Goal: Task Accomplishment & Management: Use online tool/utility

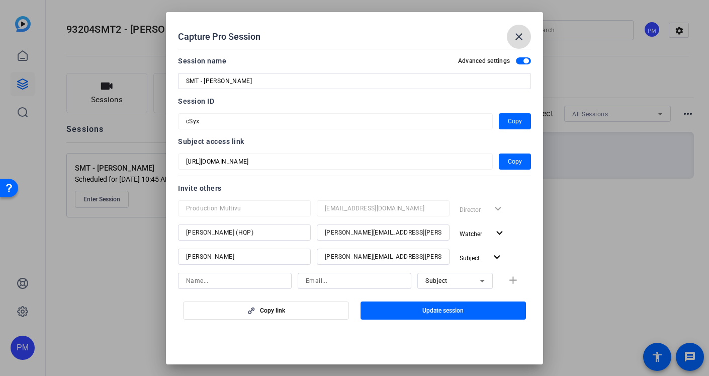
click at [517, 39] on mat-icon "close" at bounding box center [519, 37] width 12 height 12
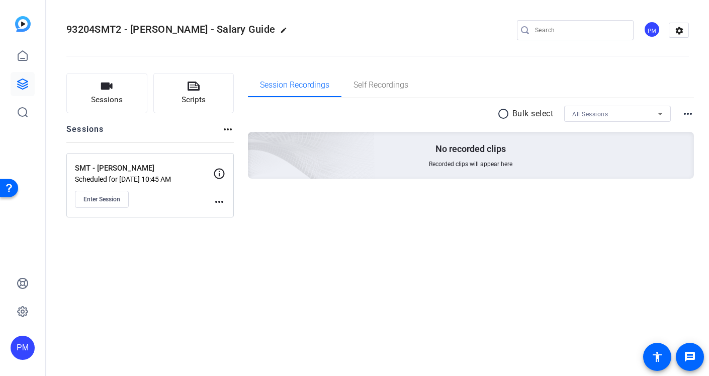
click at [218, 200] on mat-icon "more_horiz" at bounding box center [219, 202] width 12 height 12
click at [228, 220] on span "Edit Session" at bounding box center [244, 216] width 46 height 12
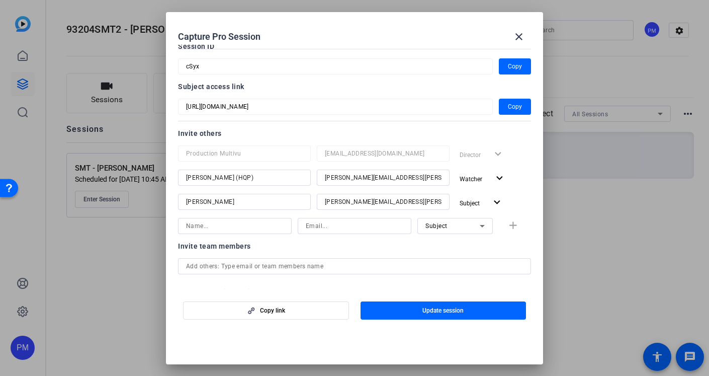
scroll to position [130, 0]
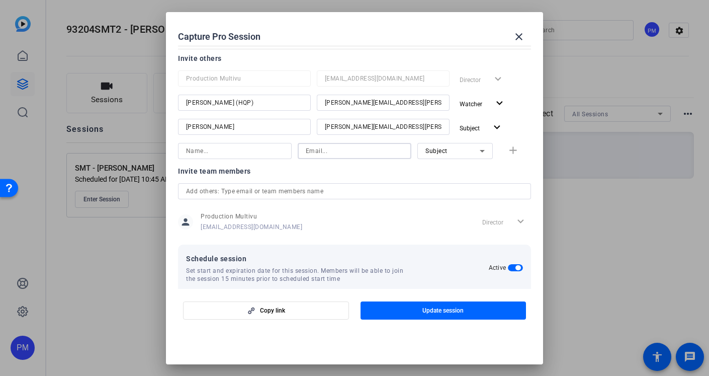
click at [319, 153] on input at bounding box center [355, 151] width 98 height 12
paste input "[PERSON_NAME][EMAIL_ADDRESS][PERSON_NAME][DOMAIN_NAME]"
type input "[PERSON_NAME][EMAIL_ADDRESS][PERSON_NAME][DOMAIN_NAME]"
click at [232, 151] on input at bounding box center [235, 151] width 98 height 12
type input "[PERSON_NAME]"
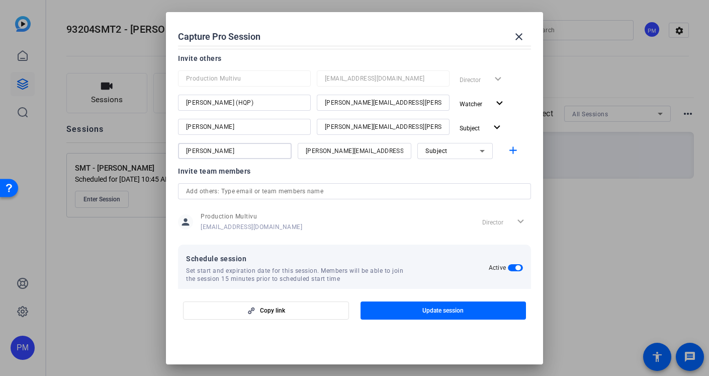
click at [473, 153] on div "Subject" at bounding box center [453, 150] width 54 height 13
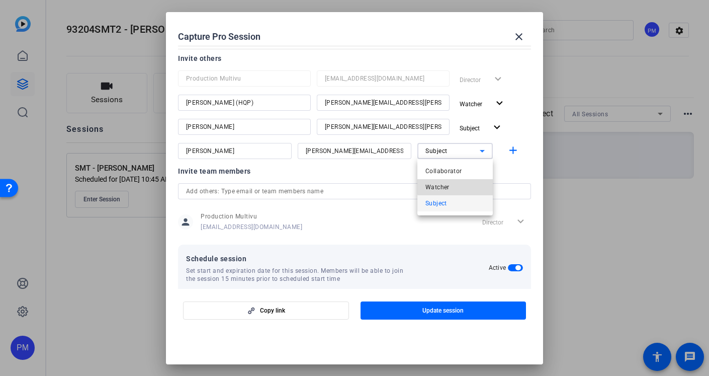
click at [457, 185] on mat-option "Watcher" at bounding box center [455, 187] width 75 height 16
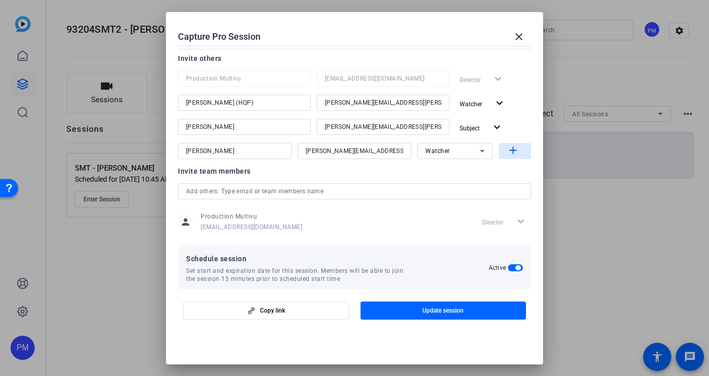
click at [511, 150] on mat-icon "add" at bounding box center [513, 150] width 13 height 13
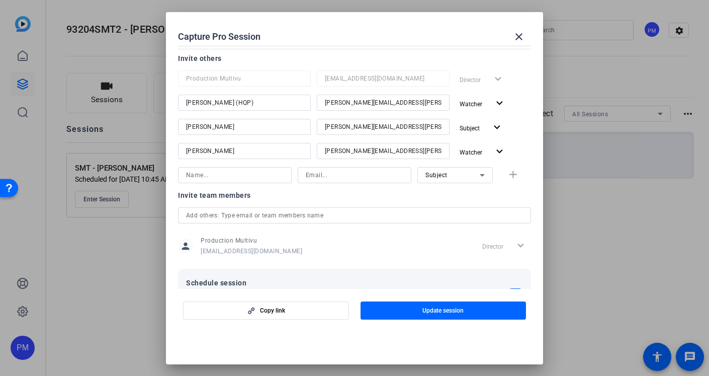
click at [328, 178] on input at bounding box center [355, 175] width 98 height 12
paste input "[PERSON_NAME][EMAIL_ADDRESS][PERSON_NAME][DOMAIN_NAME]"
drag, startPoint x: 324, startPoint y: 176, endPoint x: 244, endPoint y: 173, distance: 80.5
click at [243, 173] on div "debbie.lazo-griffin@roberthalf.com Subject add" at bounding box center [354, 175] width 353 height 16
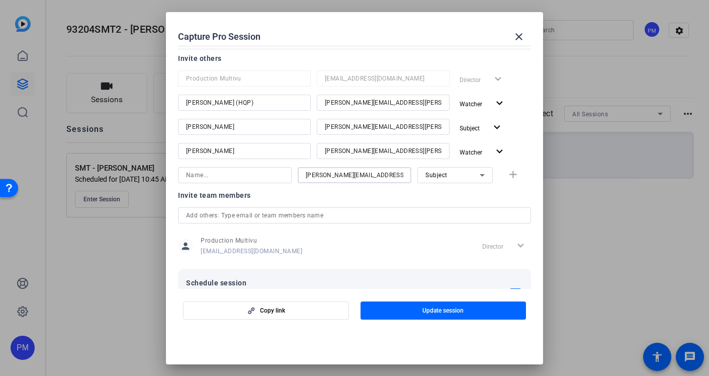
type input "[PERSON_NAME][EMAIL_ADDRESS][PERSON_NAME][DOMAIN_NAME]"
click at [218, 174] on input at bounding box center [235, 175] width 98 height 12
type input "[PERSON_NAME]"
click at [477, 176] on icon at bounding box center [482, 175] width 12 height 12
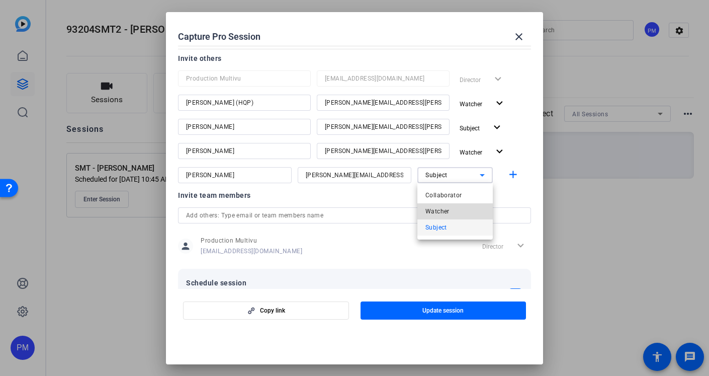
click at [448, 210] on span "Watcher" at bounding box center [438, 211] width 24 height 12
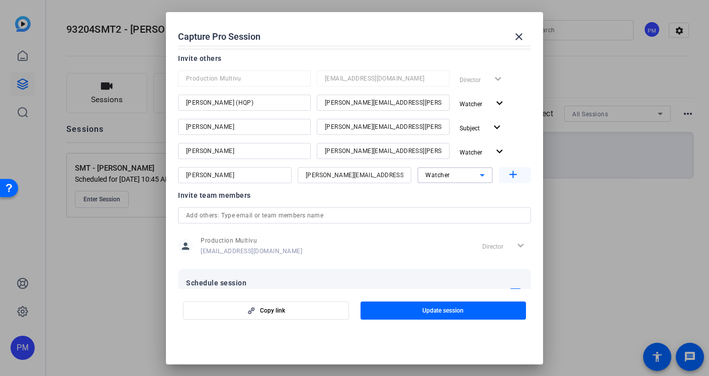
click at [514, 176] on mat-icon "add" at bounding box center [513, 175] width 13 height 13
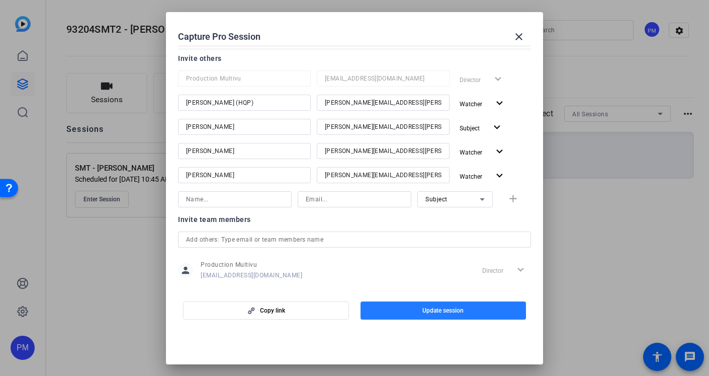
click at [415, 308] on span "button" at bounding box center [444, 310] width 166 height 24
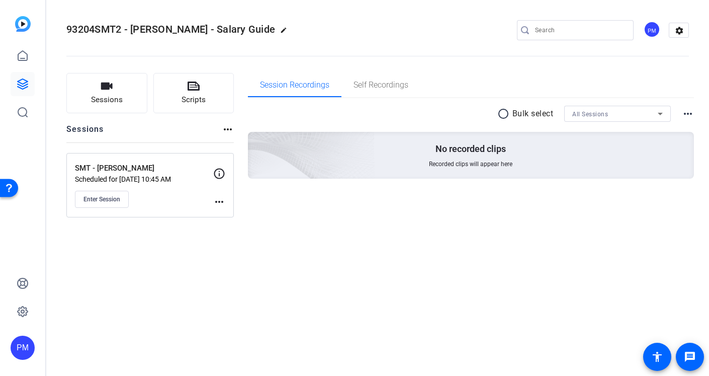
click at [320, 276] on div "93204SMT2 - Robert Half - Salary Guide edit PM settings Sessions Scripts Sessio…" at bounding box center [377, 188] width 663 height 376
click at [418, 266] on div "93204SMT2 - Robert Half - Salary Guide edit PM settings Sessions Scripts Sessio…" at bounding box center [377, 188] width 663 height 376
click at [183, 84] on button "Scripts" at bounding box center [193, 93] width 81 height 40
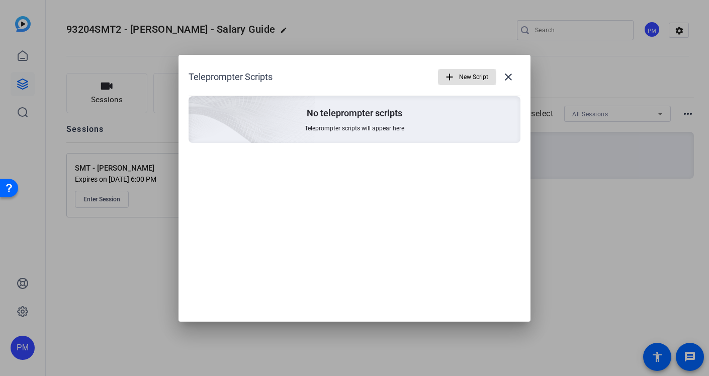
click at [449, 76] on mat-icon "add" at bounding box center [449, 76] width 11 height 11
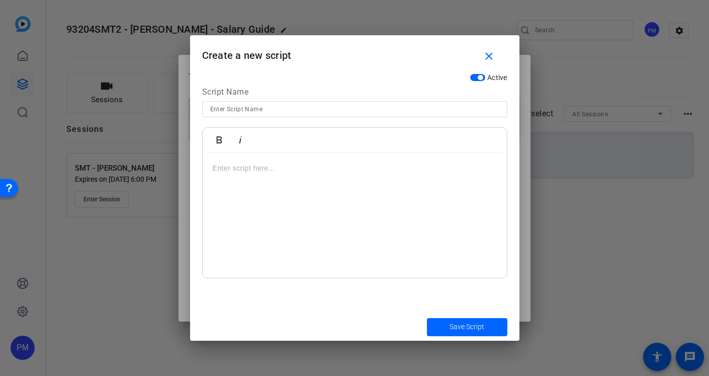
click at [253, 108] on input at bounding box center [354, 109] width 289 height 12
type input "[PERSON_NAME] QA"
click at [224, 175] on div at bounding box center [355, 215] width 304 height 126
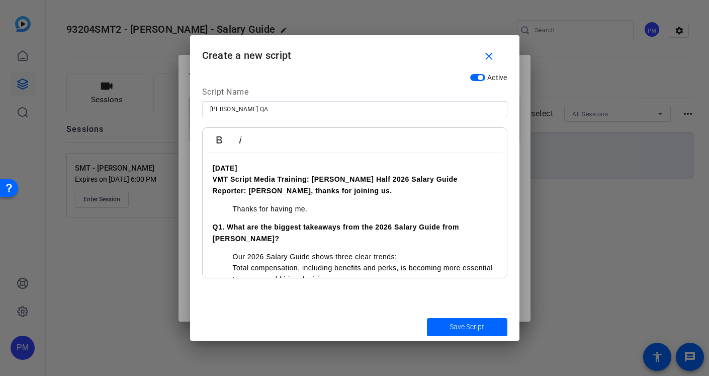
scroll to position [747, 0]
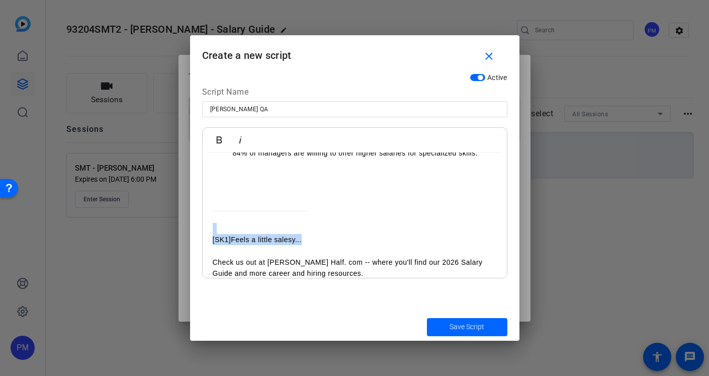
drag, startPoint x: 305, startPoint y: 229, endPoint x: 189, endPoint y: 220, distance: 116.6
click at [189, 220] on div "Teleprompter Scripts add New Script close No teleprompter scripts Teleprompter …" at bounding box center [354, 188] width 709 height 376
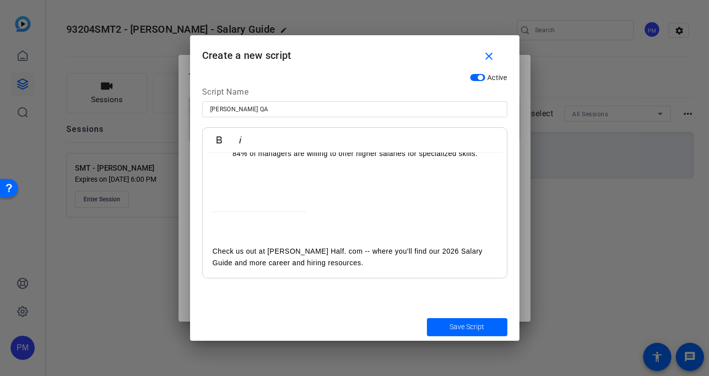
scroll to position [735, 0]
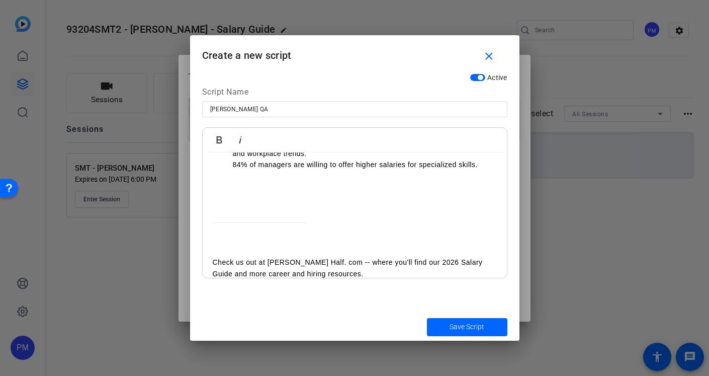
click at [284, 257] on p "Check us out at Robet Half. com -- where you'll find our 2026 Salary Guide and …" at bounding box center [355, 268] width 284 height 23
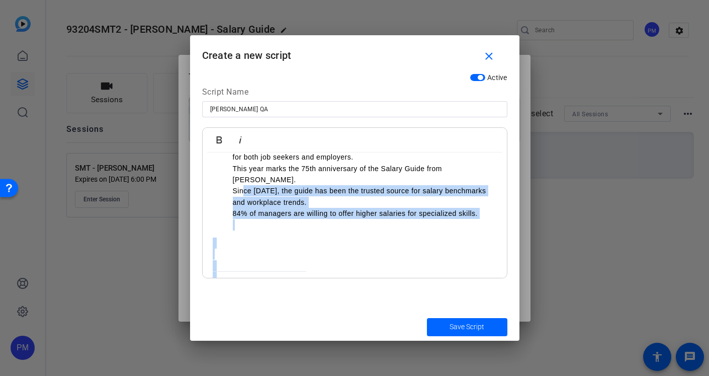
scroll to position [686, 0]
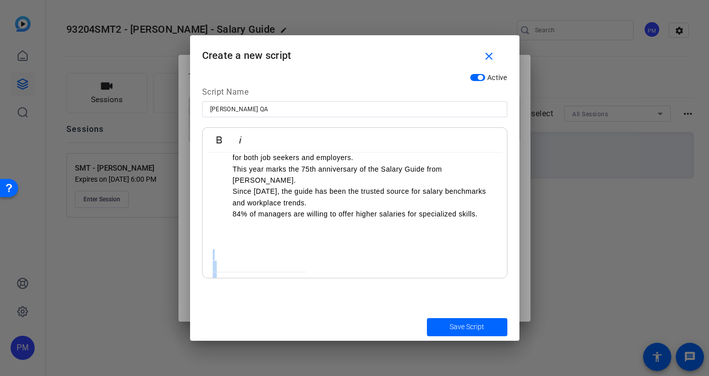
drag, startPoint x: 266, startPoint y: 231, endPoint x: 237, endPoint y: 227, distance: 28.9
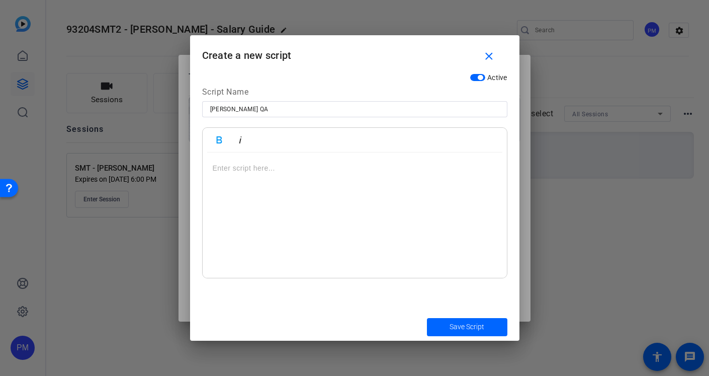
scroll to position [0, 0]
click at [285, 189] on div at bounding box center [355, 215] width 304 height 126
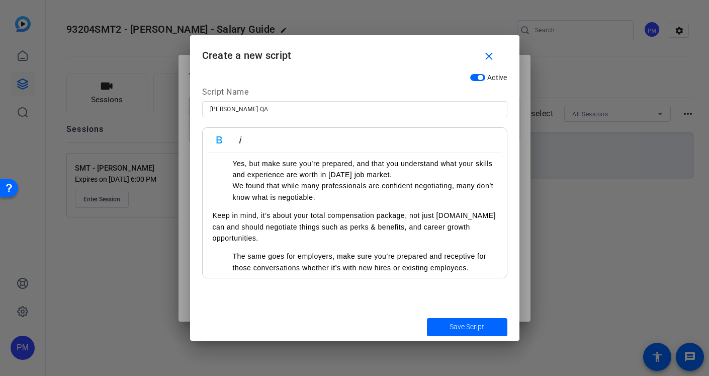
scroll to position [370, 0]
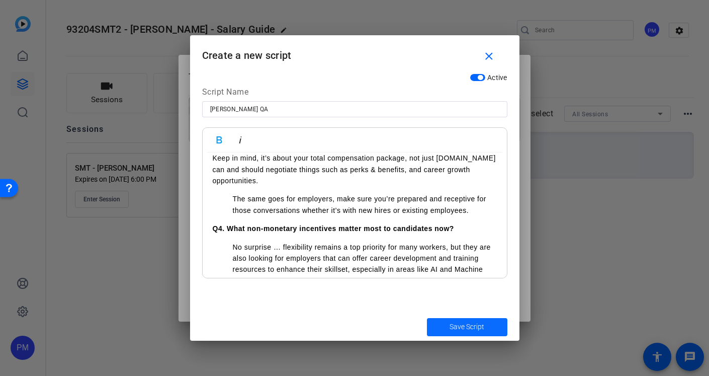
click at [451, 328] on span "Save Script" at bounding box center [467, 326] width 35 height 11
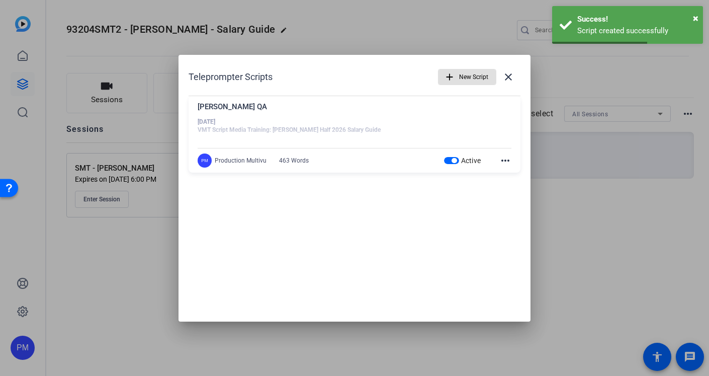
click at [477, 77] on span "New Script" at bounding box center [473, 76] width 29 height 19
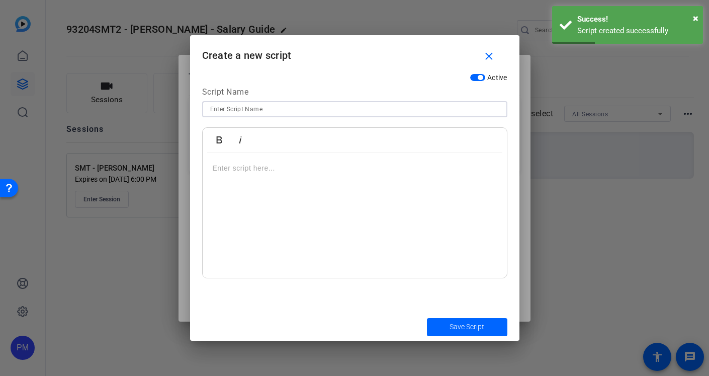
click at [246, 113] on input at bounding box center [354, 109] width 289 height 12
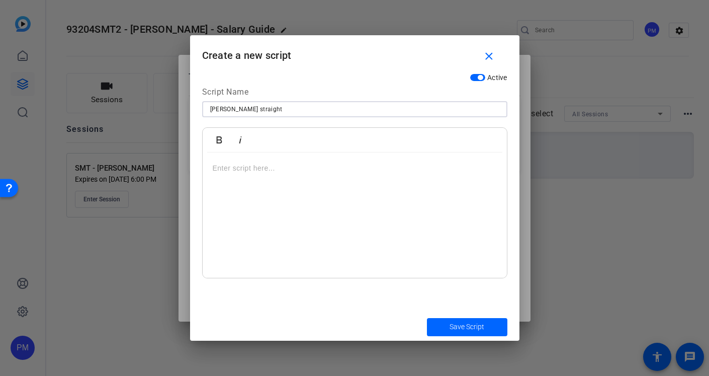
type input "[PERSON_NAME] straight"
click at [235, 165] on p at bounding box center [355, 167] width 284 height 11
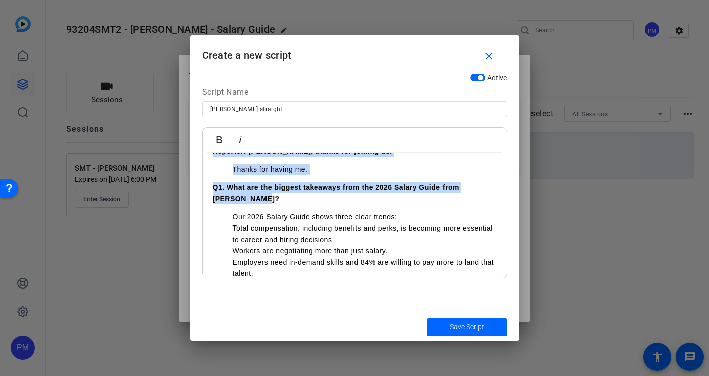
scroll to position [36, 0]
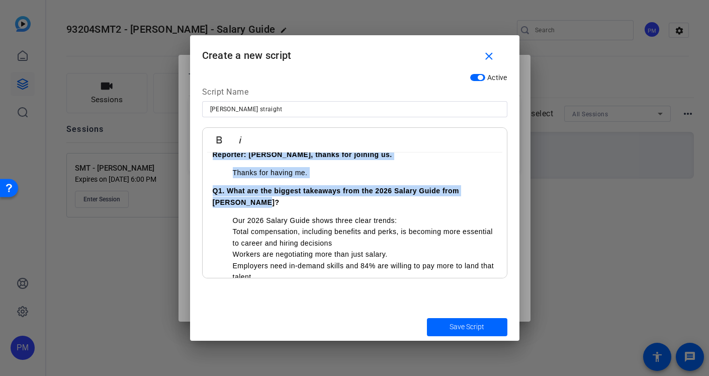
drag, startPoint x: 212, startPoint y: 163, endPoint x: 280, endPoint y: 203, distance: 79.1
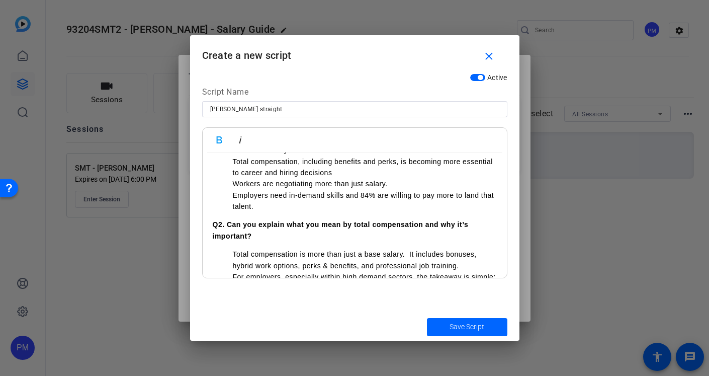
scroll to position [0, 0]
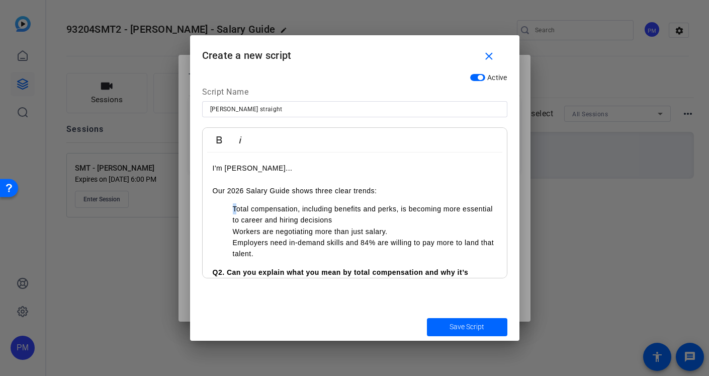
drag, startPoint x: 235, startPoint y: 209, endPoint x: 229, endPoint y: 208, distance: 6.1
click at [229, 208] on ul "Total compensation, including benefits and perks, is becoming more essential to…" at bounding box center [355, 231] width 284 height 56
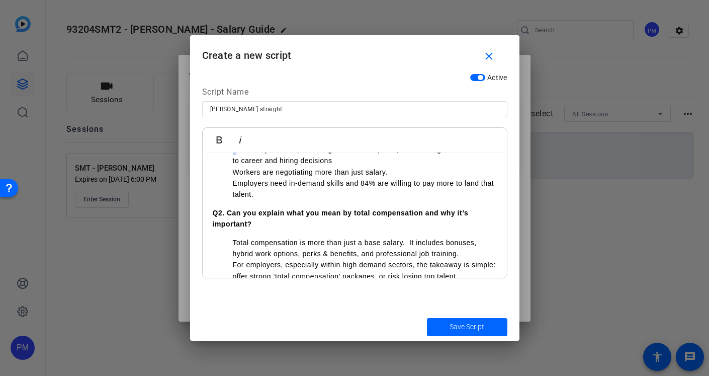
scroll to position [65, 0]
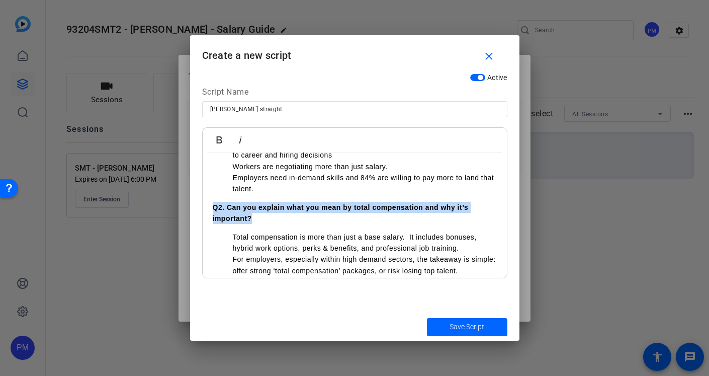
drag, startPoint x: 271, startPoint y: 221, endPoint x: 199, endPoint y: 208, distance: 73.6
click at [199, 208] on div "Active Script Name Dawn straight Bold Italic I'm Dawn Fay... Our 2026 Salary Gu…" at bounding box center [354, 190] width 329 height 244
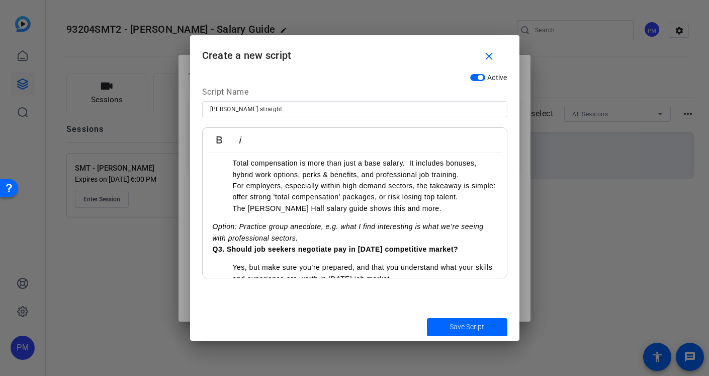
scroll to position [116, 0]
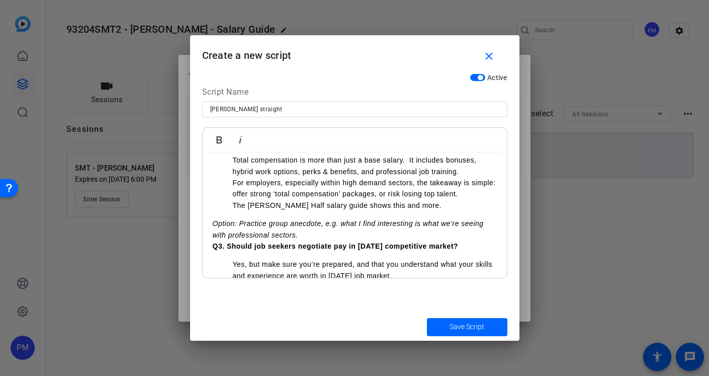
drag, startPoint x: 211, startPoint y: 222, endPoint x: 315, endPoint y: 239, distance: 104.9
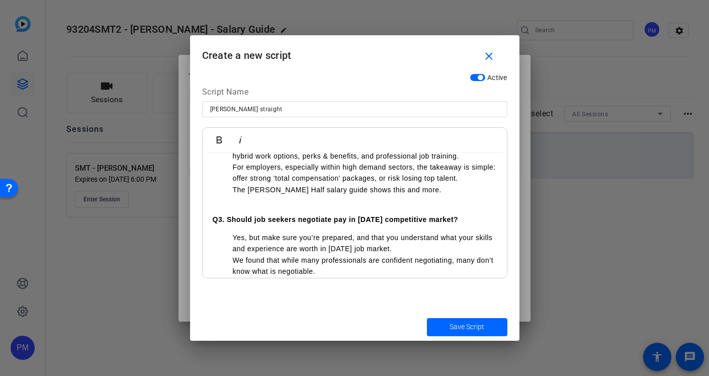
scroll to position [132, 0]
click at [231, 239] on ul "Yes, but make sure you’re prepared, and that you understand what your skills an…" at bounding box center [355, 253] width 284 height 45
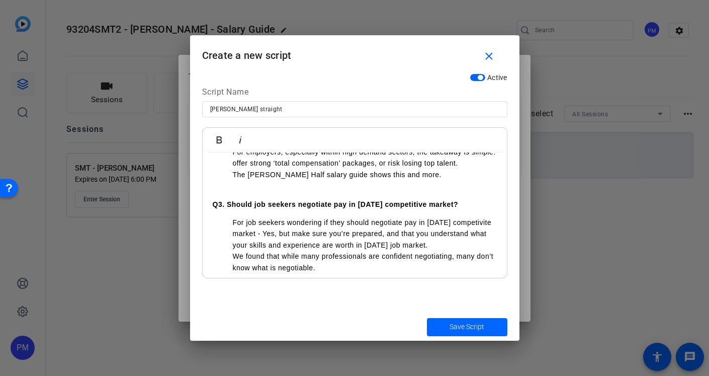
scroll to position [149, 0]
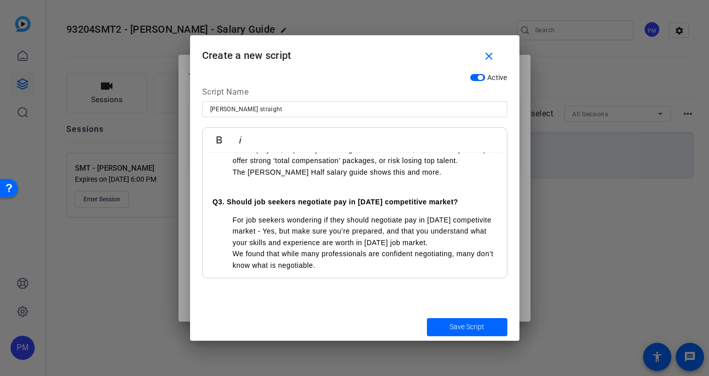
drag, startPoint x: 210, startPoint y: 201, endPoint x: 481, endPoint y: 206, distance: 271.7
click at [481, 206] on div "I'm Dawn Fay... Our 2026 Salary Guide shows three clear trends: Total compensat…" at bounding box center [355, 363] width 304 height 720
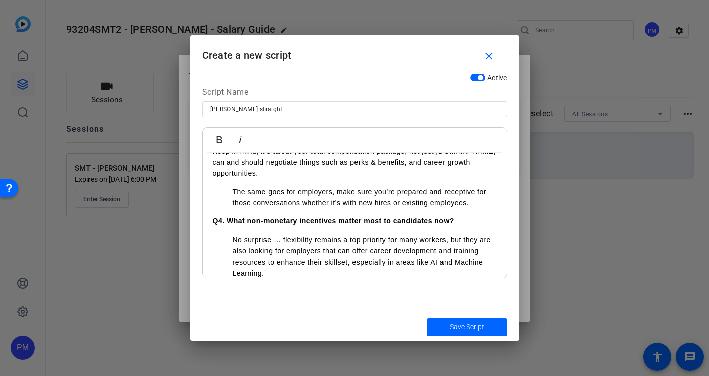
scroll to position [257, 0]
click at [233, 190] on li "The same goes for employers, make sure you’re prepared and receptive for those …" at bounding box center [365, 197] width 264 height 23
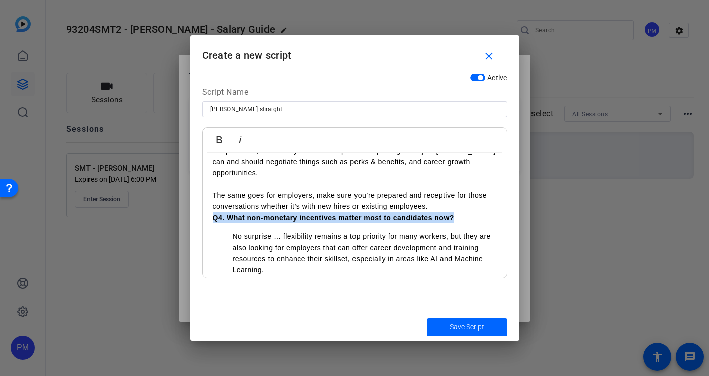
drag, startPoint x: 463, startPoint y: 217, endPoint x: 161, endPoint y: 217, distance: 301.3
click at [161, 217] on div "Teleprompter Scripts add New Script close Dawn QA September 22, 2025 VMT Script…" at bounding box center [354, 188] width 709 height 376
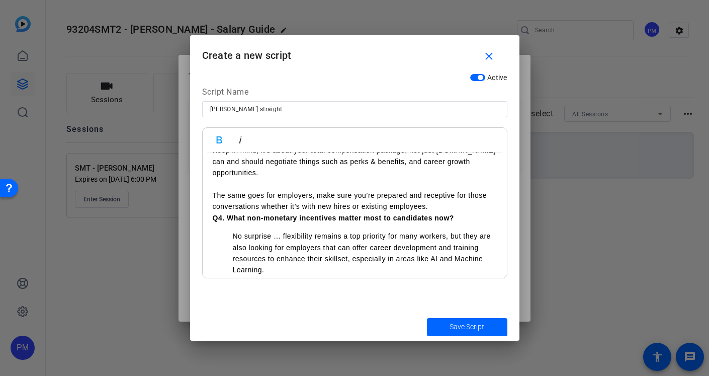
click at [460, 223] on p "Q4. What non-monetary incentives matter most to candidates now?" at bounding box center [355, 217] width 284 height 11
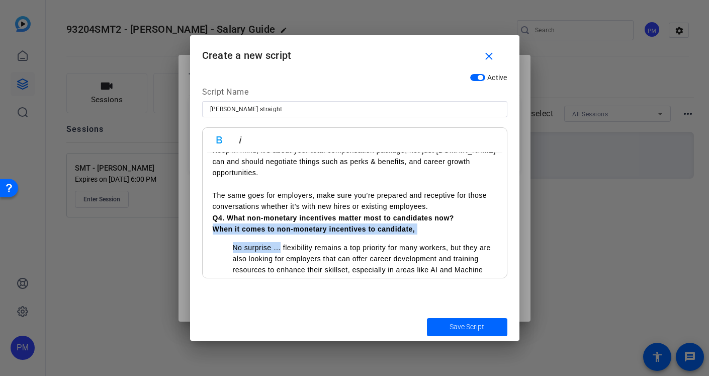
click at [280, 246] on li "No surprise … flexibility remains a top priority for many workers, but they are…" at bounding box center [365, 264] width 264 height 45
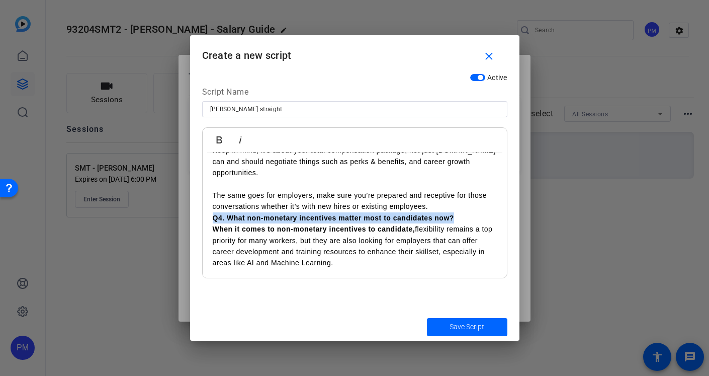
drag, startPoint x: 456, startPoint y: 218, endPoint x: 214, endPoint y: 214, distance: 242.5
click at [214, 214] on p "Q4. What non-monetary incentives matter most to candidates now?" at bounding box center [355, 217] width 284 height 11
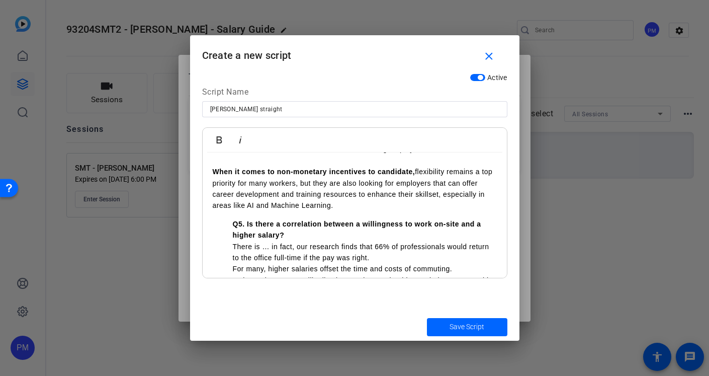
scroll to position [326, 0]
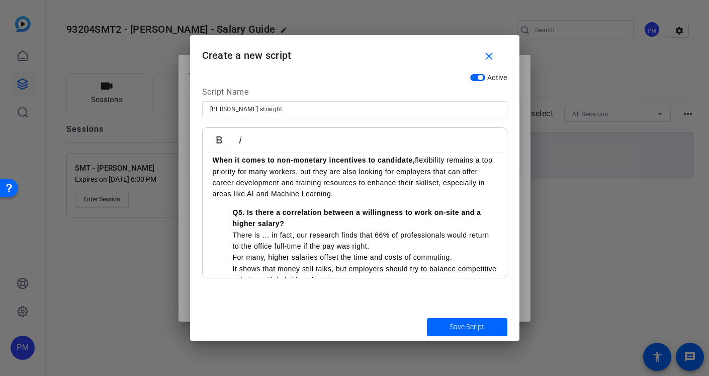
click at [297, 223] on li "Q5. Is there a correlation between a willingness to work on-site and a higher s…" at bounding box center [365, 218] width 264 height 23
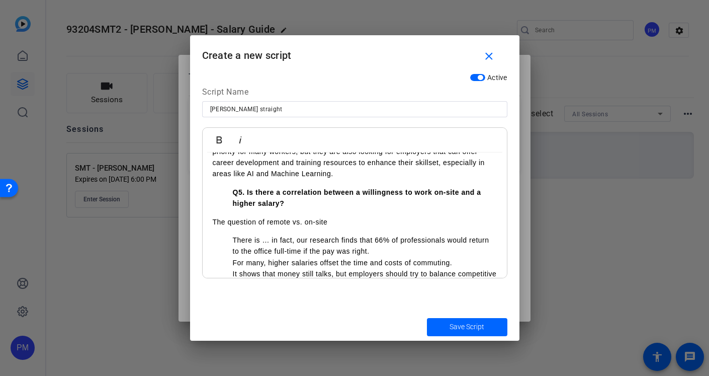
scroll to position [349, 0]
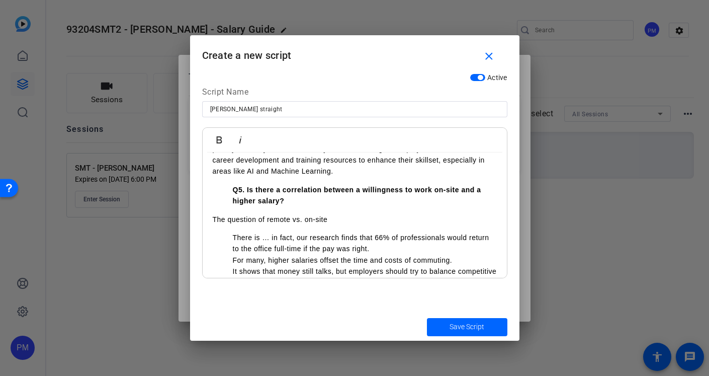
drag, startPoint x: 336, startPoint y: 219, endPoint x: 210, endPoint y: 219, distance: 125.8
click at [210, 219] on div "I'm Dawn Fay... Our 2026 Salary Guide shows three clear trends: Total compensat…" at bounding box center [355, 159] width 304 height 710
drag, startPoint x: 355, startPoint y: 219, endPoint x: 302, endPoint y: 223, distance: 52.5
click at [302, 223] on p "If you're wonder about the differences bet" at bounding box center [355, 219] width 284 height 11
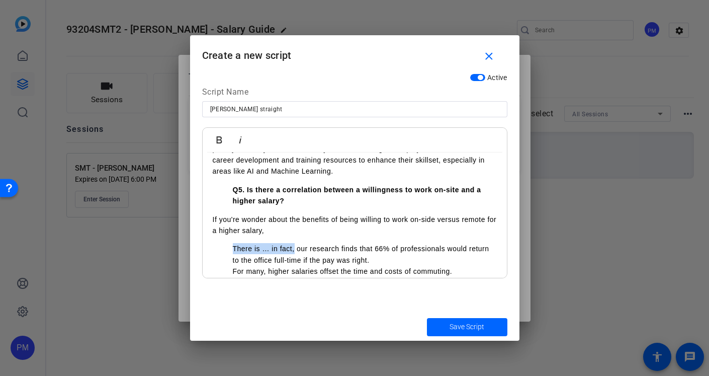
click at [294, 250] on li "There is … in fact, our research finds that 66% of professionals would return t…" at bounding box center [365, 254] width 264 height 23
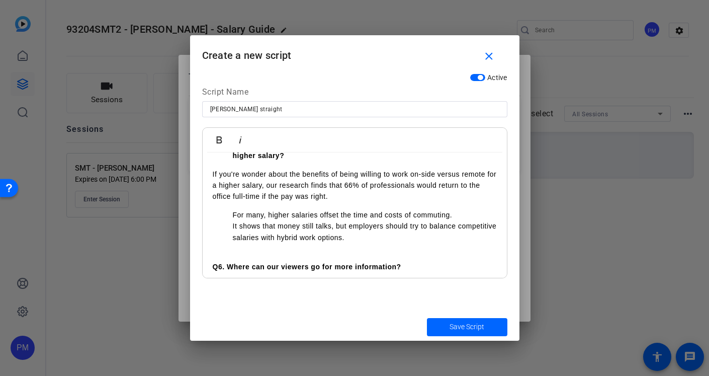
scroll to position [397, 0]
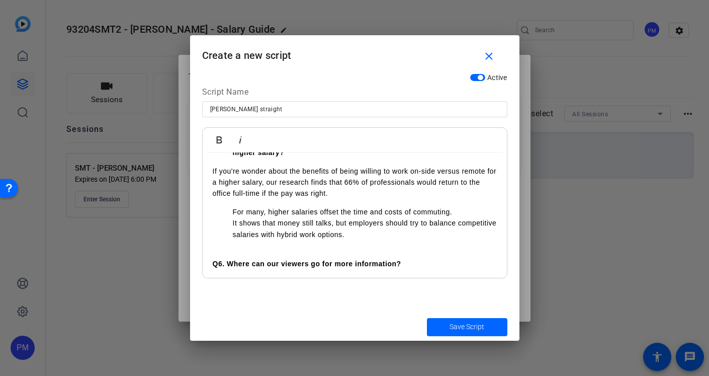
click at [229, 213] on ul "For many, higher salaries offset the time and costs of commuting. It shows that…" at bounding box center [355, 223] width 284 height 34
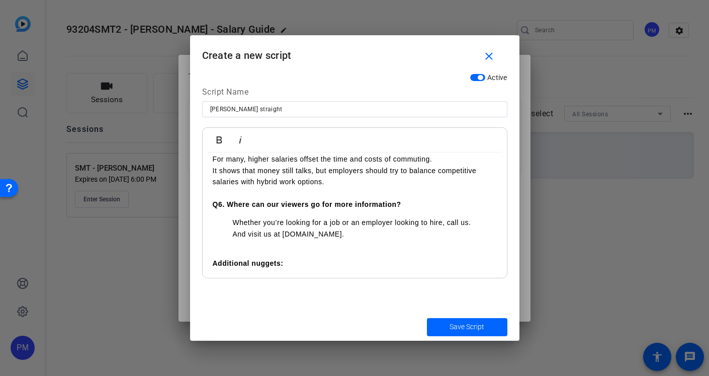
scroll to position [480, 0]
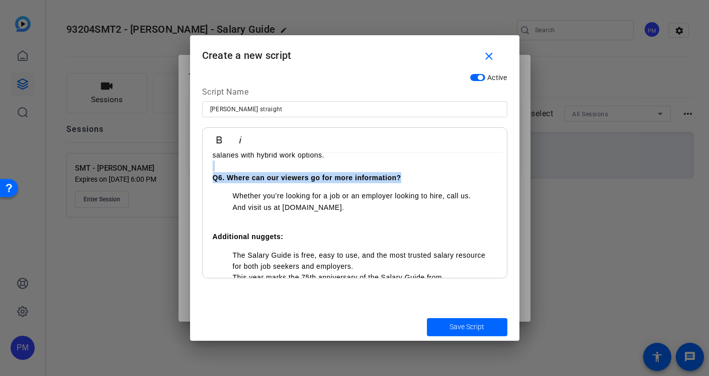
drag, startPoint x: 215, startPoint y: 167, endPoint x: 431, endPoint y: 179, distance: 216.1
click at [431, 179] on div "I'm Dawn Fay... Our 2026 Salary Guide shows three clear trends: Total compensat…" at bounding box center [355, 25] width 304 height 707
drag, startPoint x: 232, startPoint y: 196, endPoint x: 201, endPoint y: 186, distance: 32.3
click at [201, 186] on div "Active Script Name Dawn straight Bold Italic I'm Dawn Fay... Our 2026 Salary Gu…" at bounding box center [354, 190] width 329 height 244
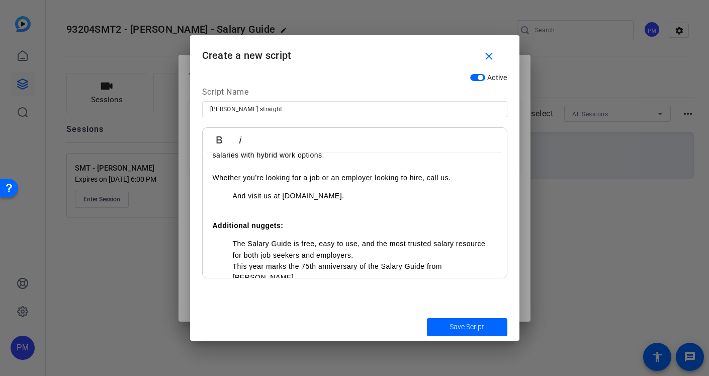
click at [229, 196] on ul "And visit us at [DOMAIN_NAME]." at bounding box center [355, 195] width 284 height 11
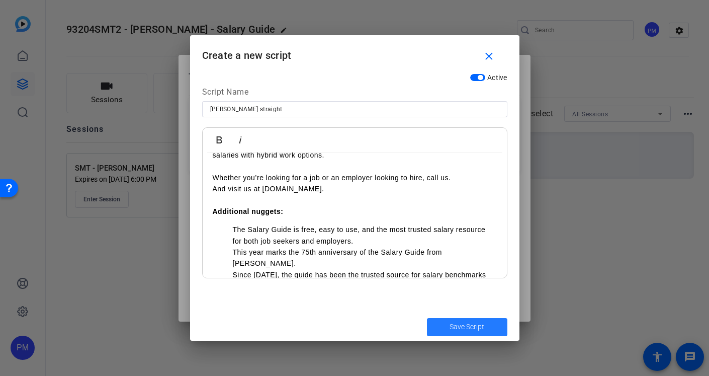
click at [453, 326] on span "Save Script" at bounding box center [467, 326] width 35 height 11
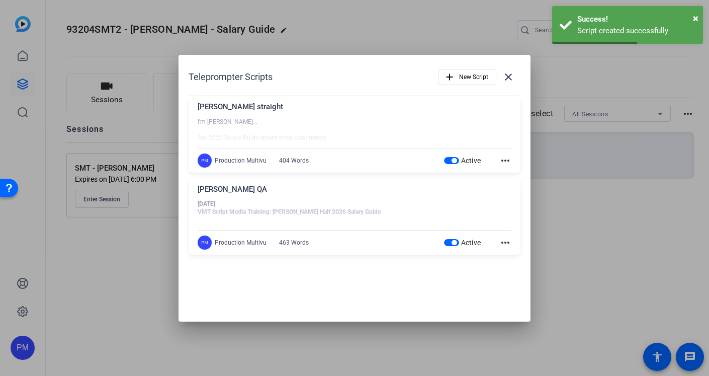
click at [595, 223] on div at bounding box center [354, 188] width 709 height 376
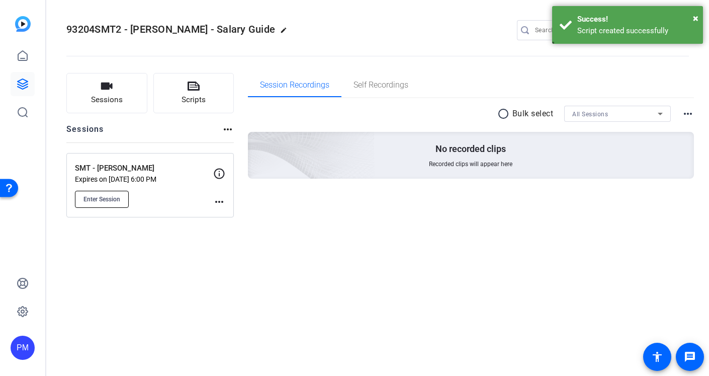
click at [101, 197] on span "Enter Session" at bounding box center [102, 199] width 37 height 8
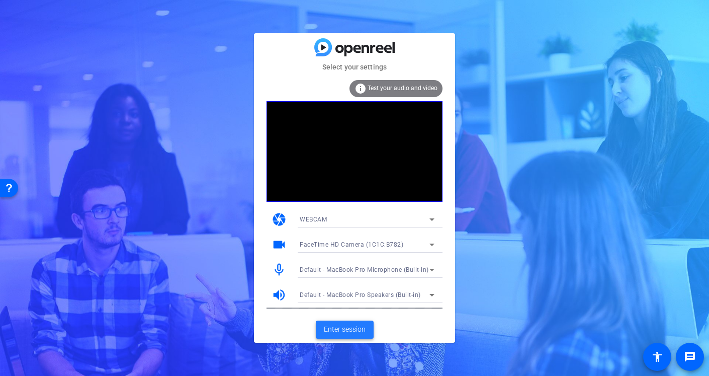
click at [346, 331] on span "Enter session" at bounding box center [345, 329] width 42 height 11
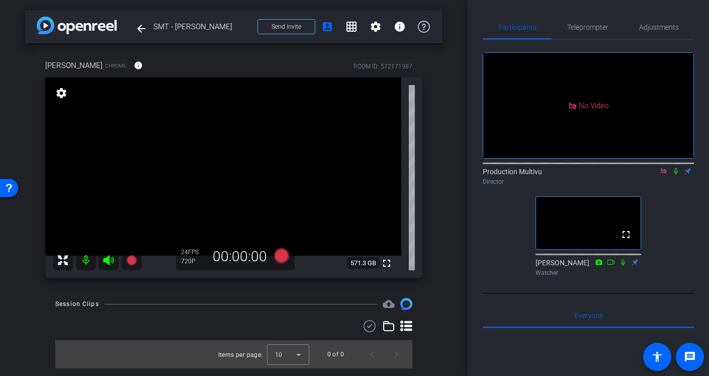
click at [664, 174] on icon at bounding box center [664, 171] width 6 height 6
click at [658, 27] on span "Adjustments" at bounding box center [659, 27] width 40 height 7
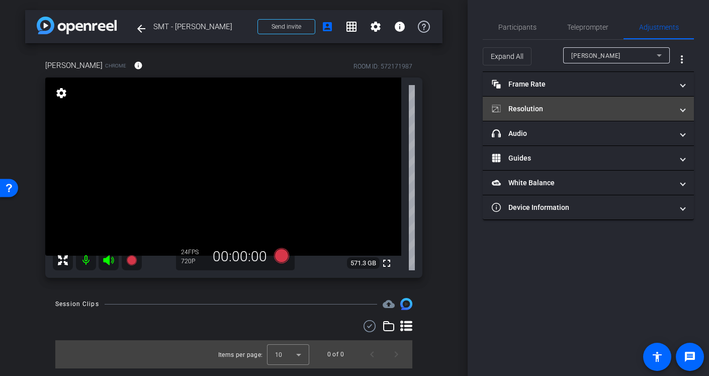
click at [581, 103] on mat-expansion-panel-header "Resolution" at bounding box center [588, 109] width 211 height 24
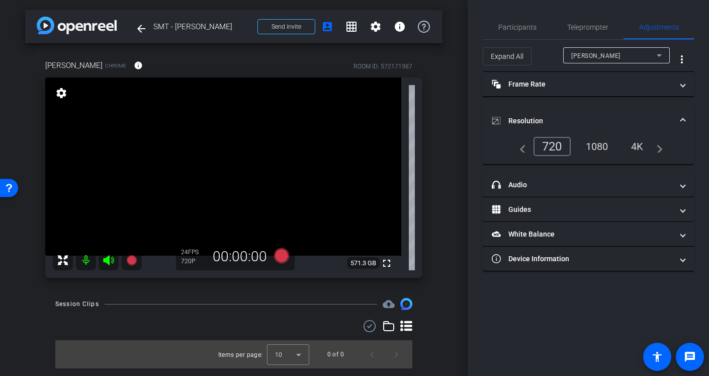
click at [599, 149] on div "1080" at bounding box center [597, 146] width 38 height 17
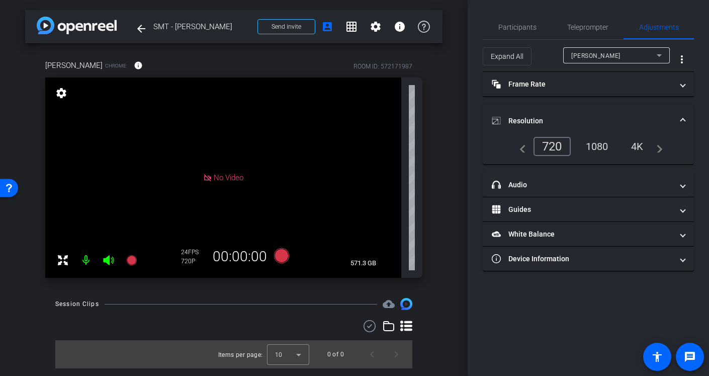
click at [551, 141] on div "720" at bounding box center [552, 146] width 37 height 19
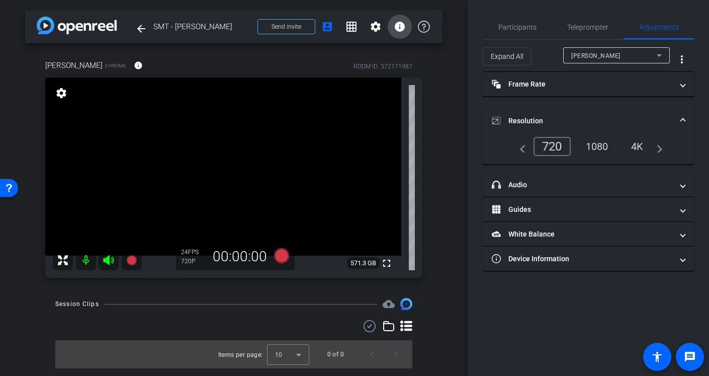
click at [398, 27] on mat-icon "info" at bounding box center [400, 27] width 12 height 12
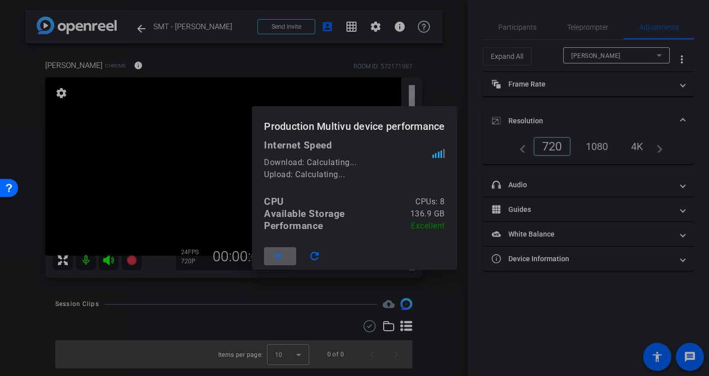
click at [286, 253] on span at bounding box center [280, 256] width 32 height 24
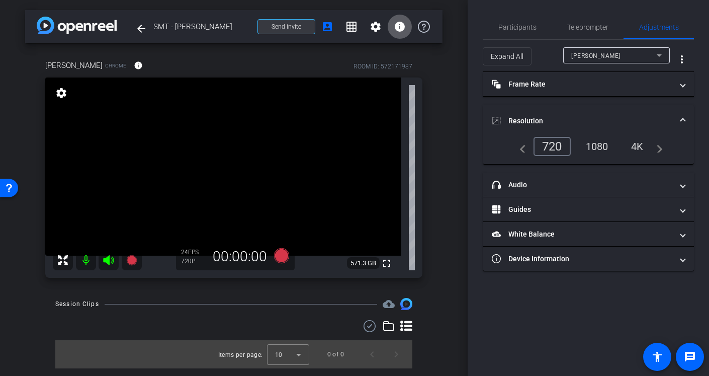
click at [286, 26] on span "Send invite" at bounding box center [287, 27] width 30 height 8
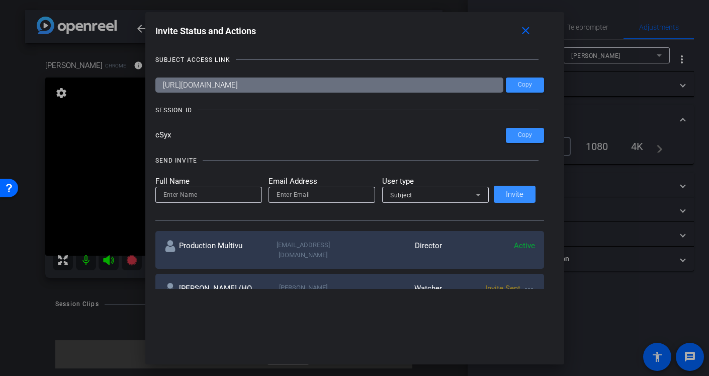
drag, startPoint x: 324, startPoint y: 31, endPoint x: 458, endPoint y: 44, distance: 134.4
click at [459, 44] on h1 "Invite Status and Actions close" at bounding box center [354, 33] width 399 height 23
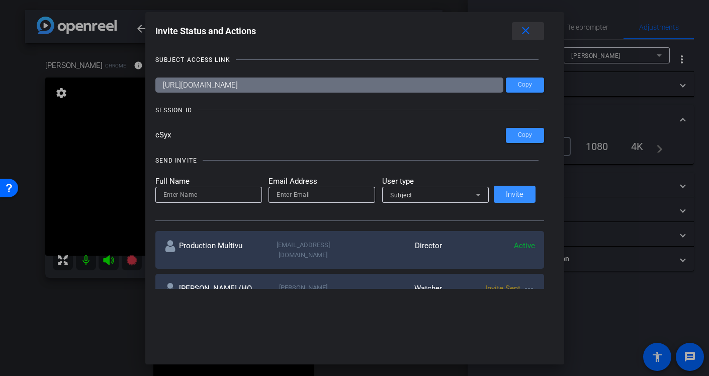
click at [525, 34] on mat-icon "close" at bounding box center [526, 31] width 13 height 13
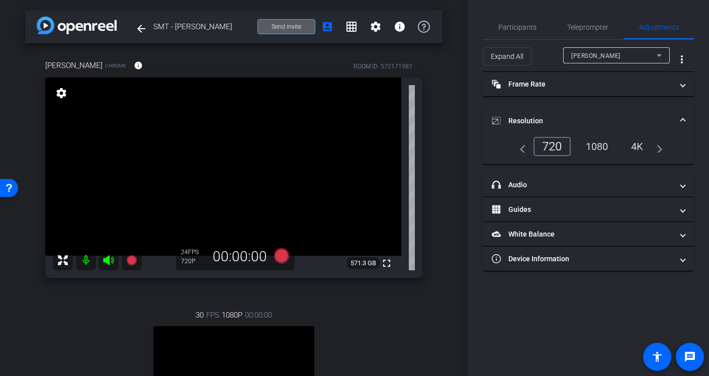
click at [101, 262] on mat-icon at bounding box center [109, 260] width 20 height 20
click at [86, 260] on mat-icon at bounding box center [86, 260] width 20 height 20
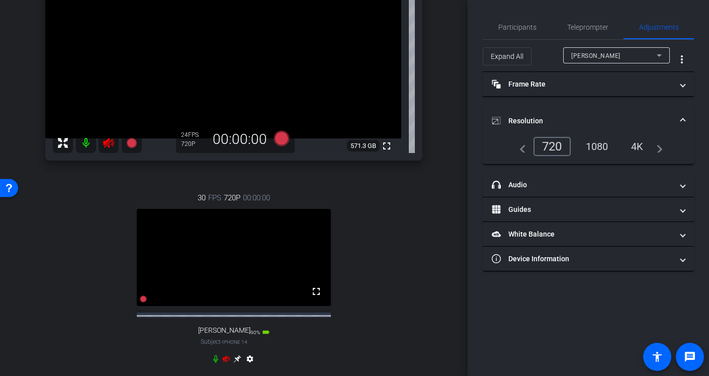
scroll to position [118, 0]
click at [512, 24] on span "Participants" at bounding box center [518, 27] width 38 height 7
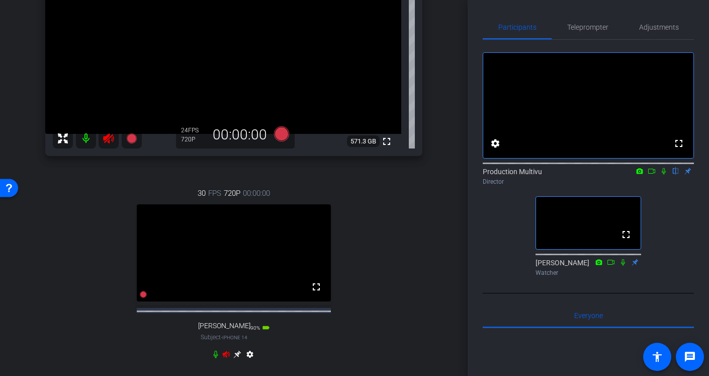
scroll to position [225, 0]
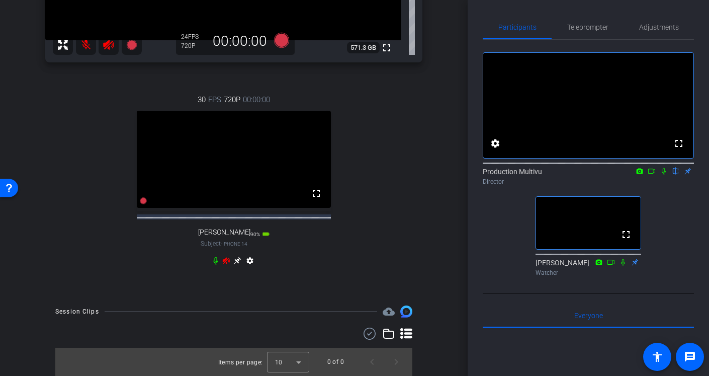
click at [226, 260] on icon at bounding box center [226, 261] width 8 height 8
click at [226, 260] on icon at bounding box center [226, 260] width 7 height 7
click at [226, 260] on icon at bounding box center [226, 261] width 8 height 8
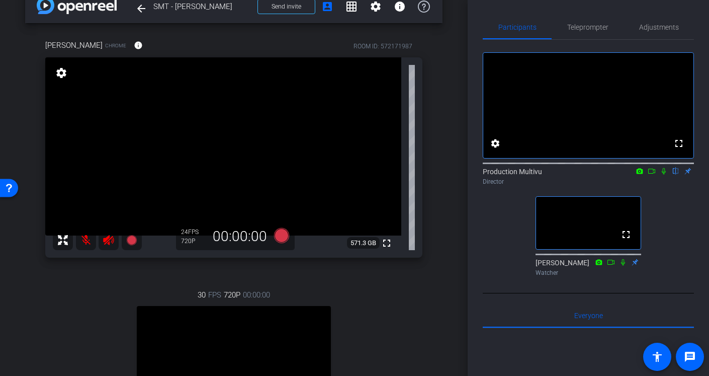
scroll to position [0, 0]
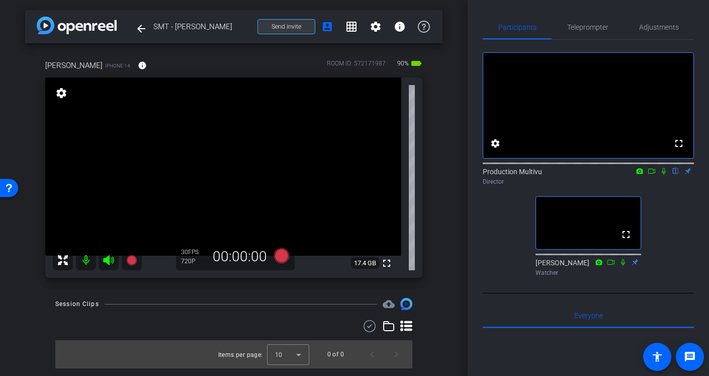
click at [285, 23] on span "Send invite" at bounding box center [287, 27] width 30 height 8
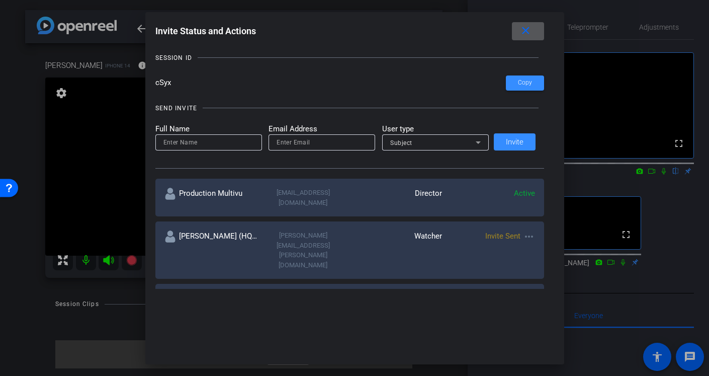
scroll to position [53, 0]
click at [523, 28] on mat-icon "close" at bounding box center [526, 31] width 13 height 13
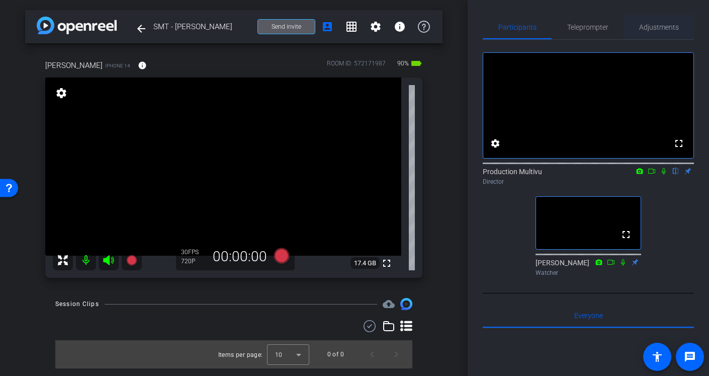
click at [664, 28] on span "Adjustments" at bounding box center [659, 27] width 40 height 7
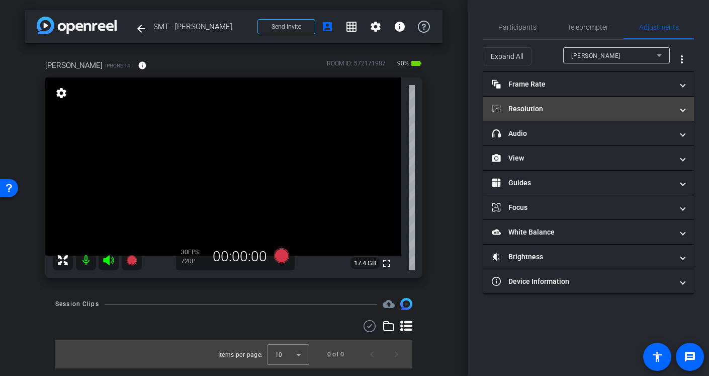
click at [647, 116] on mat-expansion-panel-header "Resolution" at bounding box center [588, 109] width 211 height 24
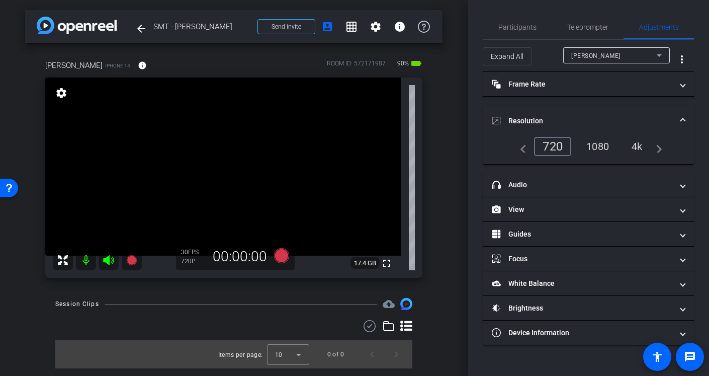
click at [597, 148] on div "1080" at bounding box center [598, 146] width 38 height 17
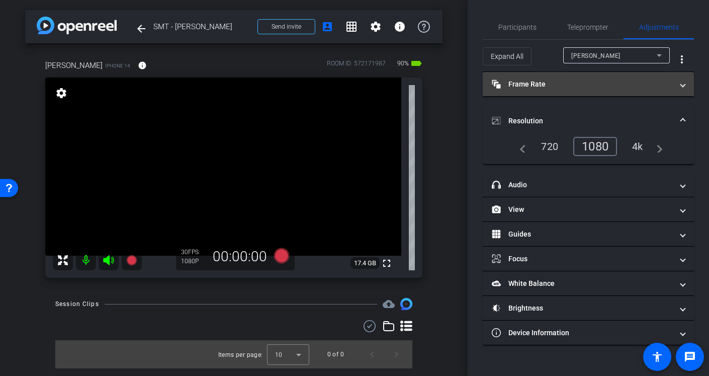
click at [560, 88] on mat-panel-title "Frame Rate Frame Rate" at bounding box center [582, 84] width 181 height 11
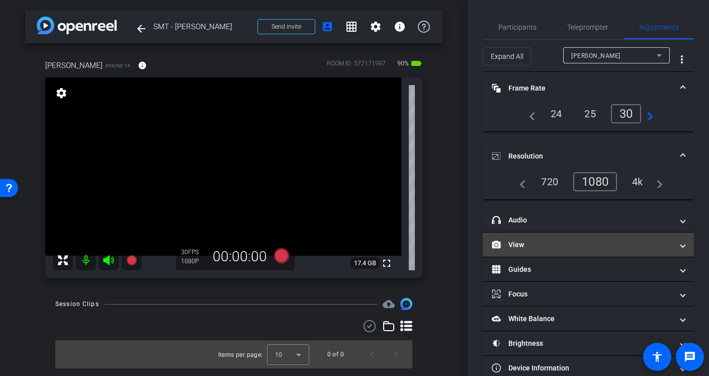
scroll to position [20, 0]
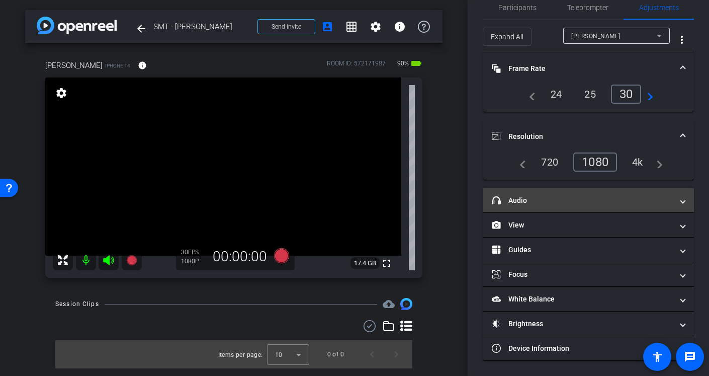
click at [536, 205] on mat-panel-title "headphone icon Audio" at bounding box center [582, 200] width 181 height 11
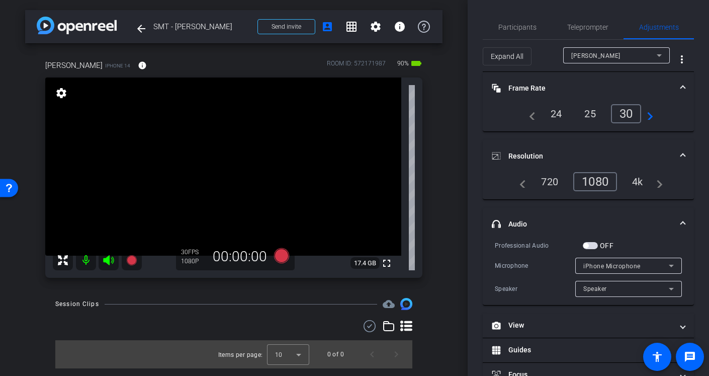
scroll to position [100, 0]
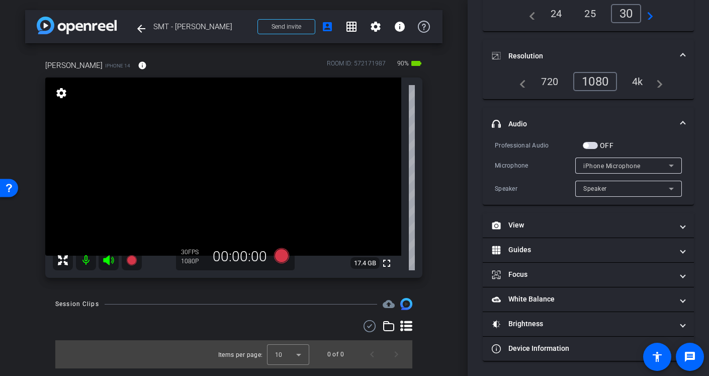
click at [683, 52] on span at bounding box center [683, 56] width 4 height 11
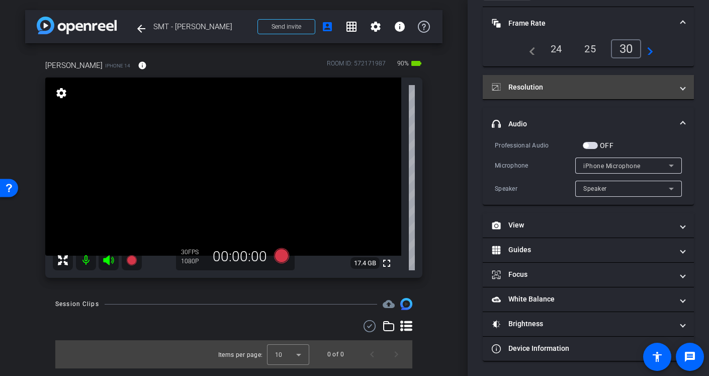
scroll to position [65, 0]
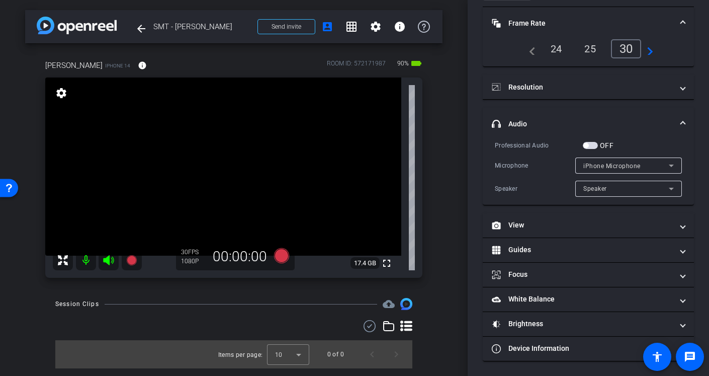
click at [681, 123] on span at bounding box center [683, 124] width 4 height 11
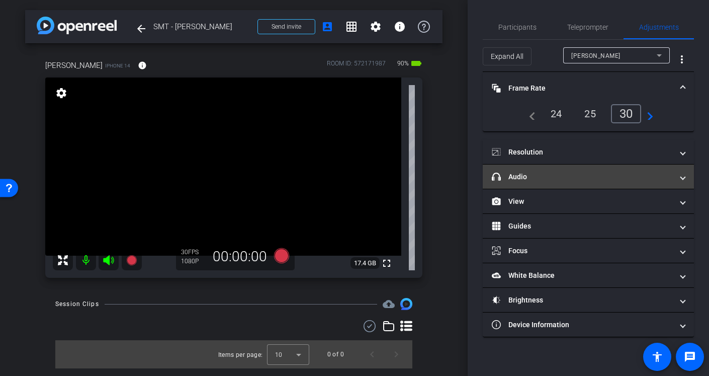
scroll to position [0, 0]
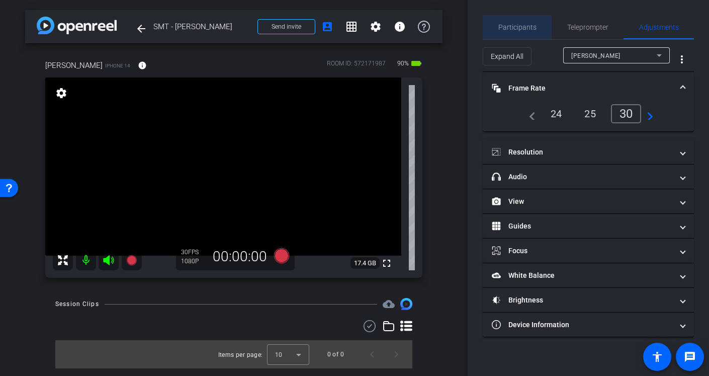
click at [512, 30] on span "Participants" at bounding box center [518, 27] width 38 height 7
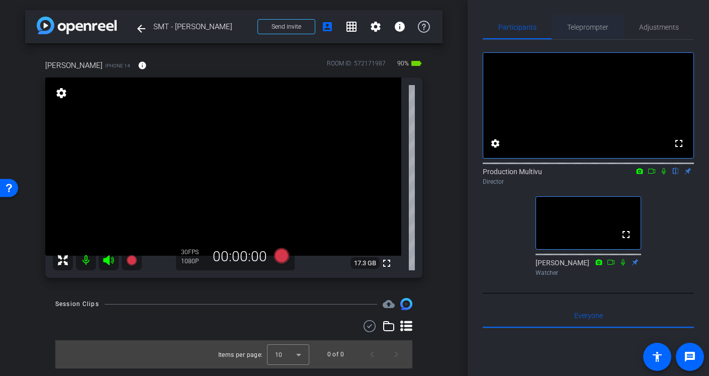
click at [581, 25] on span "Teleprompter" at bounding box center [587, 27] width 41 height 7
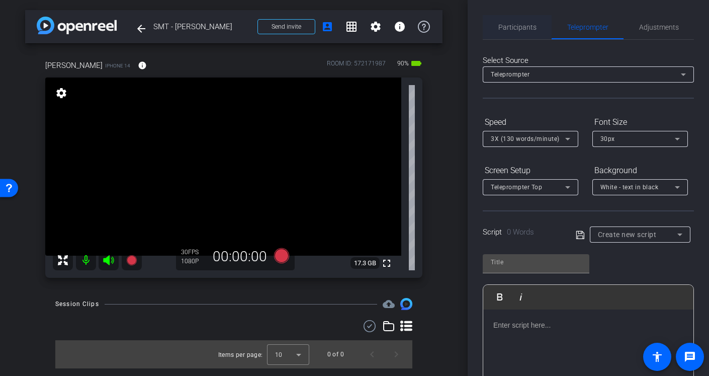
click at [519, 32] on span "Participants" at bounding box center [518, 27] width 38 height 24
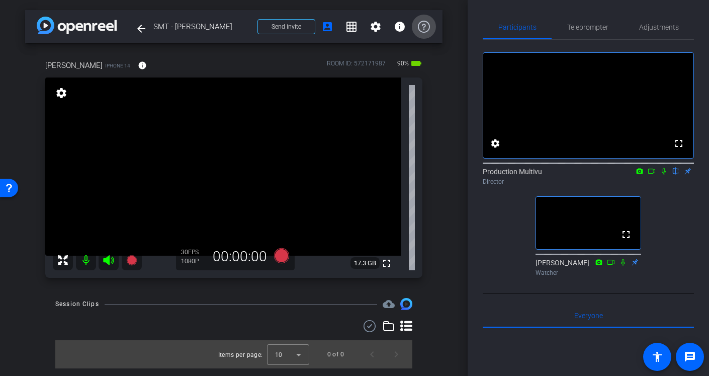
click at [421, 27] on icon at bounding box center [424, 27] width 12 height 12
click at [401, 29] on mat-icon "info" at bounding box center [400, 27] width 12 height 12
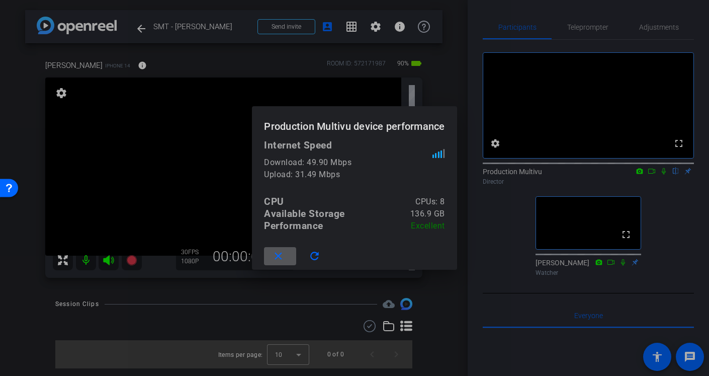
click at [277, 259] on mat-icon "close" at bounding box center [278, 256] width 13 height 13
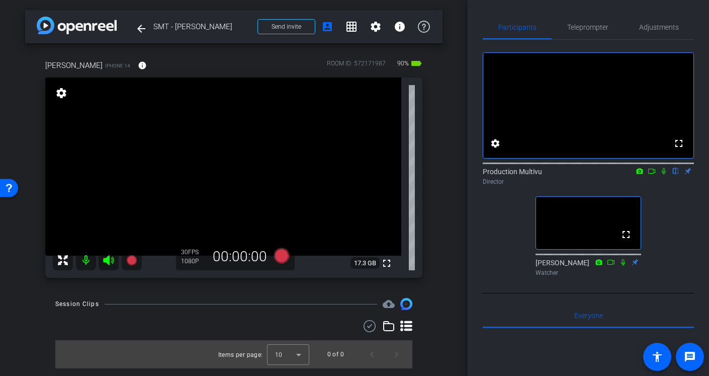
click at [501, 245] on div "fullscreen settings Production Multivu flip Director fullscreen [PERSON_NAME] W…" at bounding box center [588, 160] width 211 height 240
click at [491, 236] on div "fullscreen settings Production Multivu flip Director fullscreen [PERSON_NAME] W…" at bounding box center [588, 160] width 211 height 240
click at [399, 32] on mat-icon "info" at bounding box center [400, 27] width 12 height 12
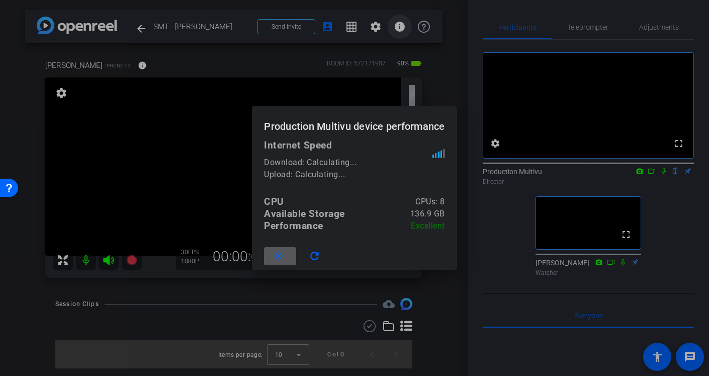
click at [399, 32] on div at bounding box center [354, 188] width 709 height 376
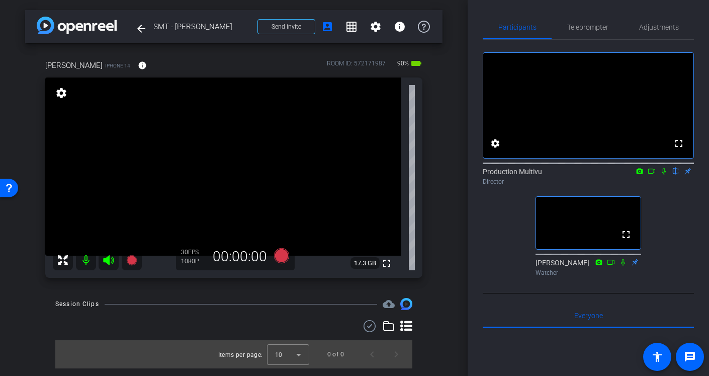
click at [460, 163] on div "arrow_back SMT - [PERSON_NAME] Back to project Send invite account_box grid_on …" at bounding box center [234, 188] width 468 height 376
click at [457, 208] on div "arrow_back SMT - [PERSON_NAME] Back to project Send invite account_box grid_on …" at bounding box center [234, 188] width 468 height 376
click at [585, 22] on span "Teleprompter" at bounding box center [587, 27] width 41 height 24
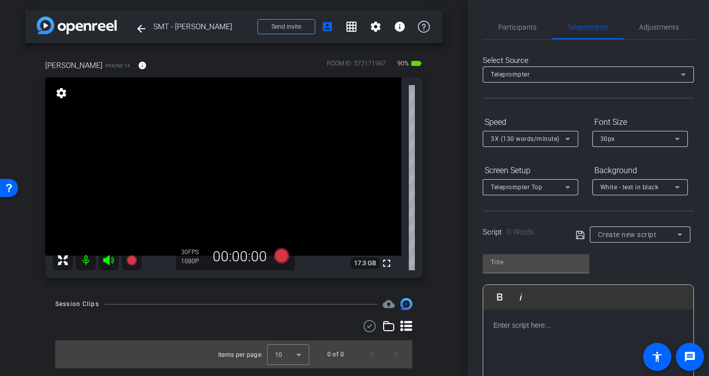
click at [441, 250] on div "[PERSON_NAME] iPhone 14 info ROOM ID: 572171987 90% battery_std fullscreen sett…" at bounding box center [234, 165] width 418 height 244
click at [444, 219] on div "arrow_back SMT - [PERSON_NAME] Back to project Send invite account_box grid_on …" at bounding box center [234, 188] width 468 height 376
click at [650, 236] on span "Create new script" at bounding box center [627, 234] width 59 height 8
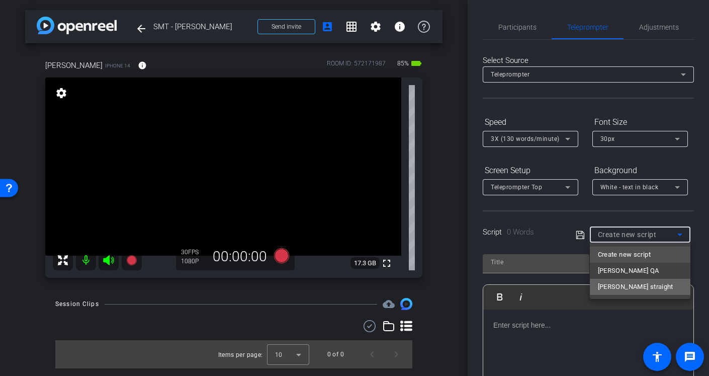
click at [616, 287] on span "[PERSON_NAME] straight" at bounding box center [635, 287] width 75 height 12
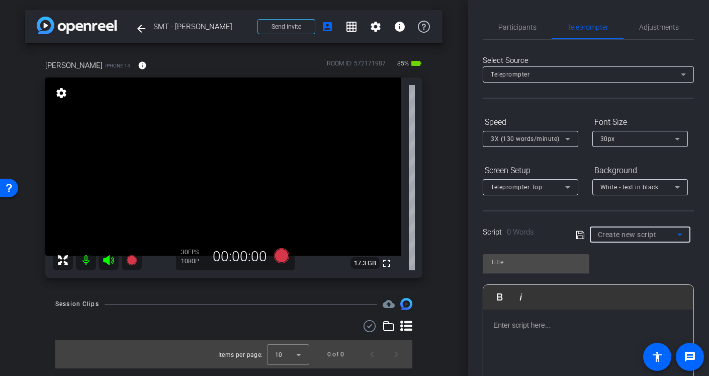
type input "[PERSON_NAME] straight"
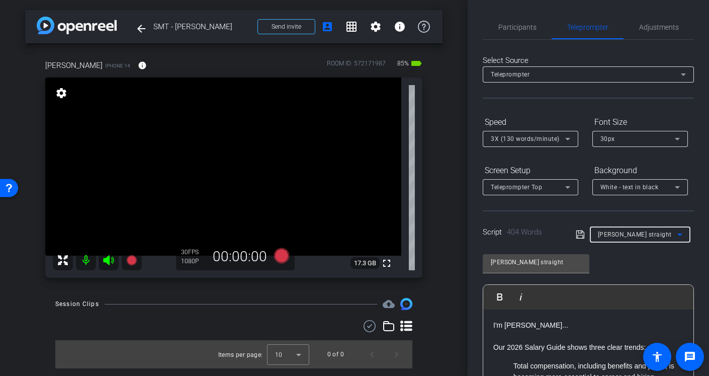
click at [468, 204] on div "Participants Teleprompter Adjustments settings Production Multivu flip Director…" at bounding box center [588, 188] width 241 height 376
click at [280, 27] on span "Send invite" at bounding box center [287, 27] width 30 height 8
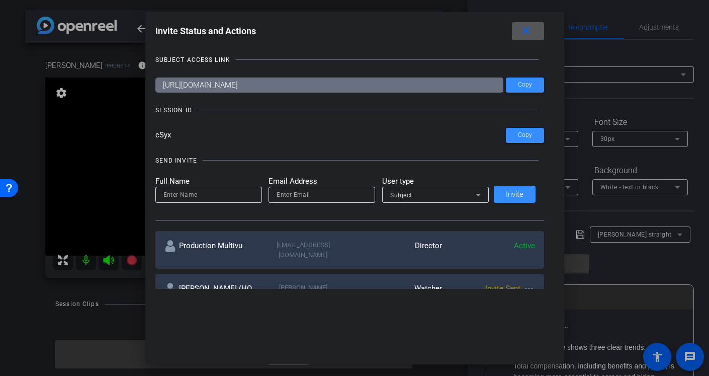
scroll to position [56, 0]
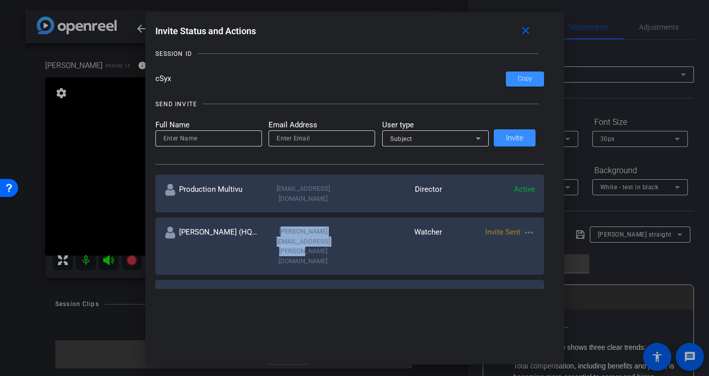
drag, startPoint x: 286, startPoint y: 221, endPoint x: 337, endPoint y: 233, distance: 51.7
click at [337, 233] on div "[PERSON_NAME][EMAIL_ADDRESS][PERSON_NAME][DOMAIN_NAME]" at bounding box center [303, 245] width 93 height 39
copy div "[PERSON_NAME][EMAIL_ADDRESS][PERSON_NAME][DOMAIN_NAME]"
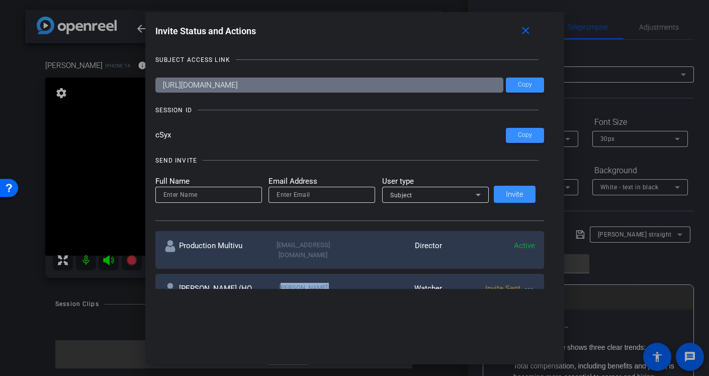
scroll to position [2, 0]
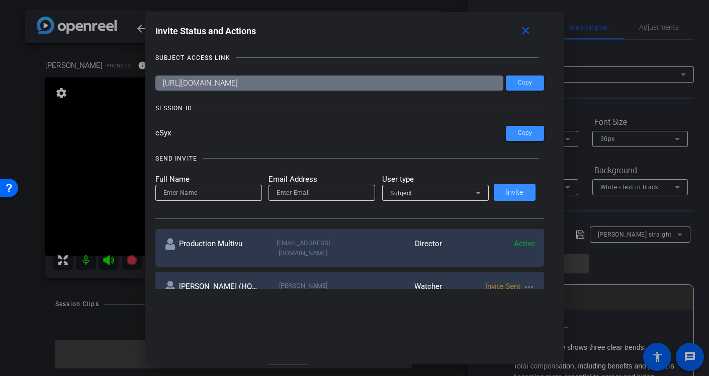
click at [208, 191] on input at bounding box center [208, 193] width 91 height 12
type input "[PERSON_NAME]"
click at [326, 199] on div at bounding box center [322, 193] width 91 height 16
click at [327, 194] on input "email" at bounding box center [322, 193] width 91 height 12
paste input "[PERSON_NAME][EMAIL_ADDRESS][PERSON_NAME][DOMAIN_NAME]"
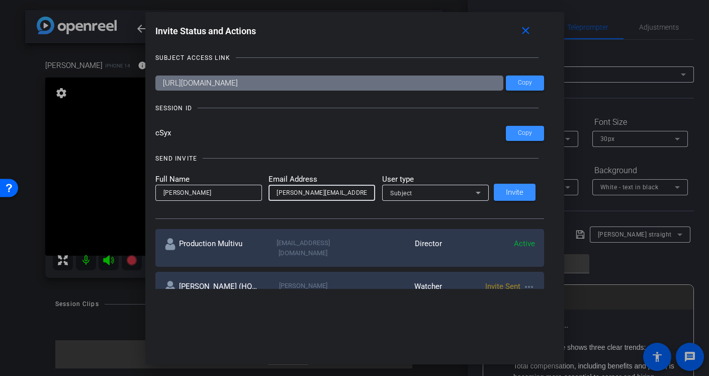
scroll to position [0, 9]
type input "[PERSON_NAME][EMAIL_ADDRESS][PERSON_NAME][DOMAIN_NAME]"
click at [437, 194] on div "Subject" at bounding box center [433, 193] width 86 height 13
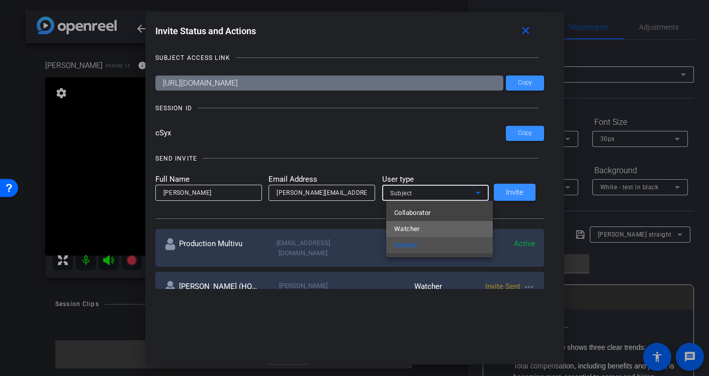
click at [436, 230] on mat-option "Watcher" at bounding box center [439, 229] width 107 height 16
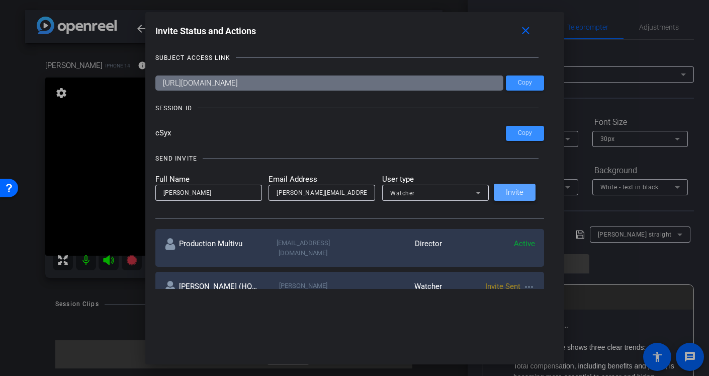
click at [518, 190] on span "Invite" at bounding box center [515, 193] width 18 height 8
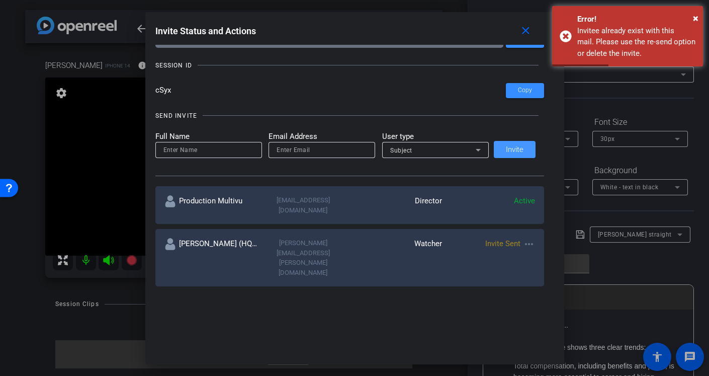
scroll to position [97, 0]
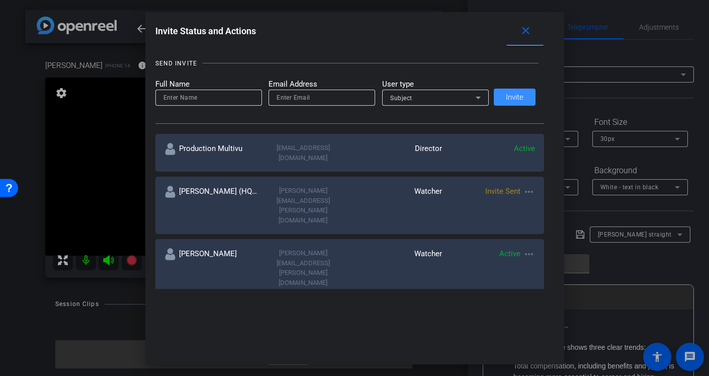
click at [525, 186] on mat-icon "more_horiz" at bounding box center [529, 192] width 12 height 12
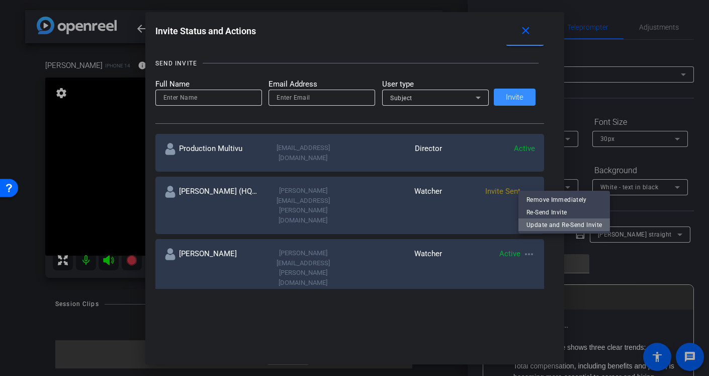
click at [537, 222] on span "Update and Re-Send Invite" at bounding box center [564, 225] width 75 height 12
type input "[PERSON_NAME] (HQP)"
type input "[PERSON_NAME][EMAIL_ADDRESS][PERSON_NAME][DOMAIN_NAME]"
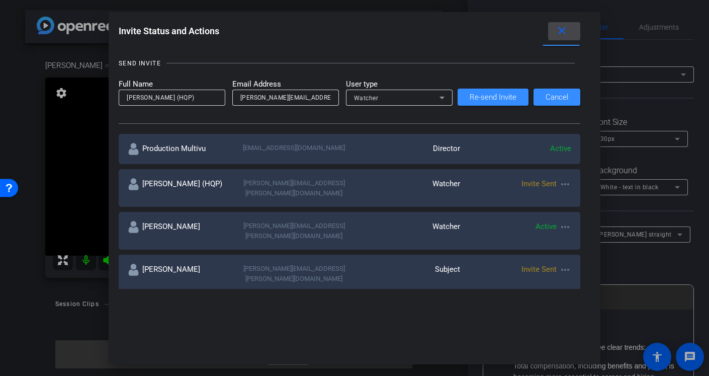
click at [564, 33] on mat-icon "close" at bounding box center [562, 31] width 13 height 13
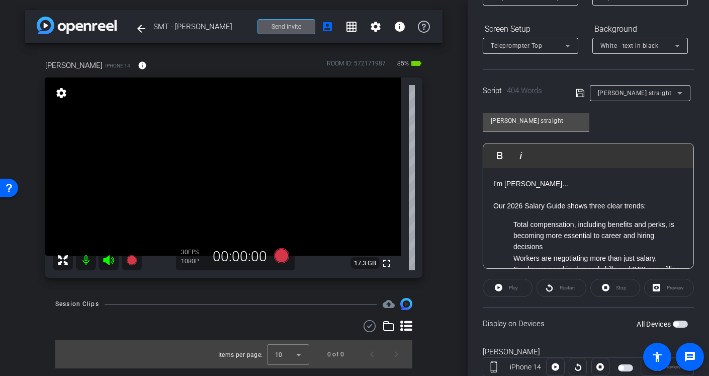
scroll to position [174, 0]
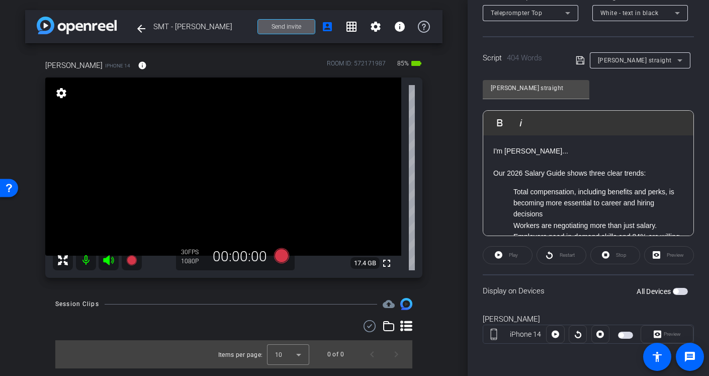
click at [679, 292] on span "button" at bounding box center [680, 291] width 15 height 7
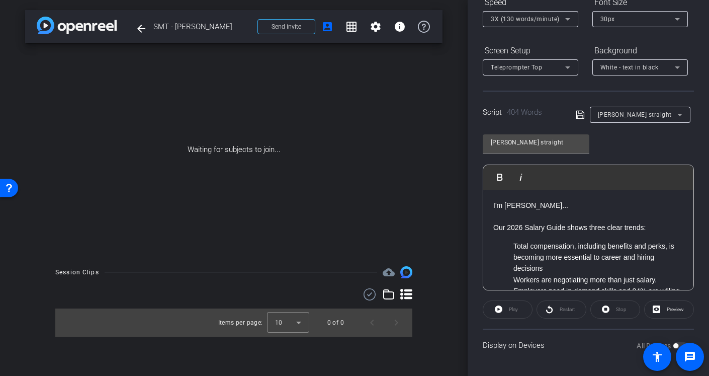
scroll to position [0, 0]
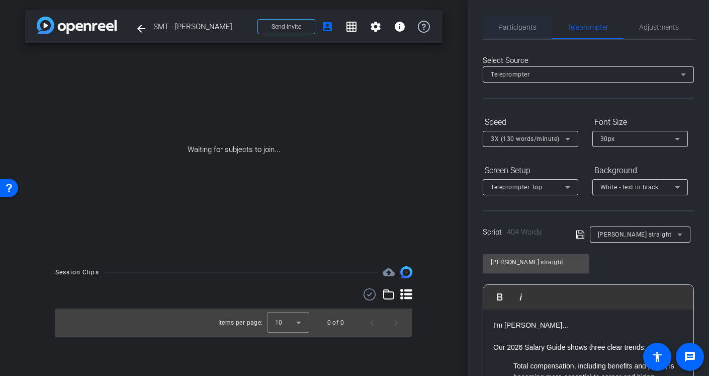
click at [509, 21] on span "Participants" at bounding box center [518, 27] width 38 height 24
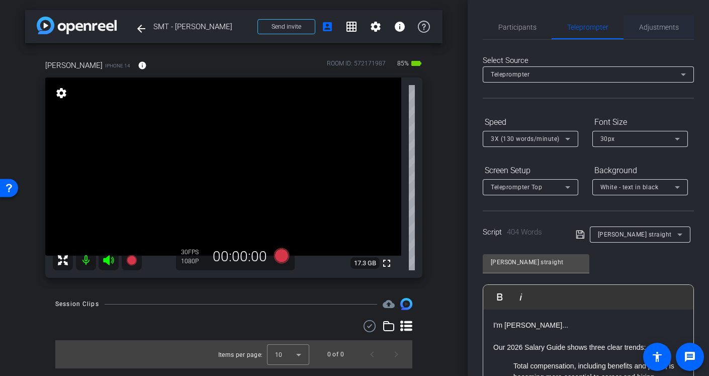
click at [655, 29] on span "Adjustments" at bounding box center [659, 27] width 40 height 7
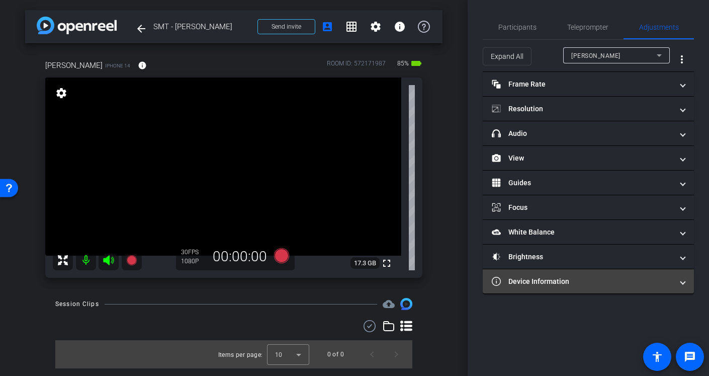
click at [547, 275] on mat-expansion-panel-header "Device Information" at bounding box center [588, 281] width 211 height 24
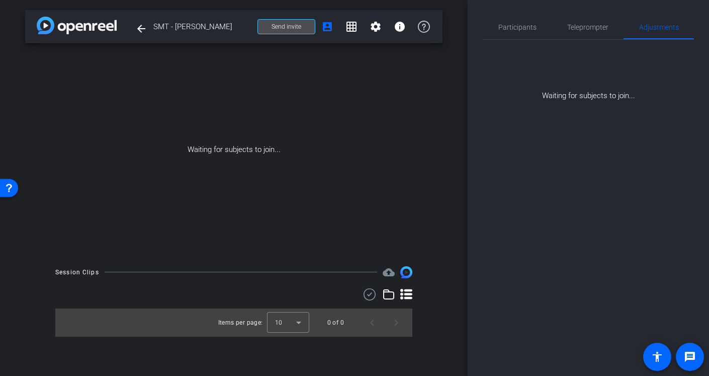
click at [280, 24] on span "Send invite" at bounding box center [287, 27] width 30 height 8
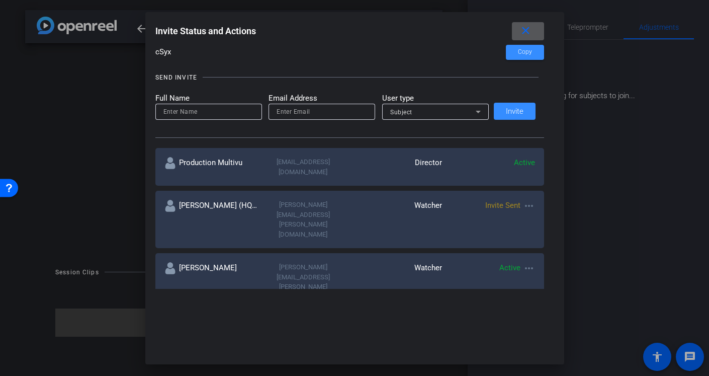
scroll to position [85, 0]
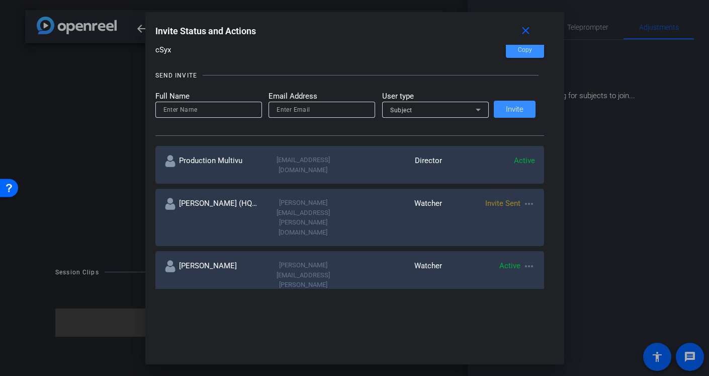
click at [339, 201] on div "[PERSON_NAME][EMAIL_ADDRESS][PERSON_NAME][DOMAIN_NAME]" at bounding box center [303, 217] width 93 height 39
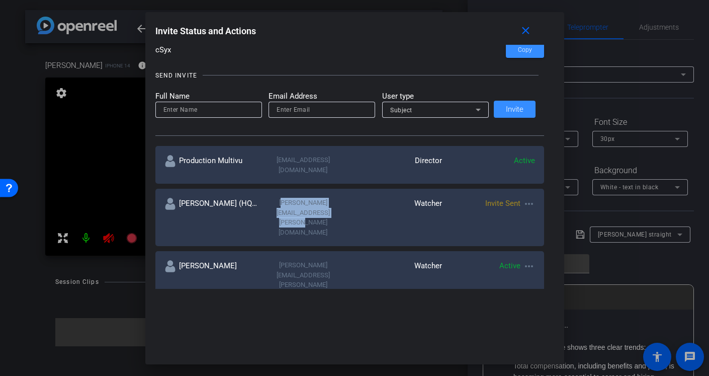
drag, startPoint x: 339, startPoint y: 207, endPoint x: 287, endPoint y: 196, distance: 53.0
click at [287, 198] on div "[PERSON_NAME][EMAIL_ADDRESS][PERSON_NAME][DOMAIN_NAME]" at bounding box center [303, 217] width 93 height 39
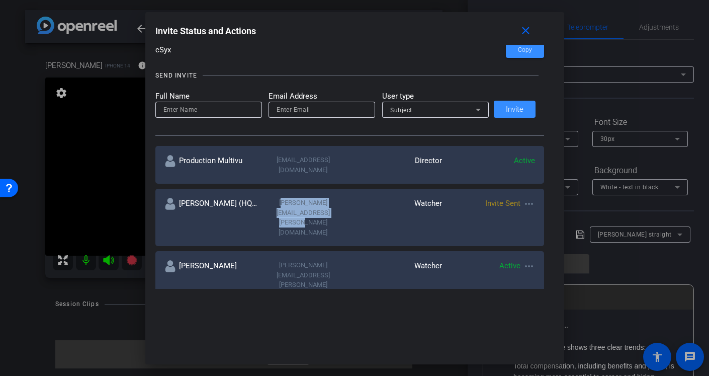
copy div "[PERSON_NAME][EMAIL_ADDRESS][PERSON_NAME][DOMAIN_NAME]"
click at [526, 198] on mat-icon "more_horiz" at bounding box center [529, 204] width 12 height 12
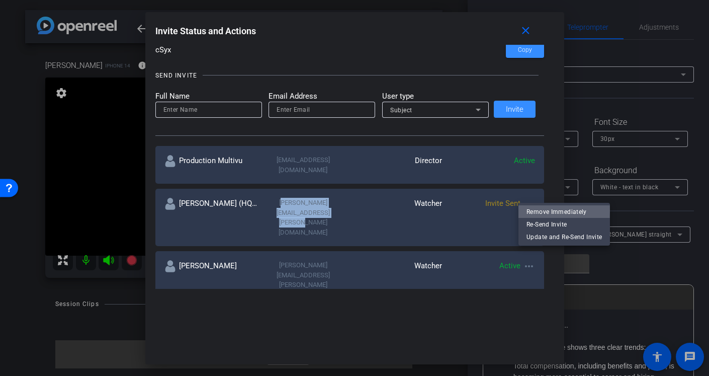
click at [534, 211] on span "Remove Immediately" at bounding box center [564, 212] width 75 height 12
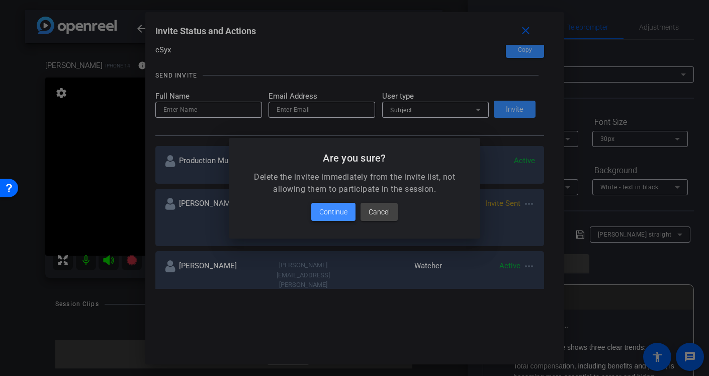
click at [329, 210] on span "Continue" at bounding box center [333, 212] width 28 height 12
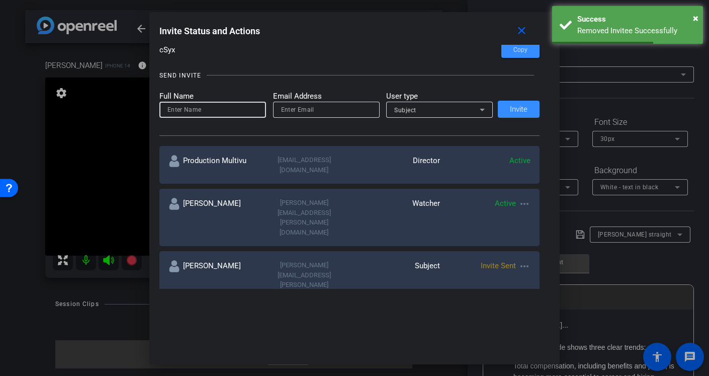
click at [199, 106] on input at bounding box center [213, 110] width 91 height 12
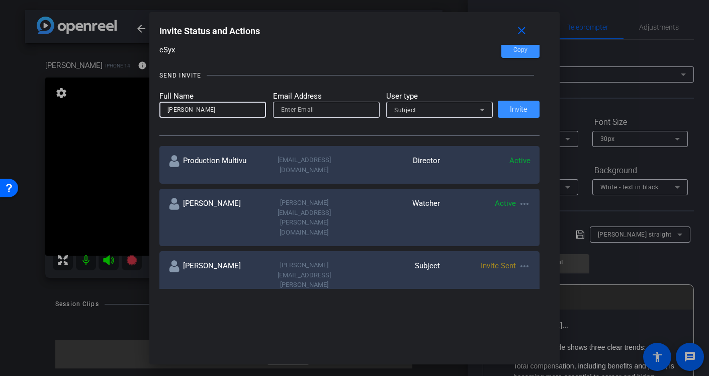
type input "[PERSON_NAME]"
click at [287, 112] on input "email" at bounding box center [326, 110] width 91 height 12
paste input "[PERSON_NAME][EMAIL_ADDRESS][PERSON_NAME][DOMAIN_NAME]"
type input "[PERSON_NAME][EMAIL_ADDRESS][PERSON_NAME][DOMAIN_NAME]"
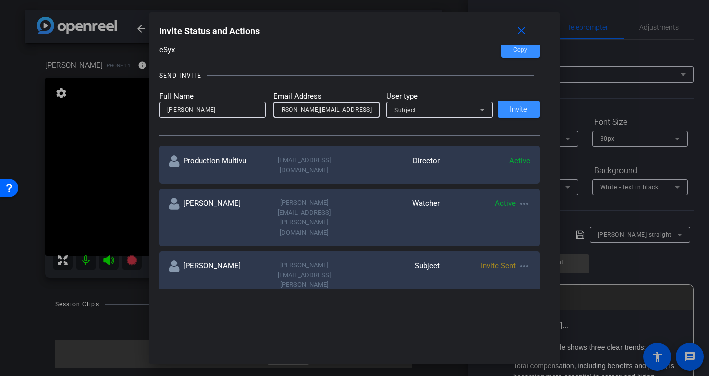
click at [412, 111] on span "Subject" at bounding box center [405, 110] width 22 height 7
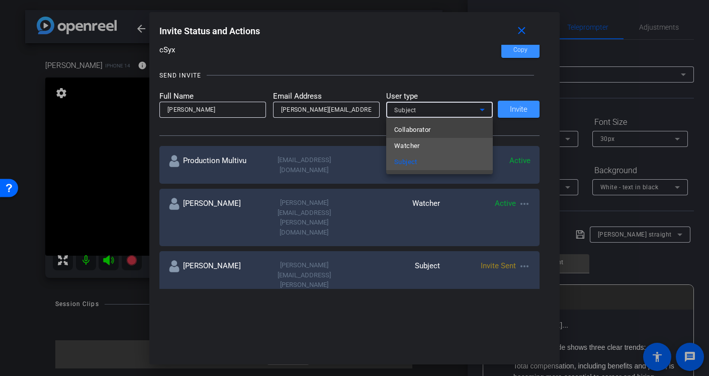
click at [409, 147] on span "Watcher" at bounding box center [407, 146] width 26 height 12
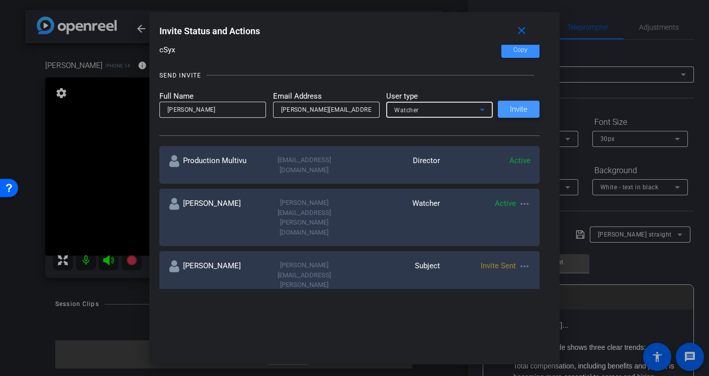
click at [521, 117] on span at bounding box center [519, 109] width 42 height 24
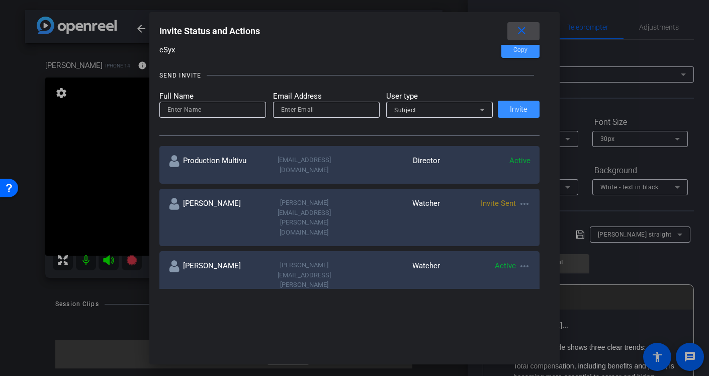
click at [522, 30] on mat-icon "close" at bounding box center [522, 31] width 13 height 13
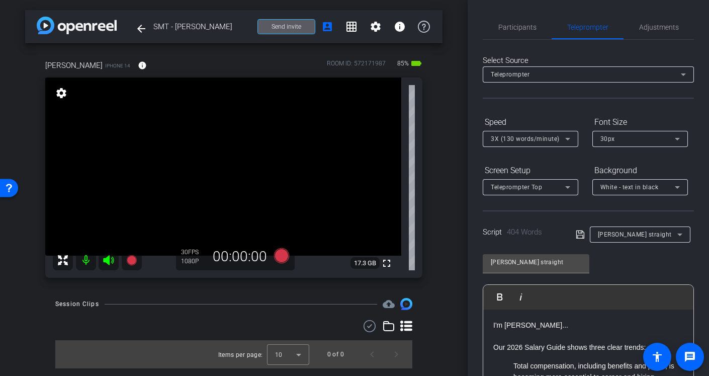
scroll to position [174, 0]
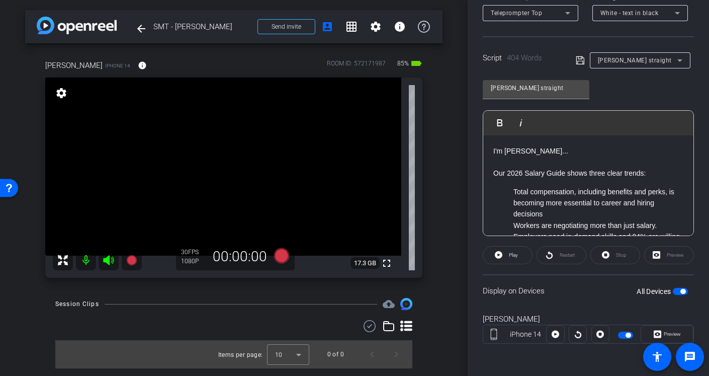
click at [684, 296] on div "All Devices" at bounding box center [662, 291] width 51 height 10
click at [681, 293] on span "button" at bounding box center [683, 291] width 5 height 5
click at [681, 293] on span "button" at bounding box center [680, 291] width 15 height 7
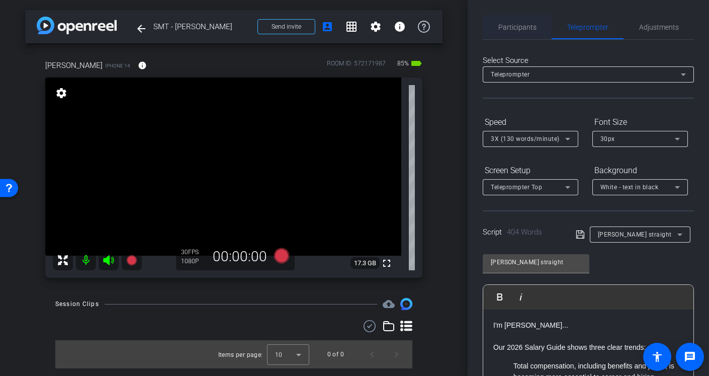
click at [520, 24] on span "Participants" at bounding box center [518, 27] width 38 height 7
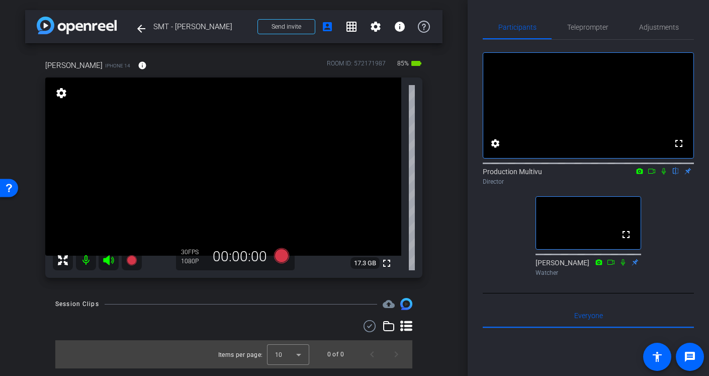
click at [653, 175] on icon at bounding box center [652, 171] width 8 height 7
click at [586, 29] on span "Teleprompter" at bounding box center [587, 27] width 41 height 7
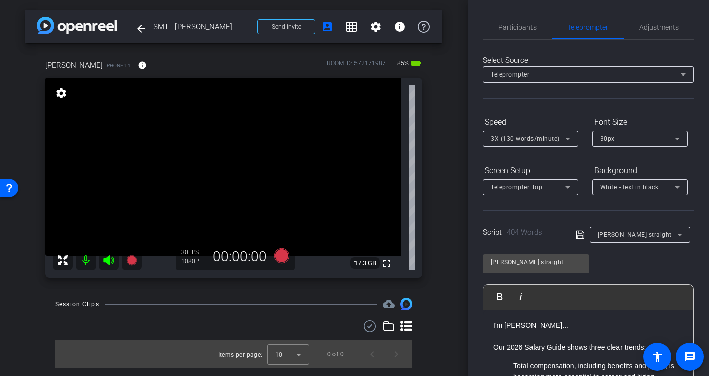
scroll to position [174, 0]
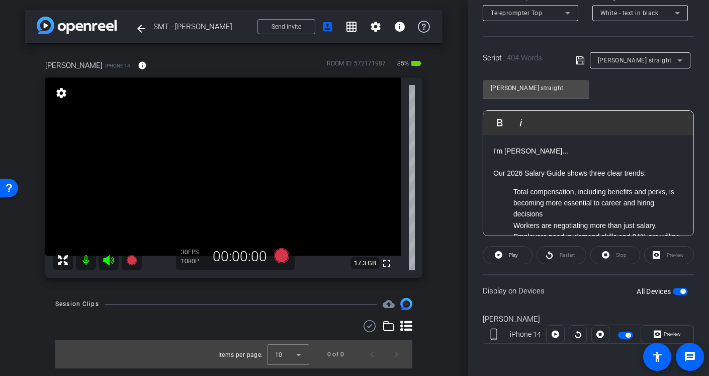
click at [647, 59] on div "[PERSON_NAME] straight" at bounding box center [637, 60] width 79 height 13
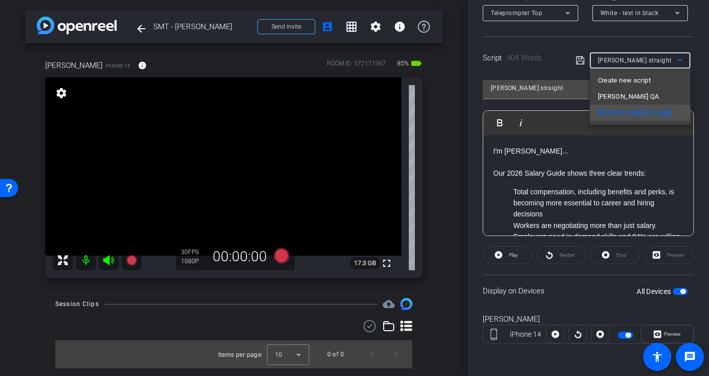
click at [585, 198] on div at bounding box center [354, 188] width 709 height 376
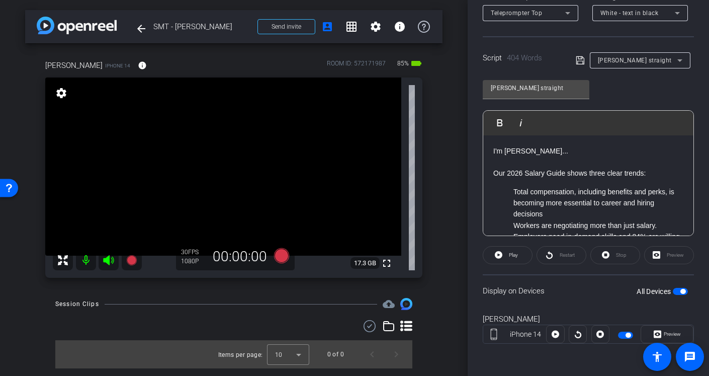
click at [536, 149] on p "I'm [PERSON_NAME]..." at bounding box center [588, 150] width 190 height 11
click at [520, 208] on li "Total compensation, including benefits and perks, is becoming more essential to…" at bounding box center [599, 203] width 170 height 34
click at [502, 256] on icon at bounding box center [499, 255] width 8 height 8
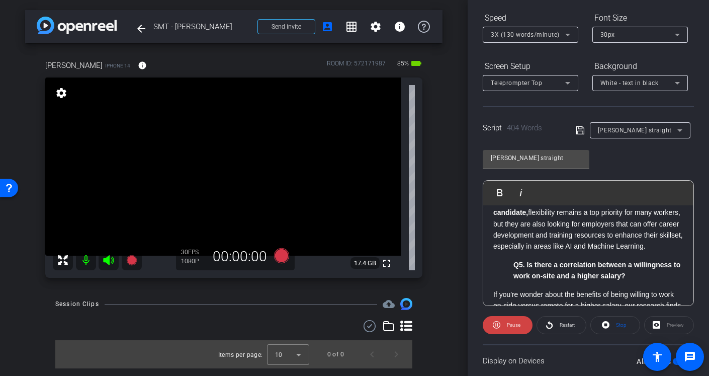
scroll to position [420, 0]
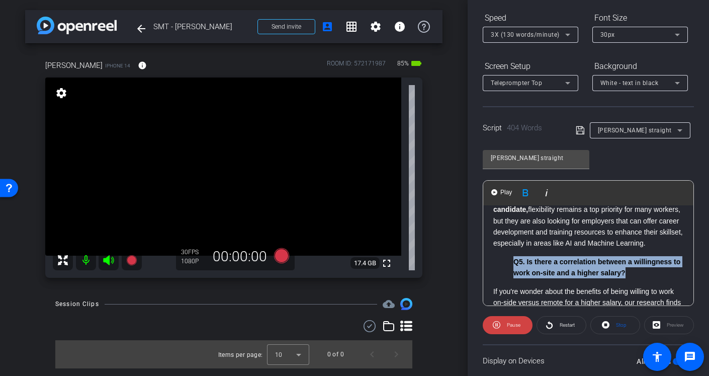
drag, startPoint x: 512, startPoint y: 247, endPoint x: 639, endPoint y: 263, distance: 128.2
click at [639, 263] on ul "Q5. Is there a correlation between a willingness to work on-site and a higher s…" at bounding box center [588, 267] width 190 height 23
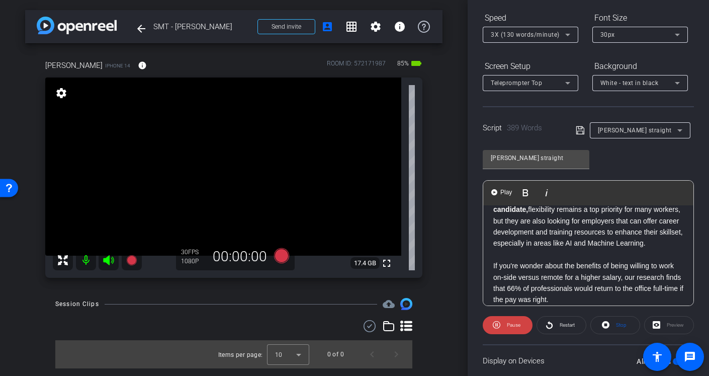
click at [545, 260] on p "If you're wonder about the benefits of being willing to work on-side versus rem…" at bounding box center [588, 282] width 190 height 45
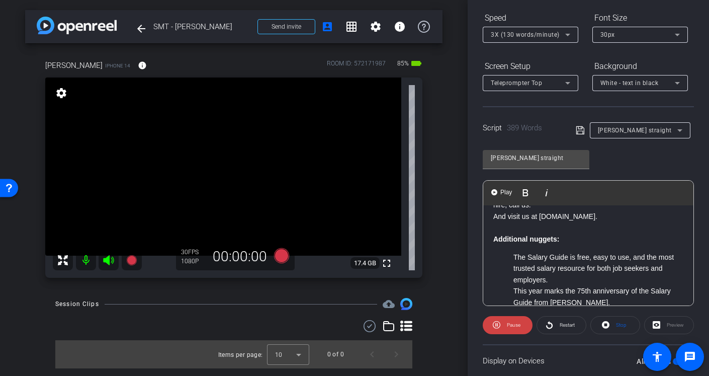
scroll to position [602, 0]
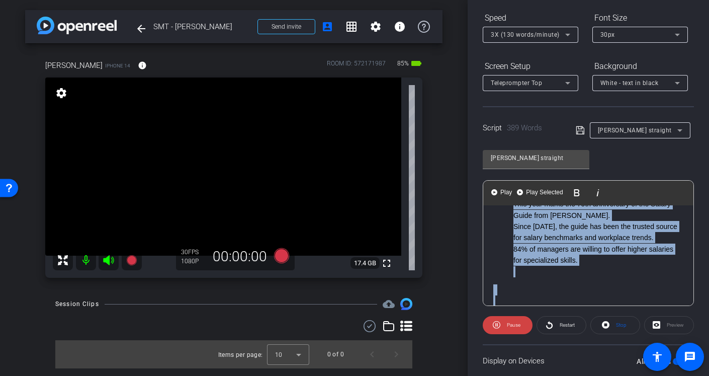
drag, startPoint x: 493, startPoint y: 230, endPoint x: 560, endPoint y: 356, distance: 142.0
click at [560, 356] on openreel-capture-teleprompter "Speed 3X (130 words/minute) Font Size 30px Screen Setup Teleprompter Top Backgr…" at bounding box center [588, 221] width 211 height 422
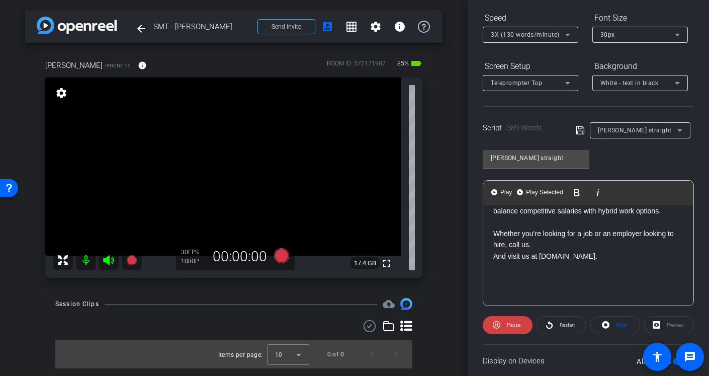
scroll to position [174, 0]
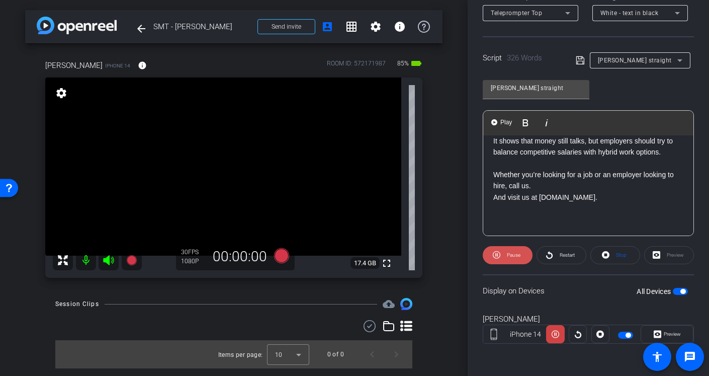
click at [494, 255] on icon at bounding box center [497, 255] width 8 height 13
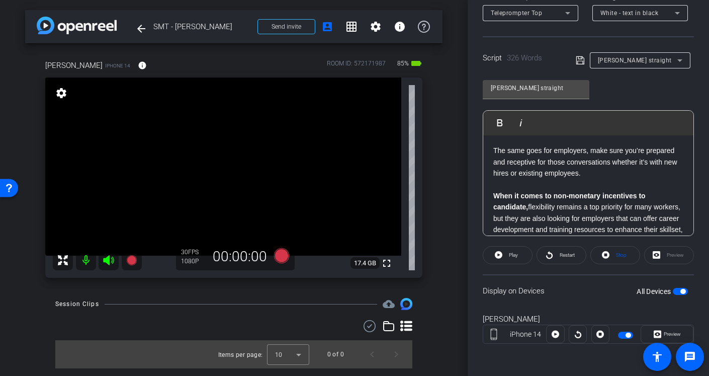
scroll to position [351, 0]
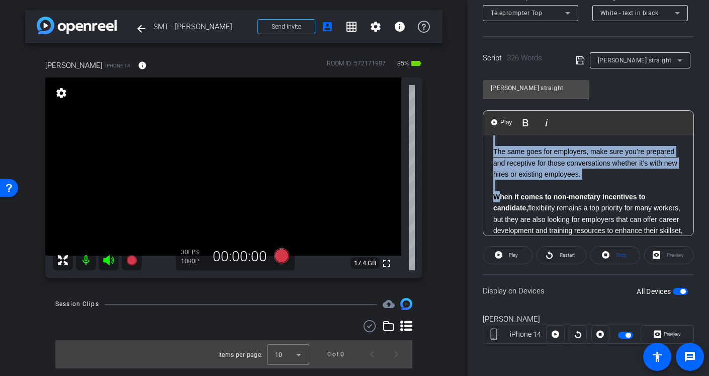
drag, startPoint x: 682, startPoint y: 186, endPoint x: 498, endPoint y: 188, distance: 184.1
click at [498, 188] on div "I'm [PERSON_NAME]... Our 2026 Salary Guide shows three clear trends: Total comp…" at bounding box center [588, 116] width 210 height 665
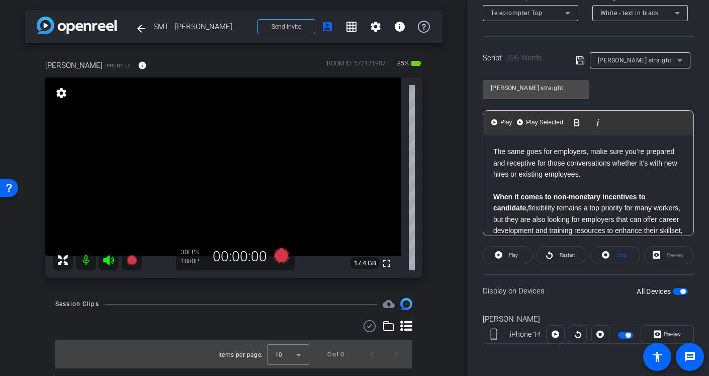
click at [498, 193] on strong "When it comes to non-monetary incentives to candidate," at bounding box center [569, 202] width 152 height 19
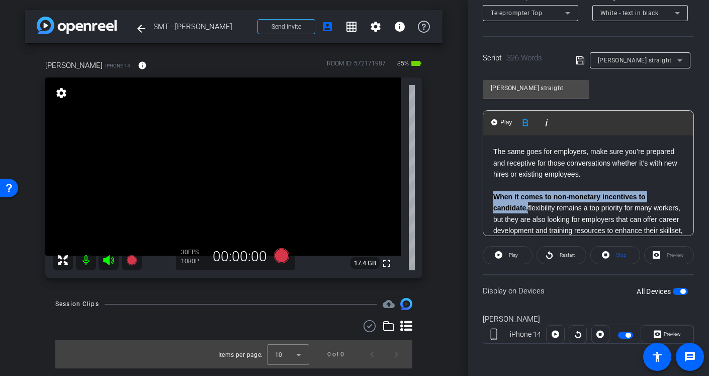
drag, startPoint x: 492, startPoint y: 186, endPoint x: 683, endPoint y: 189, distance: 190.7
click at [683, 189] on div "I'm [PERSON_NAME]... Our 2026 Salary Guide shows three clear trends: Total comp…" at bounding box center [588, 116] width 210 height 665
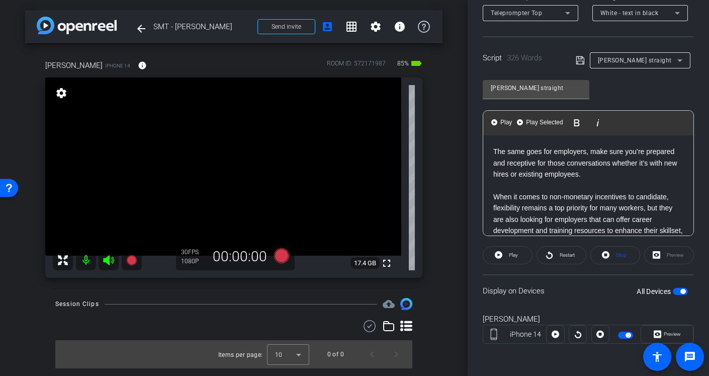
click at [612, 205] on p "When it comes to non-monetary incentives to candidate, flexibility remains a to…" at bounding box center [588, 219] width 190 height 56
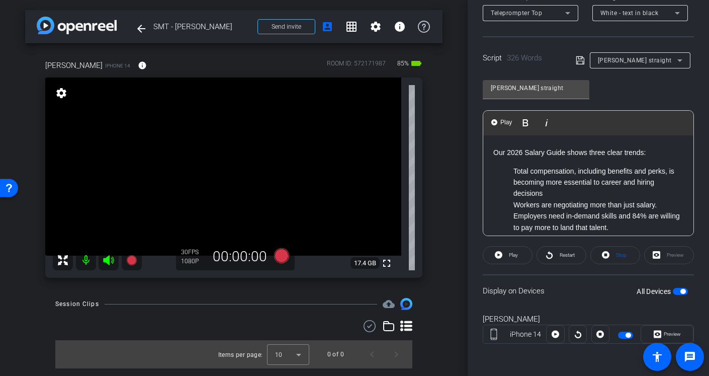
scroll to position [18, 0]
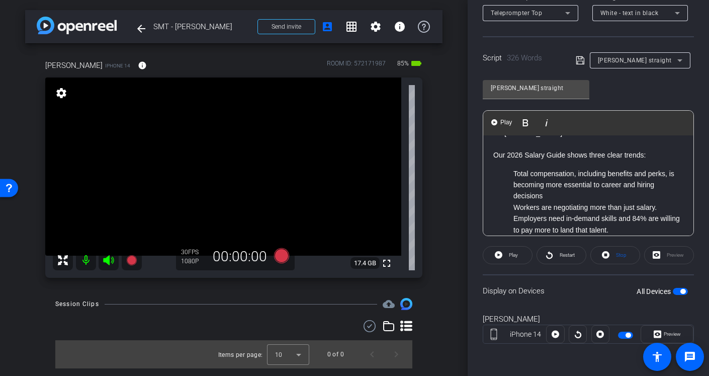
click at [513, 173] on ul "Total compensation, including benefits and perks, is becoming more essential to…" at bounding box center [588, 297] width 190 height 259
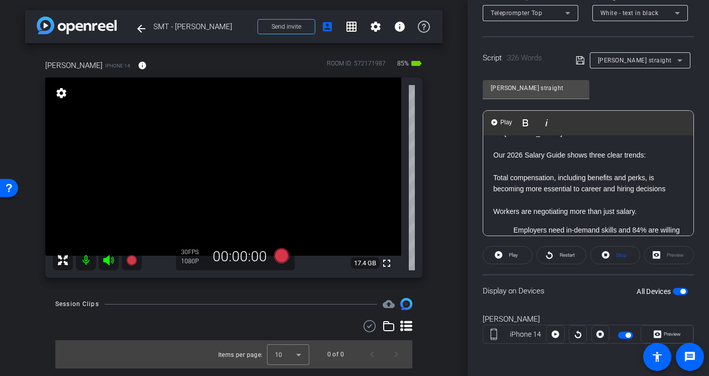
scroll to position [64, 0]
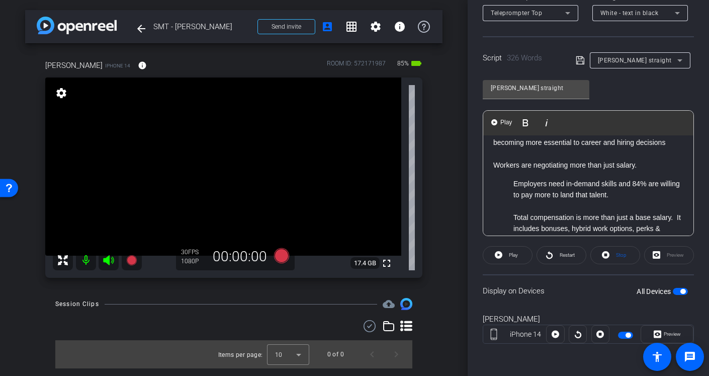
click at [514, 186] on li "Employers need in-demand skills and 84% are willing to pay more to land that ta…" at bounding box center [599, 189] width 170 height 23
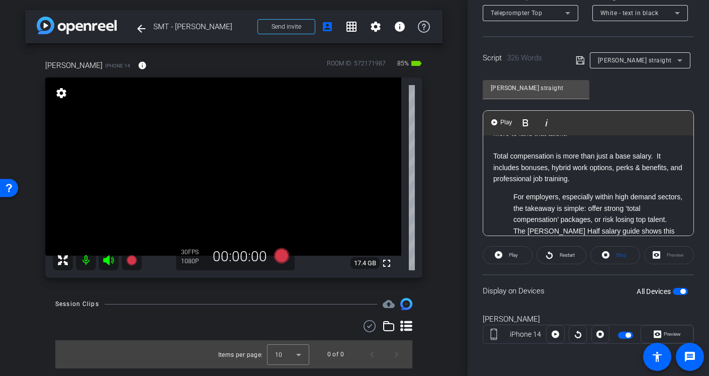
scroll to position [131, 0]
click at [514, 197] on li "For employers, especially within high demand sectors, the takeaway is simple: o…" at bounding box center [599, 207] width 170 height 34
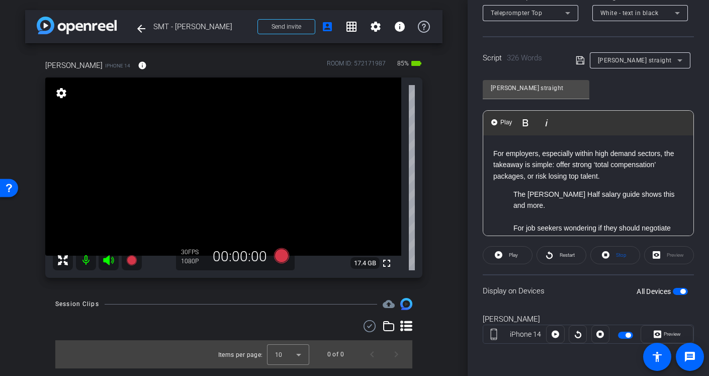
scroll to position [179, 0]
click at [513, 193] on ul "The [PERSON_NAME] Half salary guide shows this and more. For job seekers wonder…" at bounding box center [588, 244] width 190 height 113
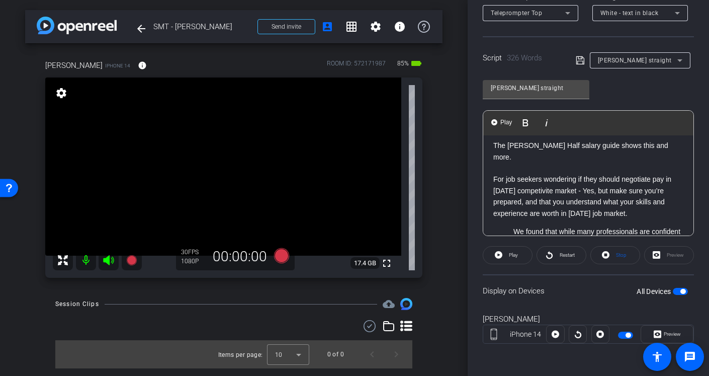
scroll to position [247, 0]
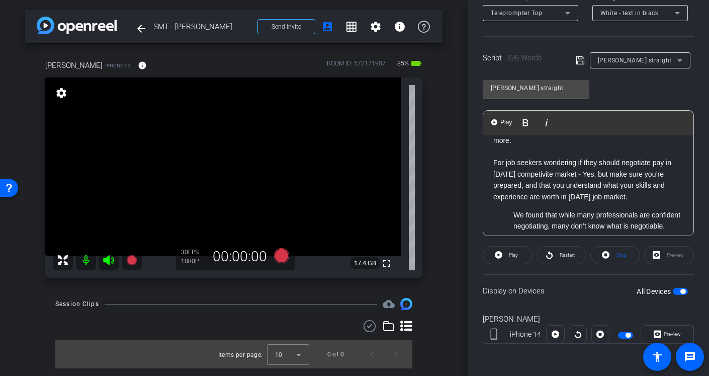
click at [513, 209] on ul "We found that while many professionals are confident negotiating, many don’t kn…" at bounding box center [588, 220] width 190 height 23
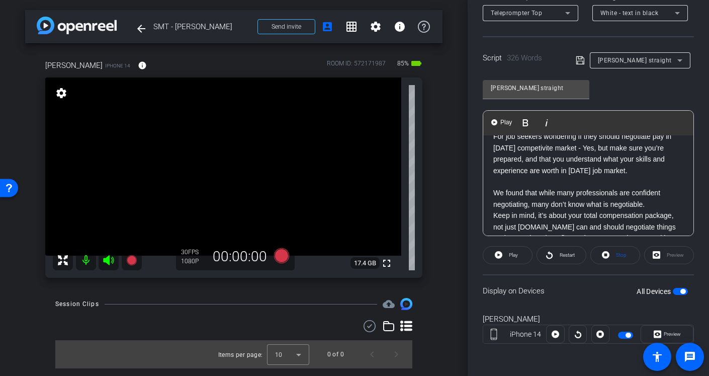
scroll to position [274, 0]
click at [492, 203] on div "I'm [PERSON_NAME]... Our 2026 Salary Guide shows three clear trends: Total comp…" at bounding box center [588, 209] width 210 height 696
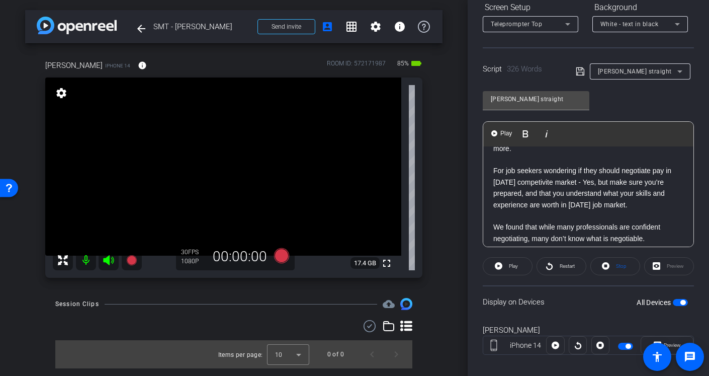
scroll to position [249, 0]
click at [592, 167] on p "For job seekers wondering if they should negotiate pay in [DATE] competitive ma…" at bounding box center [588, 189] width 190 height 45
drag, startPoint x: 491, startPoint y: 161, endPoint x: 507, endPoint y: 160, distance: 15.6
click at [507, 160] on div "I'm [PERSON_NAME]... Our 2026 Salary Guide shows three clear trends: Total comp…" at bounding box center [588, 251] width 210 height 707
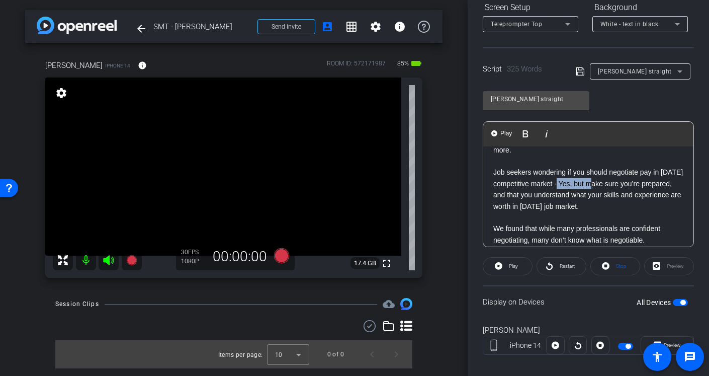
drag, startPoint x: 579, startPoint y: 172, endPoint x: 613, endPoint y: 172, distance: 33.2
click at [613, 172] on p "Job seekers wondering if you should negotiate pay in [DATE] competitive market …" at bounding box center [588, 189] width 190 height 45
drag, startPoint x: 531, startPoint y: 160, endPoint x: 608, endPoint y: 160, distance: 76.5
click at [608, 167] on p "Job seekers wondering if you should negotiate pay in [DATE] competitive market …" at bounding box center [588, 189] width 190 height 45
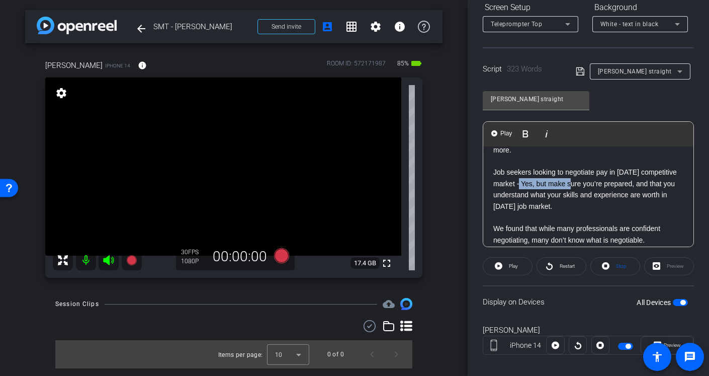
drag, startPoint x: 516, startPoint y: 172, endPoint x: 569, endPoint y: 174, distance: 52.9
click at [569, 174] on p "Job seekers looking to negotiate pay in [DATE] competitive market - Yes, but ma…" at bounding box center [588, 189] width 190 height 45
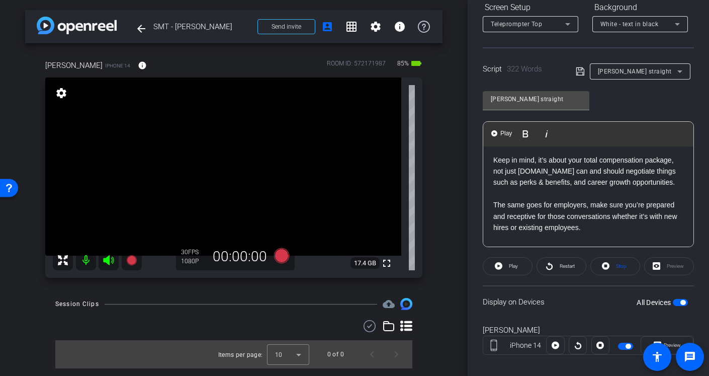
scroll to position [596, 0]
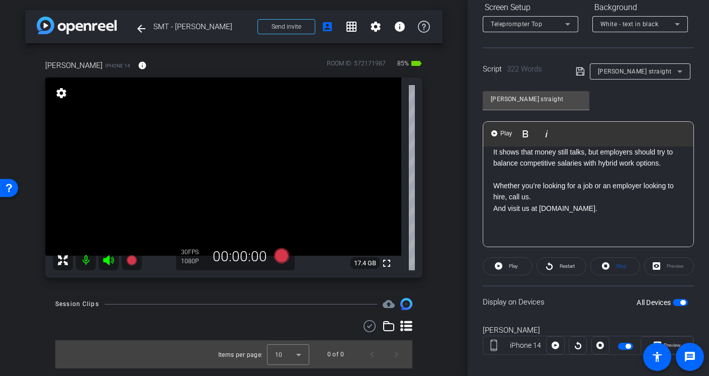
click at [513, 236] on p at bounding box center [588, 241] width 190 height 11
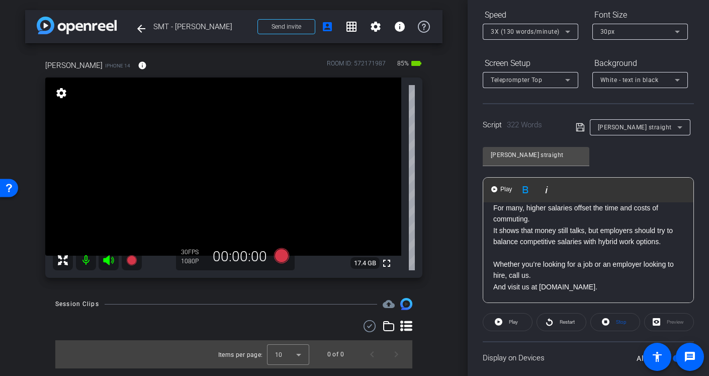
scroll to position [0, 0]
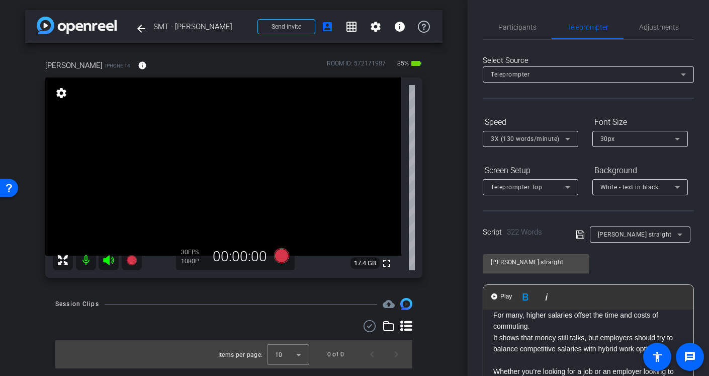
click at [571, 139] on icon at bounding box center [568, 139] width 12 height 12
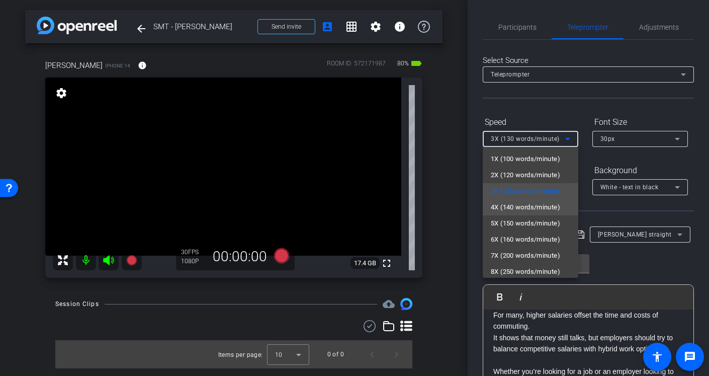
click at [524, 205] on span "4X (140 words/minute)" at bounding box center [525, 207] width 69 height 12
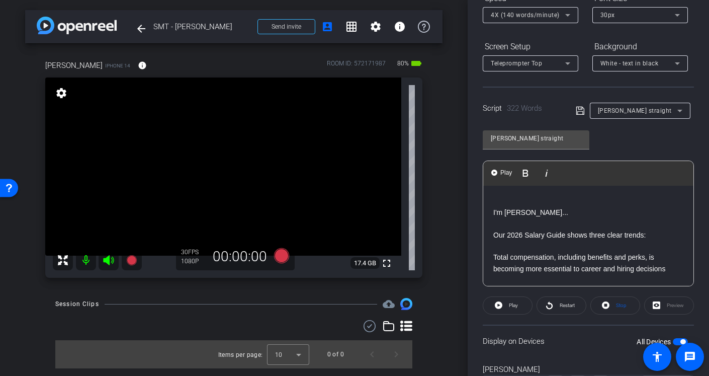
scroll to position [113, 0]
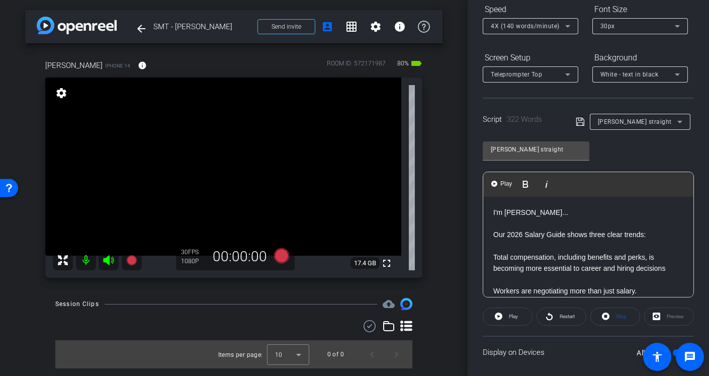
click at [506, 224] on p at bounding box center [588, 223] width 190 height 11
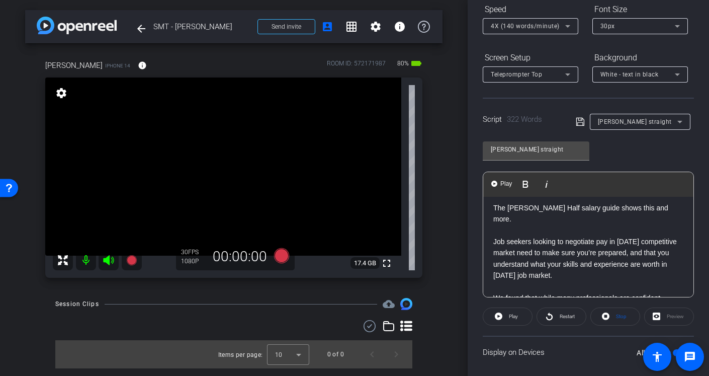
scroll to position [0, 0]
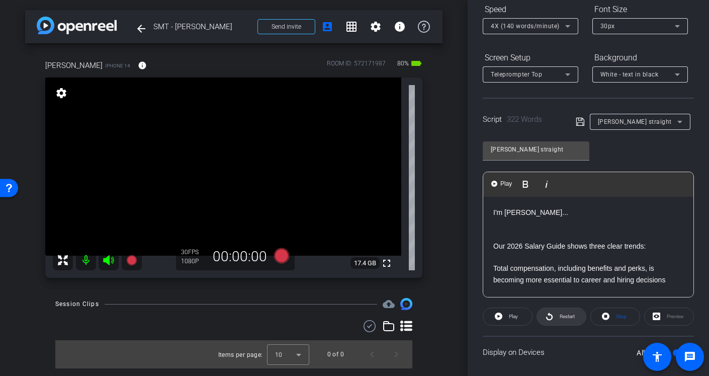
click at [557, 321] on span "Restart" at bounding box center [566, 316] width 18 height 14
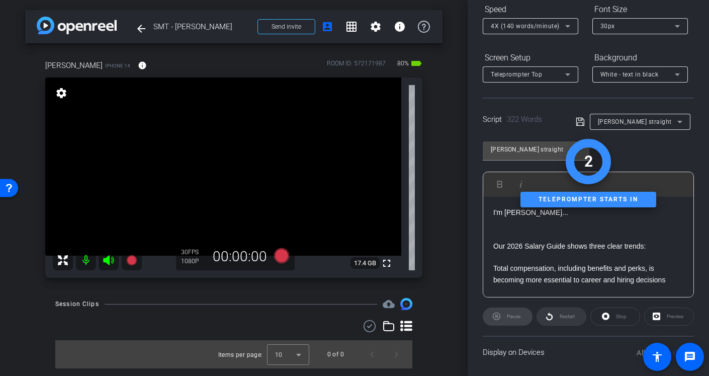
click at [557, 321] on div "Restart" at bounding box center [562, 316] width 50 height 18
click at [616, 318] on div "Stop" at bounding box center [616, 316] width 50 height 18
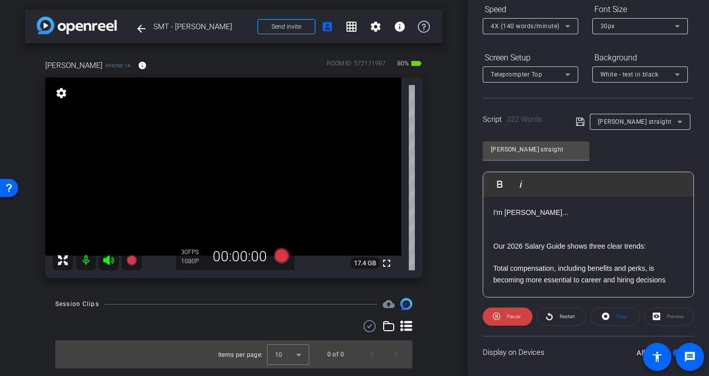
click at [616, 318] on span "Stop" at bounding box center [621, 316] width 11 height 6
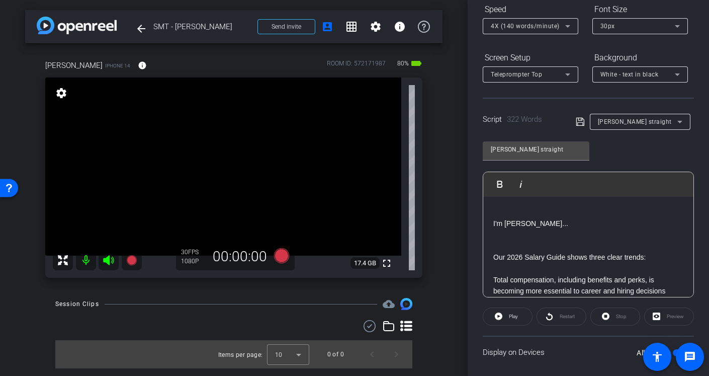
scroll to position [124, 0]
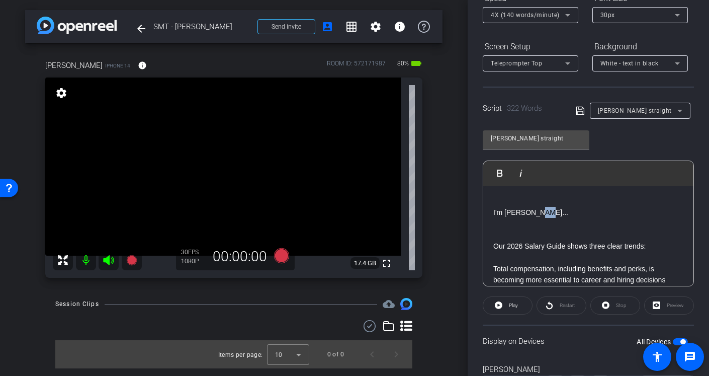
drag, startPoint x: 537, startPoint y: 211, endPoint x: 551, endPoint y: 212, distance: 13.7
click at [551, 212] on p "I'm [PERSON_NAME]..." at bounding box center [588, 212] width 190 height 11
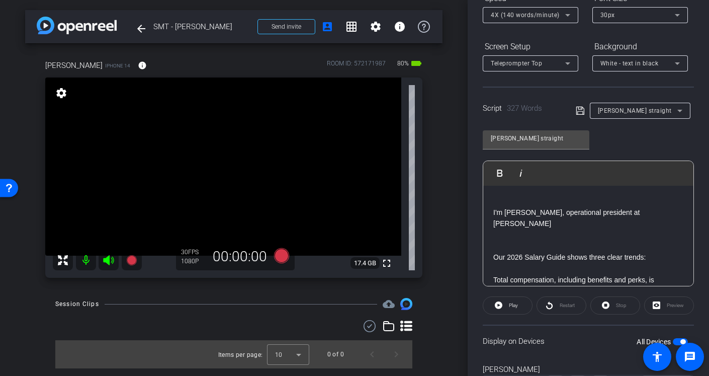
click at [512, 202] on p at bounding box center [588, 201] width 190 height 11
click at [278, 257] on icon at bounding box center [281, 255] width 15 height 15
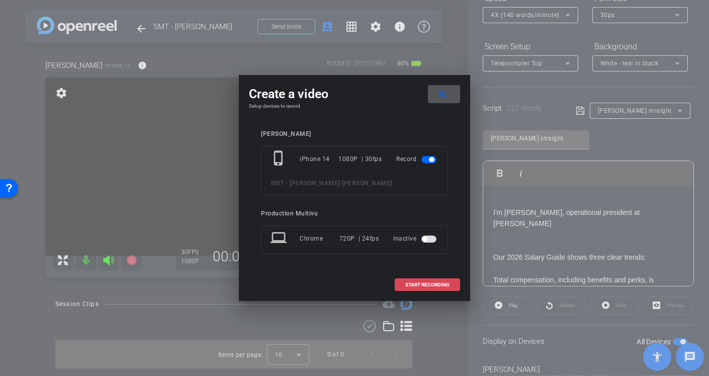
click at [426, 281] on span at bounding box center [427, 285] width 64 height 24
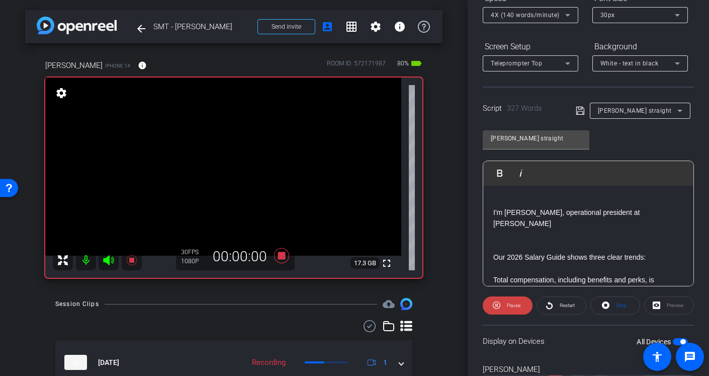
click at [106, 260] on icon at bounding box center [108, 260] width 11 height 10
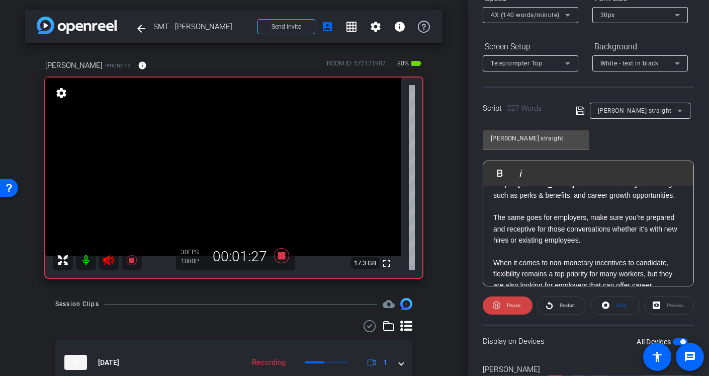
scroll to position [412, 0]
click at [669, 256] on p "When it comes to non-monetary incentives to candidate, flexibility remains a to…" at bounding box center [588, 284] width 190 height 56
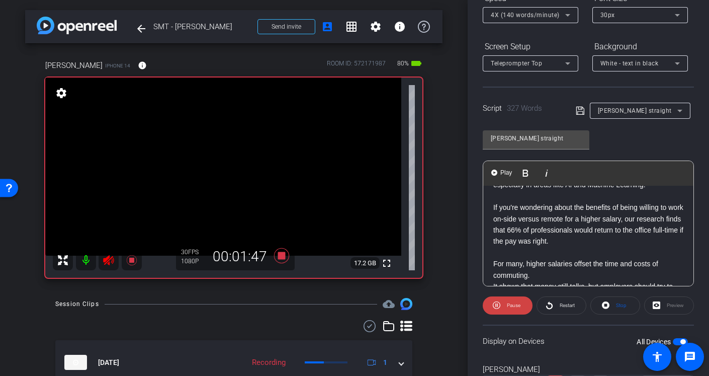
scroll to position [508, 0]
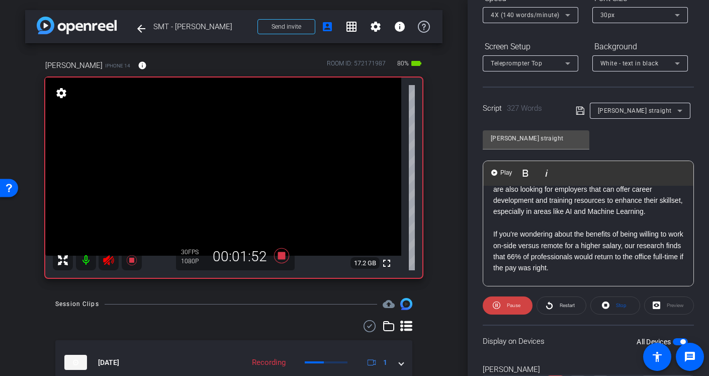
click at [530, 228] on p "If you're wondering about the benefits of being willing to work on-side versus …" at bounding box center [588, 250] width 190 height 45
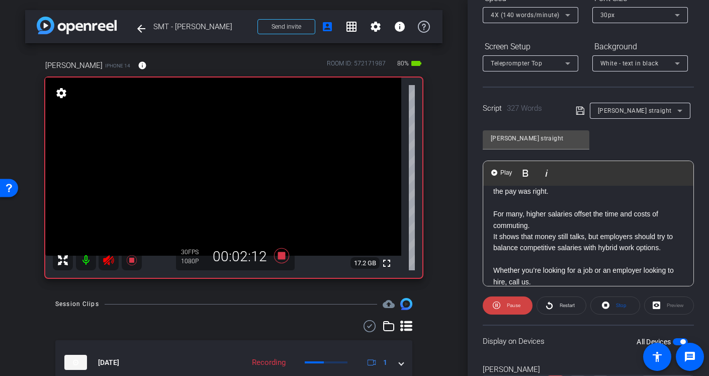
scroll to position [587, 0]
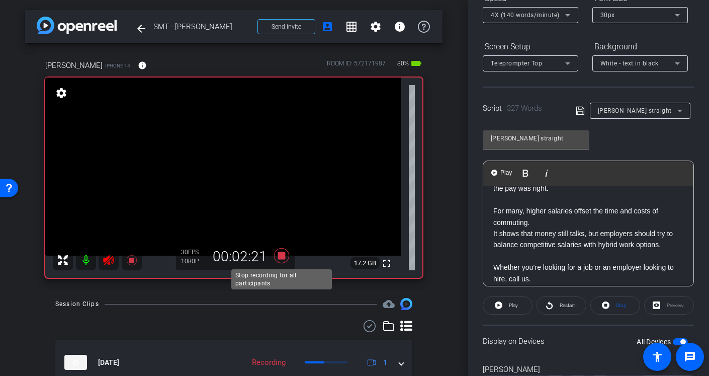
click at [282, 257] on icon at bounding box center [281, 255] width 15 height 15
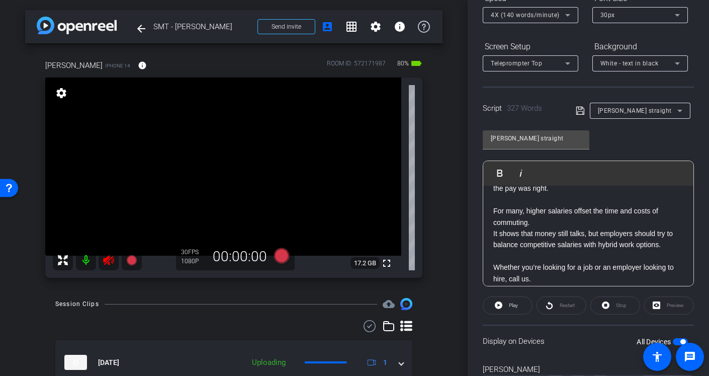
click at [106, 260] on icon at bounding box center [108, 260] width 11 height 10
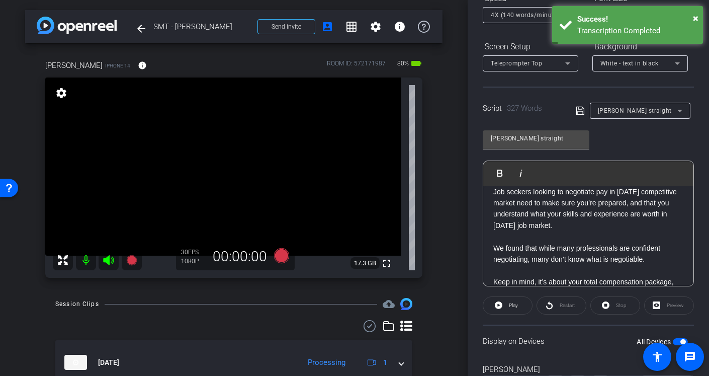
scroll to position [301, 0]
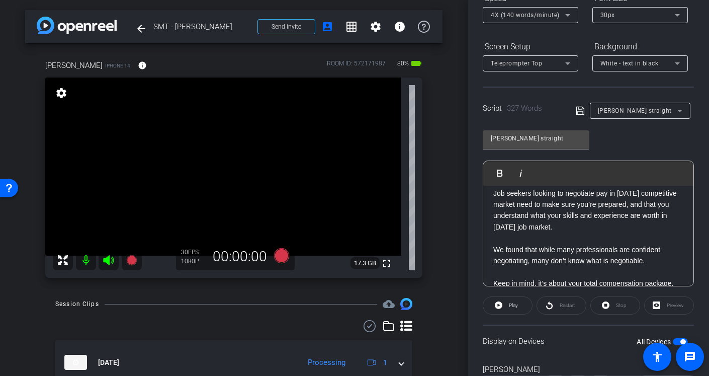
click at [606, 244] on p "We found that while many professionals are confident negotiating, many don’t kn…" at bounding box center [588, 255] width 190 height 23
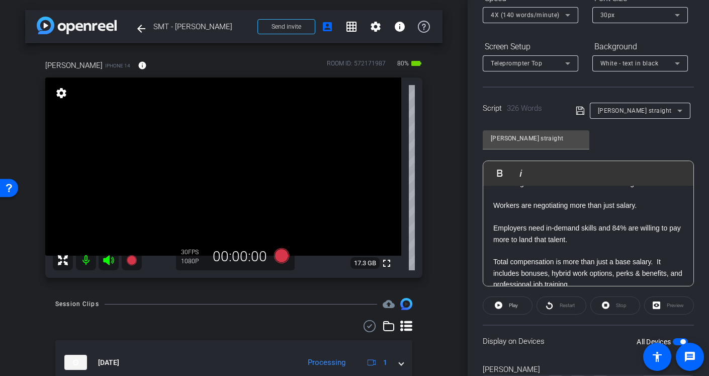
scroll to position [109, 0]
click at [565, 229] on p "Employers need in-demand skills and 84% are willing to pay more to land that ta…" at bounding box center [588, 233] width 190 height 23
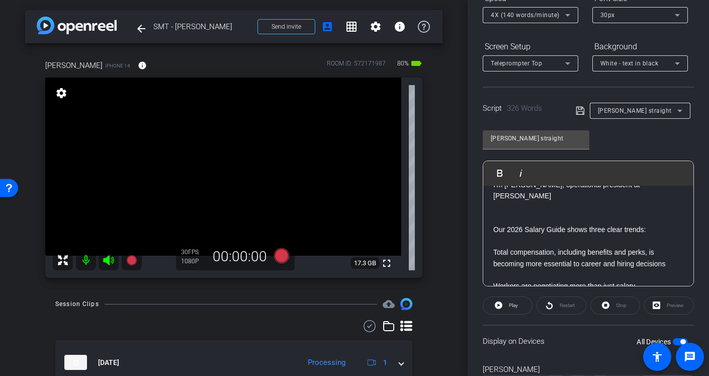
scroll to position [17, 0]
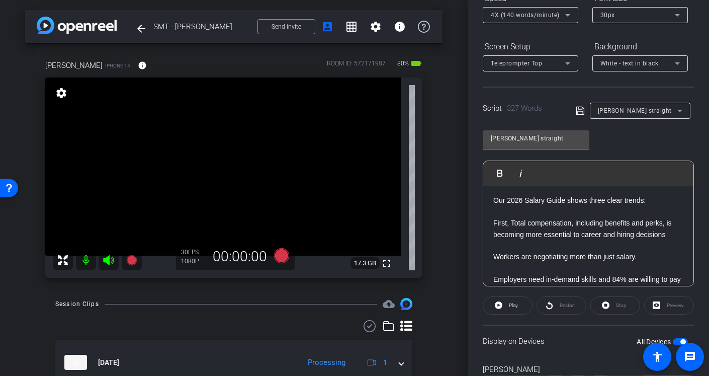
scroll to position [59, 0]
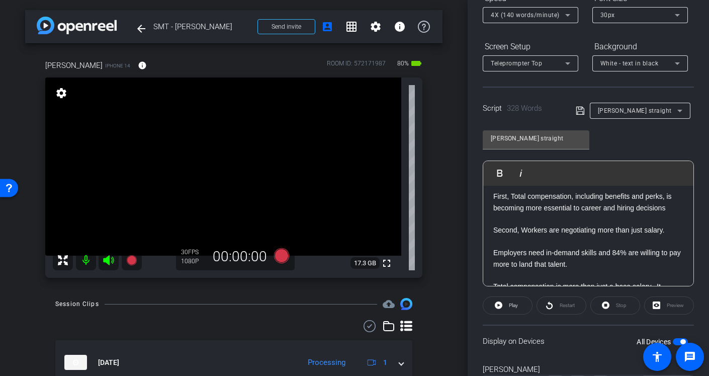
scroll to position [89, 0]
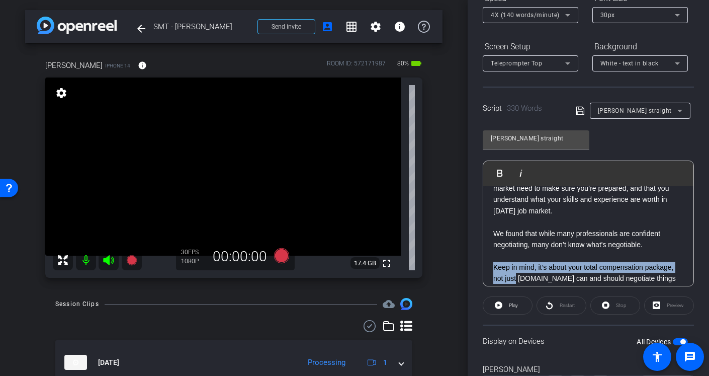
scroll to position [300, 0]
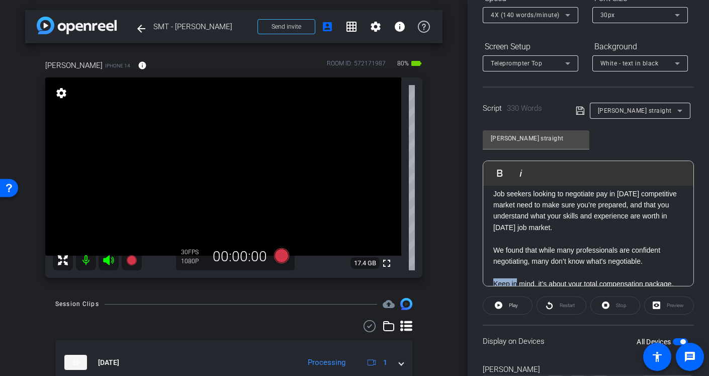
drag, startPoint x: 494, startPoint y: 215, endPoint x: 516, endPoint y: 261, distance: 50.8
click at [516, 278] on p "Keep in mind, it’s about your total compensation package, not just [DOMAIN_NAME…" at bounding box center [588, 295] width 190 height 34
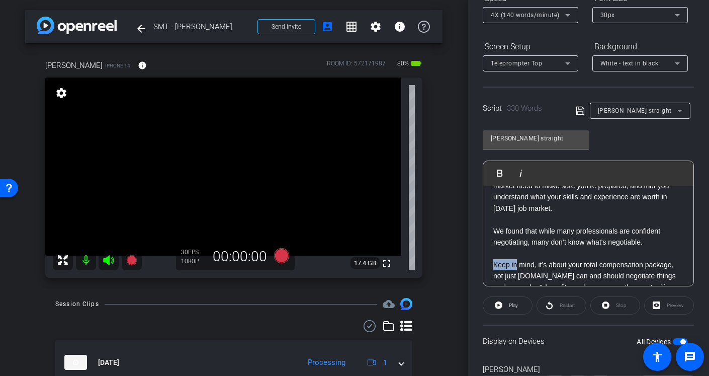
scroll to position [322, 0]
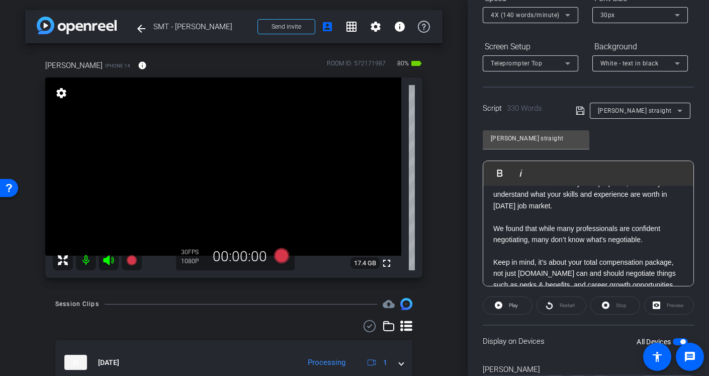
click at [519, 245] on p at bounding box center [588, 250] width 190 height 11
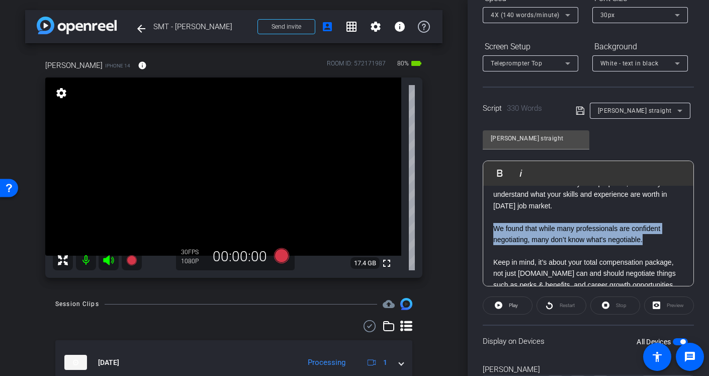
drag, startPoint x: 493, startPoint y: 206, endPoint x: 650, endPoint y: 220, distance: 157.6
click at [650, 223] on p "We found that while many professionals are confident negotiating, many don’t kn…" at bounding box center [588, 234] width 190 height 23
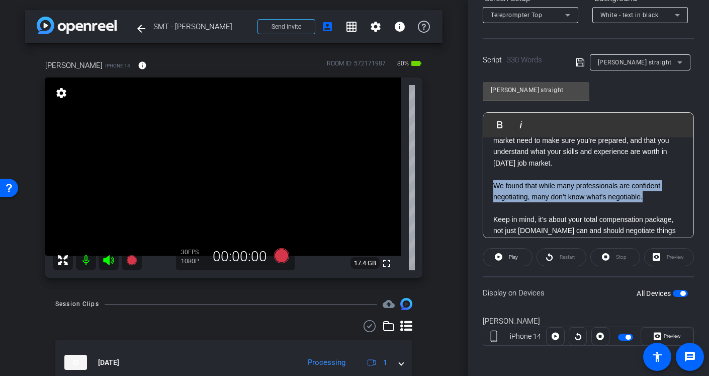
scroll to position [352, 0]
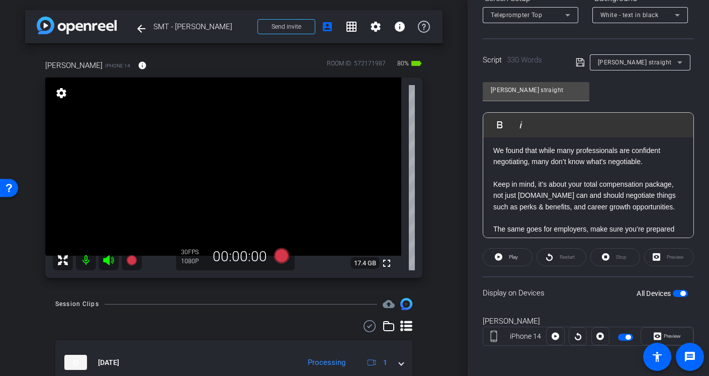
click at [519, 212] on p at bounding box center [588, 217] width 190 height 11
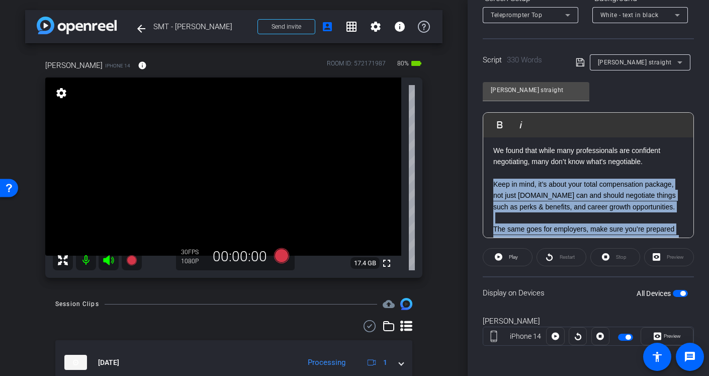
drag, startPoint x: 493, startPoint y: 159, endPoint x: 588, endPoint y: 225, distance: 115.3
click at [588, 225] on div "I'm [PERSON_NAME], operational president at [PERSON_NAME] Half Our 2026 Salary …" at bounding box center [588, 145] width 210 height 718
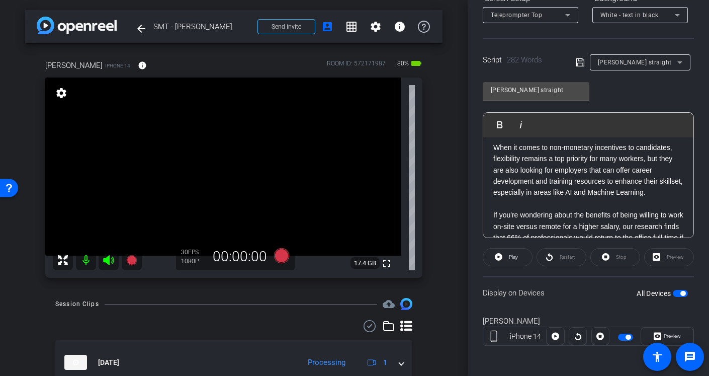
scroll to position [0, 0]
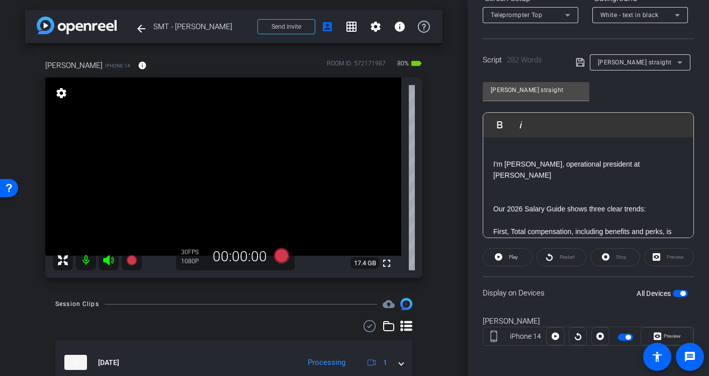
click at [541, 203] on p "Our 2026 Salary Guide shows three clear trends:" at bounding box center [588, 208] width 190 height 11
click at [530, 192] on p at bounding box center [588, 197] width 190 height 11
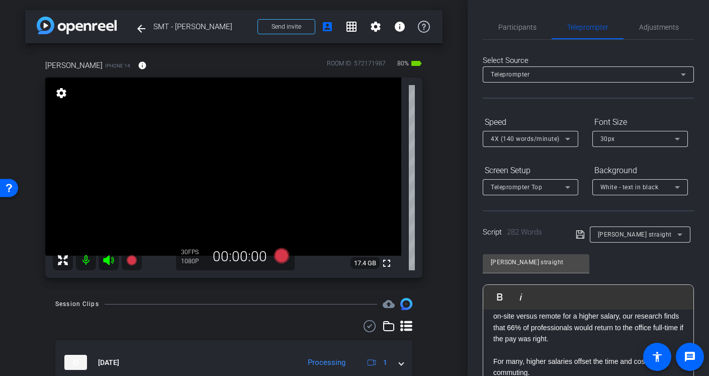
click at [459, 136] on div "arrow_back SMT - [PERSON_NAME] Back to project Send invite account_box grid_on …" at bounding box center [234, 188] width 468 height 376
click at [445, 160] on div "arrow_back SMT - [PERSON_NAME] Back to project Send invite account_box grid_on …" at bounding box center [234, 188] width 468 height 376
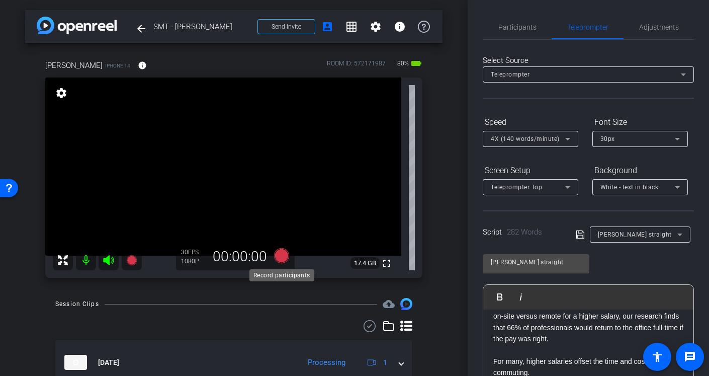
click at [283, 257] on icon at bounding box center [281, 255] width 15 height 15
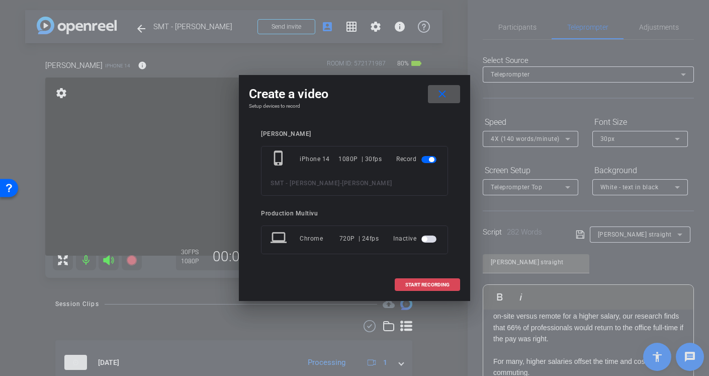
click at [442, 284] on span "START RECORDING" at bounding box center [427, 284] width 44 height 5
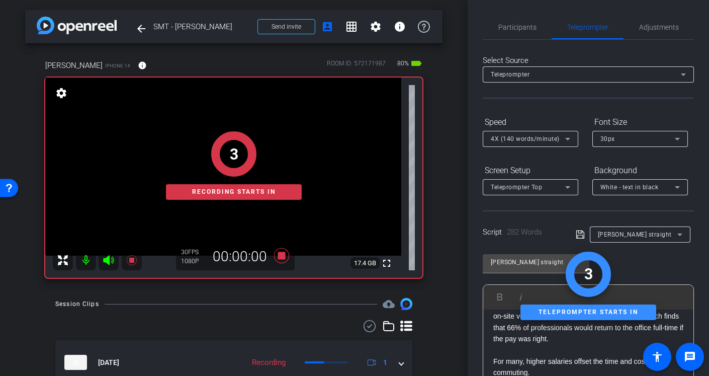
click at [106, 261] on div "3 Recording starts in" at bounding box center [233, 165] width 377 height 224
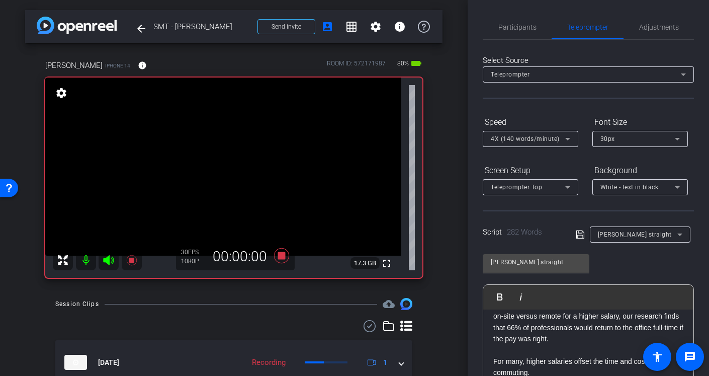
click at [106, 261] on icon at bounding box center [108, 260] width 11 height 10
click at [282, 256] on icon at bounding box center [281, 255] width 15 height 15
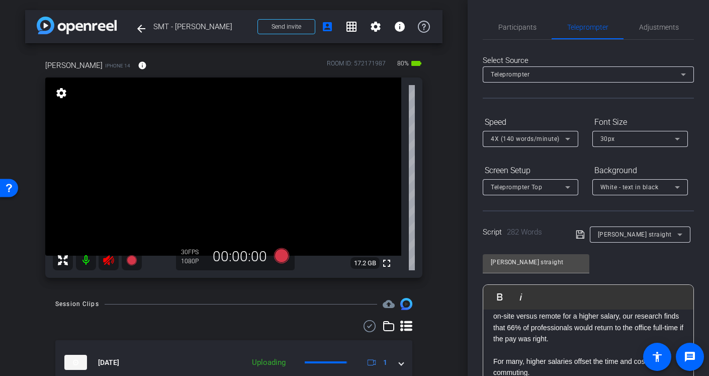
click at [104, 258] on icon at bounding box center [109, 260] width 12 height 12
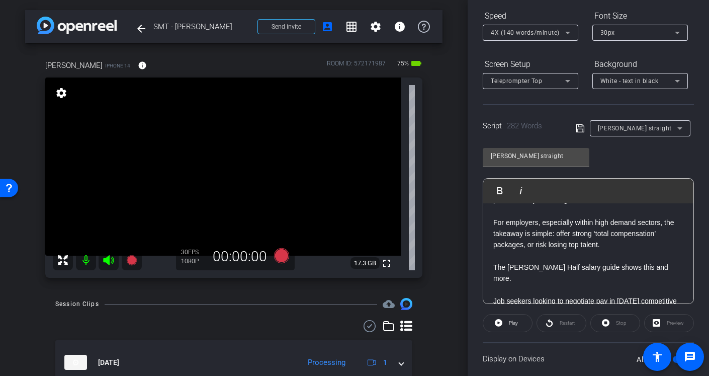
scroll to position [198, 0]
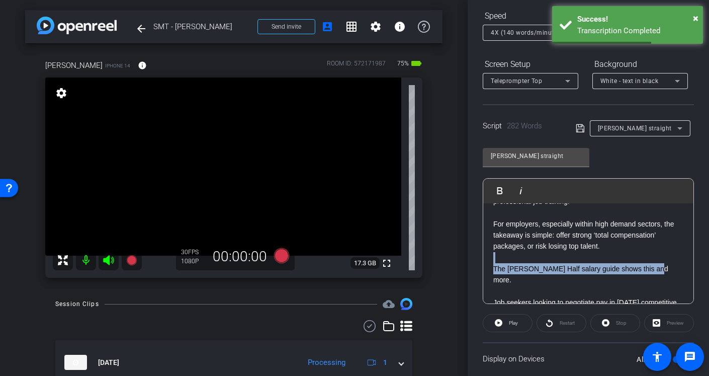
drag, startPoint x: 656, startPoint y: 258, endPoint x: 498, endPoint y: 248, distance: 158.7
click at [498, 248] on div "I'm [PERSON_NAME], operational president at [PERSON_NAME] Half Our 2026 Salary …" at bounding box center [588, 314] width 210 height 617
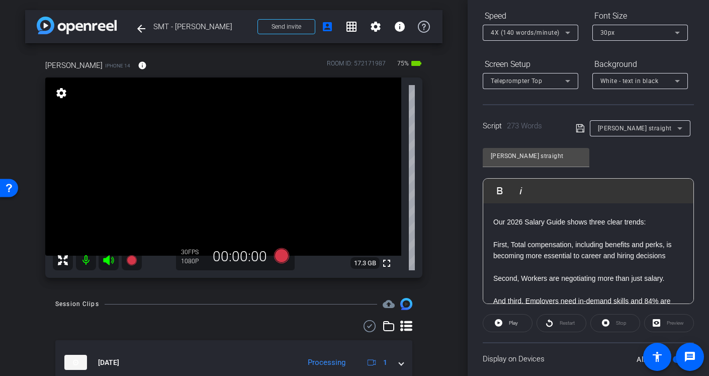
scroll to position [0, 0]
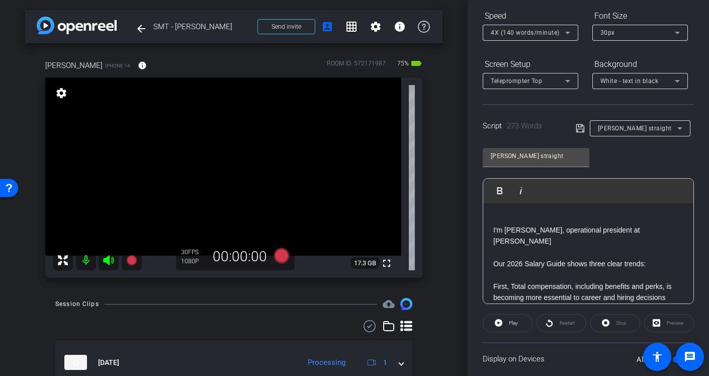
click at [600, 281] on p "First, Total compensation, including benefits and perks, is becoming more essen…" at bounding box center [588, 292] width 190 height 23
click at [560, 316] on div "Restart" at bounding box center [562, 323] width 50 height 18
click at [506, 321] on span at bounding box center [507, 323] width 49 height 24
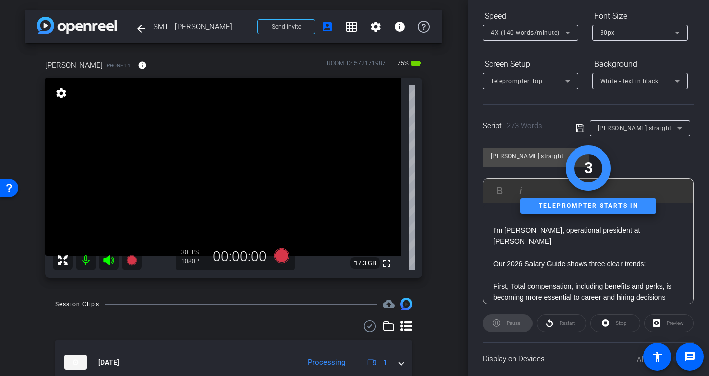
click at [506, 321] on div "Pause" at bounding box center [508, 323] width 50 height 18
click at [630, 321] on div "Stop" at bounding box center [616, 323] width 50 height 18
click at [605, 322] on div "Stop" at bounding box center [616, 323] width 50 height 18
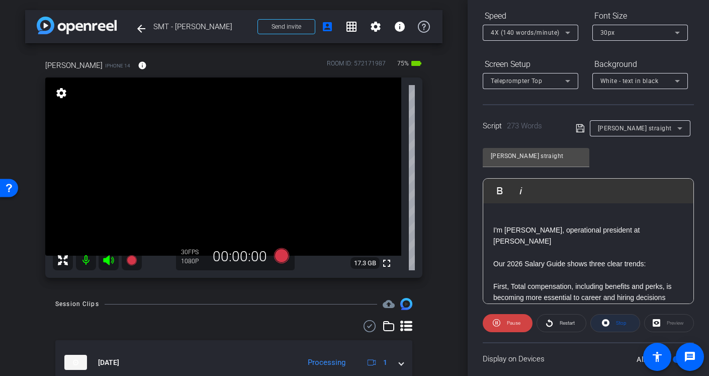
click at [605, 322] on icon at bounding box center [606, 322] width 8 height 13
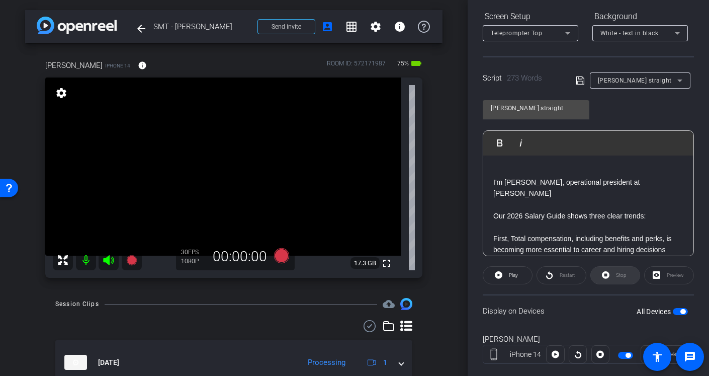
scroll to position [174, 0]
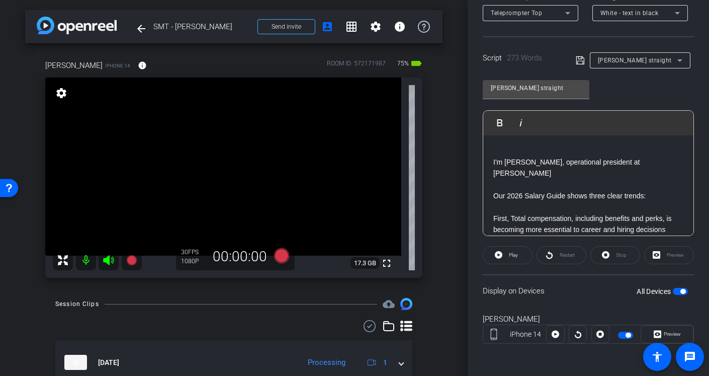
click at [679, 293] on span "button" at bounding box center [680, 291] width 15 height 7
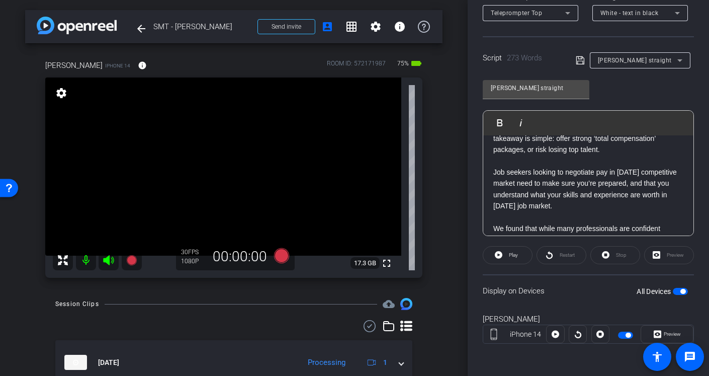
scroll to position [207, 0]
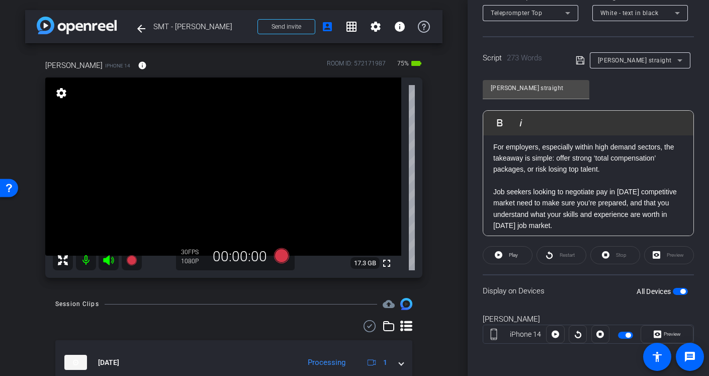
click at [494, 186] on p "Job seekers looking to negotiate pay in [DATE] competitive market need to make …" at bounding box center [588, 208] width 190 height 45
click at [552, 191] on p "If you're a job seekers looking to negotiate pay in [DATE] competitive market n…" at bounding box center [588, 208] width 190 height 45
click at [563, 186] on p "If you're a job seekers looking to negotiate pay in [DATE] competitive market, …" at bounding box center [588, 208] width 190 height 45
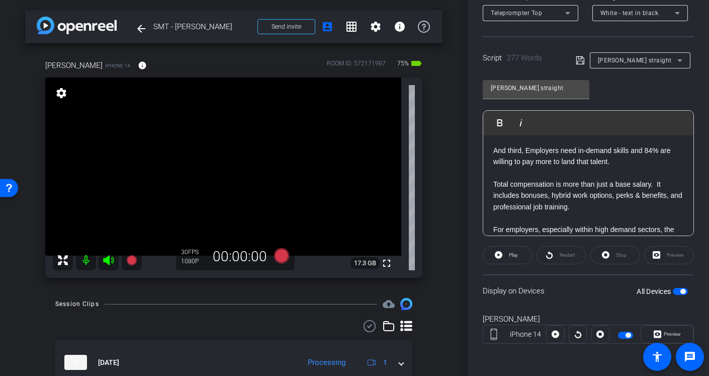
scroll to position [111, 0]
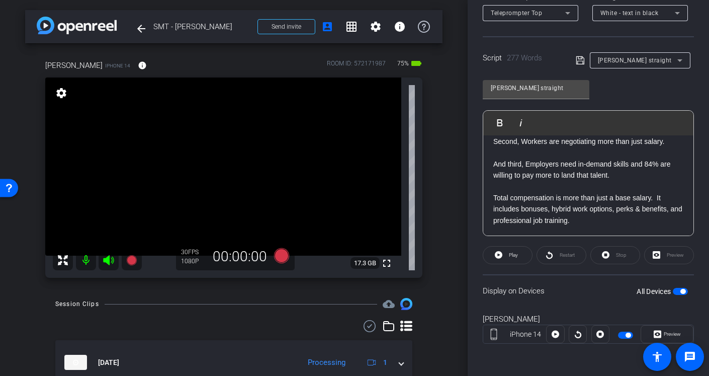
click at [563, 260] on div "Restart" at bounding box center [562, 255] width 50 height 18
click at [687, 289] on span "button" at bounding box center [680, 291] width 15 height 7
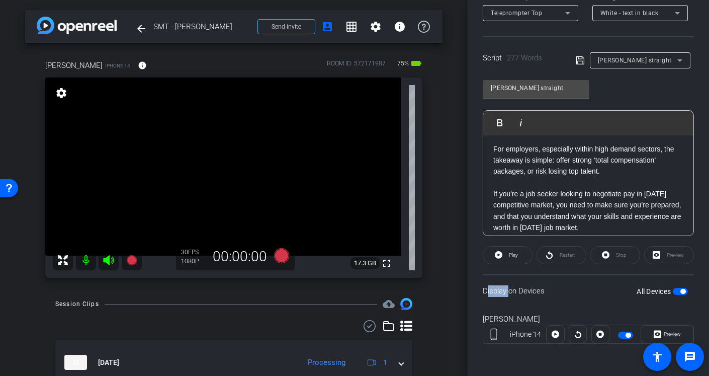
scroll to position [207, 0]
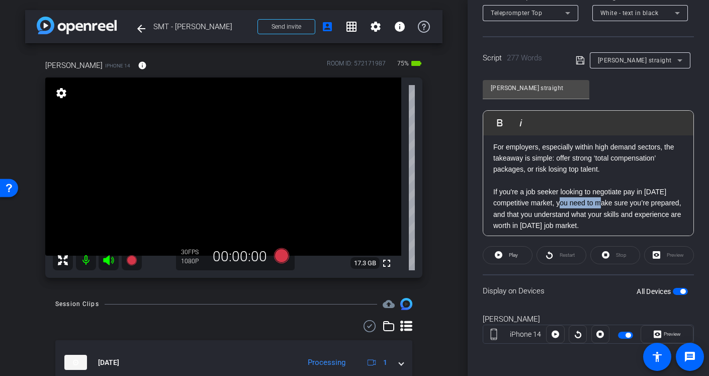
drag, startPoint x: 557, startPoint y: 194, endPoint x: 596, endPoint y: 194, distance: 38.2
click at [596, 194] on p "If you're a job seeker looking to negotiate pay in [DATE] competitive market, y…" at bounding box center [588, 208] width 190 height 45
click at [616, 263] on div "Stop" at bounding box center [616, 255] width 50 height 18
click at [551, 257] on div "Restart" at bounding box center [562, 255] width 50 height 18
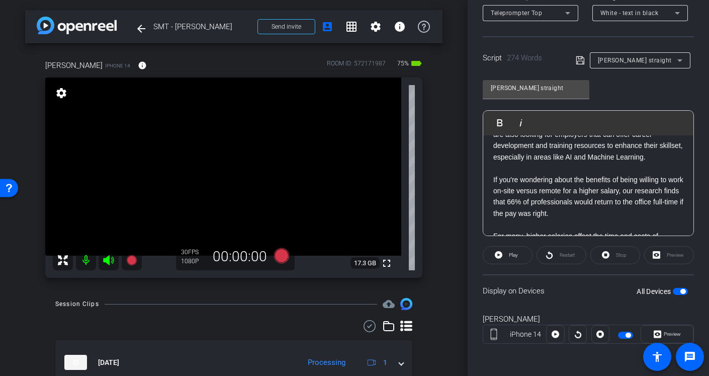
scroll to position [375, 0]
click at [601, 181] on p "If you're wondering about the benefits of being willing to work on-site versus …" at bounding box center [588, 198] width 190 height 45
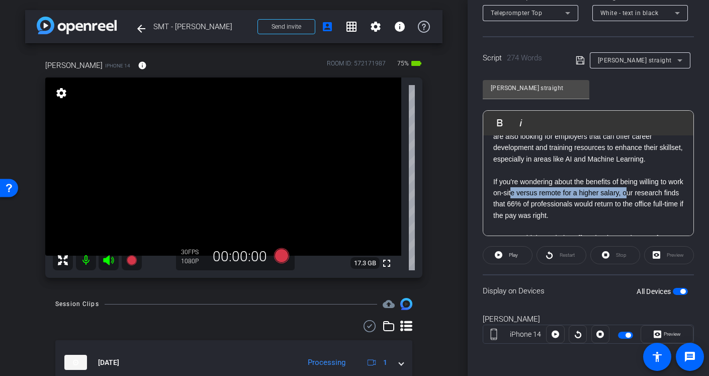
drag, startPoint x: 642, startPoint y: 179, endPoint x: 526, endPoint y: 181, distance: 116.2
click at [526, 181] on p "If you're wondering about the benefits of being willing to work on-site versus …" at bounding box center [588, 198] width 190 height 45
click at [526, 180] on p "If you're wondering about the benefits of being willing to work on-site versus …" at bounding box center [588, 198] width 190 height 45
click at [495, 176] on p "If you're wondering about the benefits of being willing to work on-site versus …" at bounding box center [588, 198] width 190 height 45
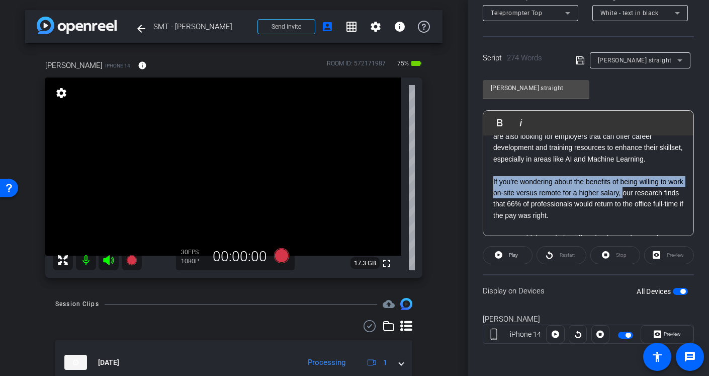
drag, startPoint x: 492, startPoint y: 170, endPoint x: 641, endPoint y: 182, distance: 149.4
click at [641, 182] on div "I'm [PERSON_NAME], operational president at [PERSON_NAME] Half Our 2026 Salary …" at bounding box center [588, 53] width 210 height 584
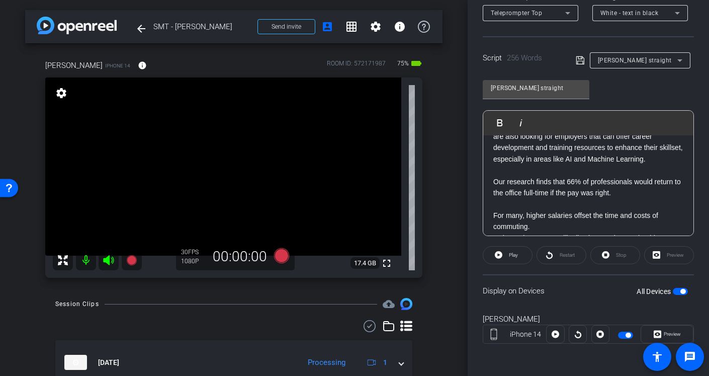
click at [568, 198] on p at bounding box center [588, 203] width 190 height 11
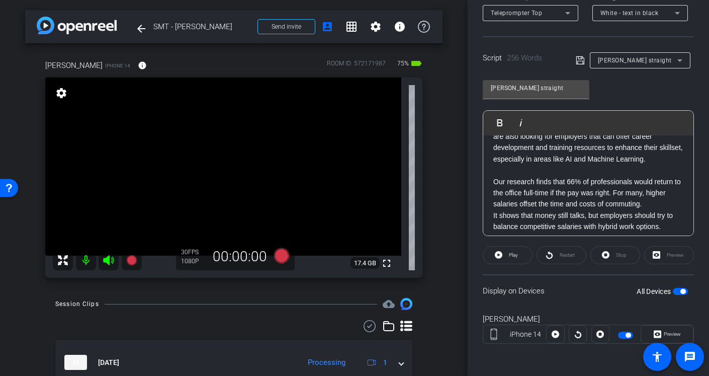
click at [651, 193] on p "Our research finds that 66% of professionals would return to the office full-ti…" at bounding box center [588, 193] width 190 height 34
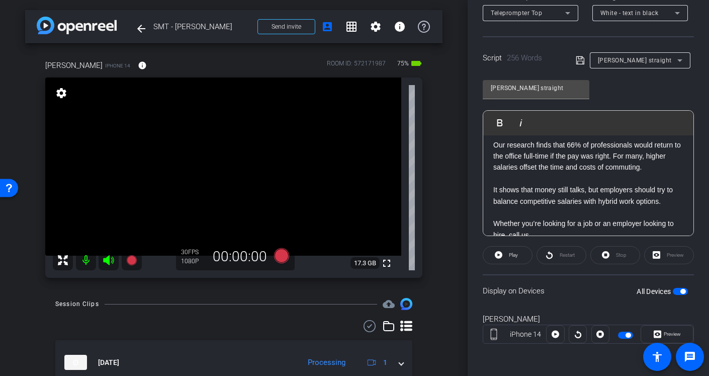
scroll to position [412, 0]
click at [608, 250] on div "Stop" at bounding box center [616, 255] width 50 height 18
click at [678, 289] on span "button" at bounding box center [680, 291] width 15 height 7
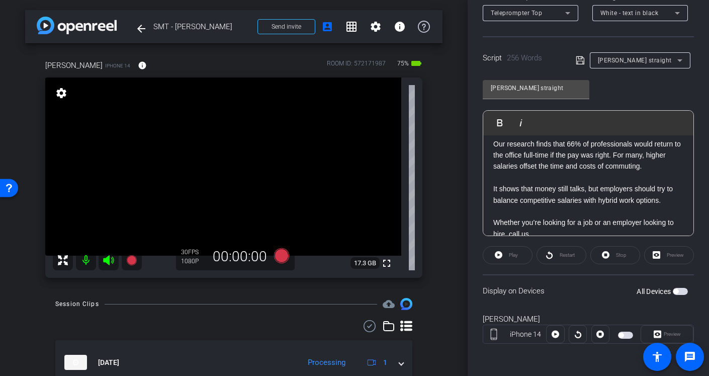
click at [678, 289] on span "button" at bounding box center [680, 291] width 15 height 7
click at [601, 254] on div "Stop" at bounding box center [616, 255] width 50 height 18
click at [577, 65] on icon at bounding box center [580, 60] width 9 height 12
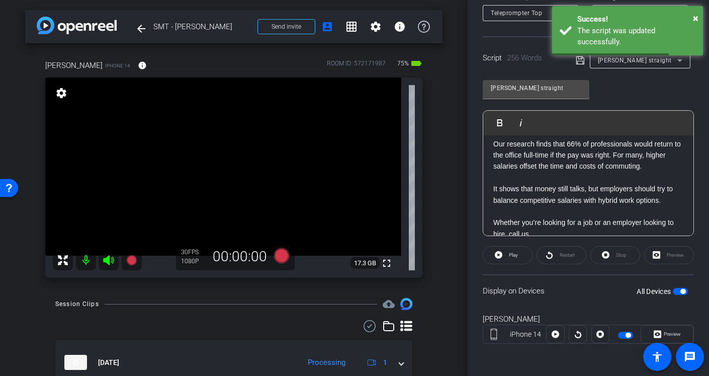
click at [577, 64] on icon at bounding box center [580, 60] width 9 height 12
click at [679, 294] on span "button" at bounding box center [680, 291] width 15 height 7
click at [579, 62] on icon at bounding box center [580, 60] width 9 height 12
click at [679, 292] on span "button" at bounding box center [680, 291] width 15 height 7
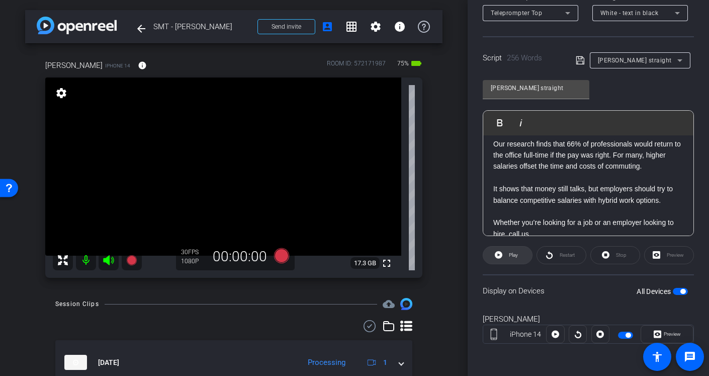
click at [501, 254] on icon at bounding box center [499, 255] width 8 height 8
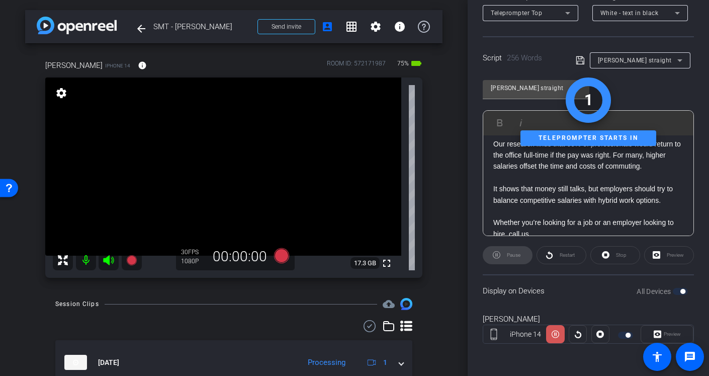
drag, startPoint x: 554, startPoint y: 341, endPoint x: 549, endPoint y: 300, distance: 41.6
click at [554, 335] on icon at bounding box center [556, 333] width 8 height 15
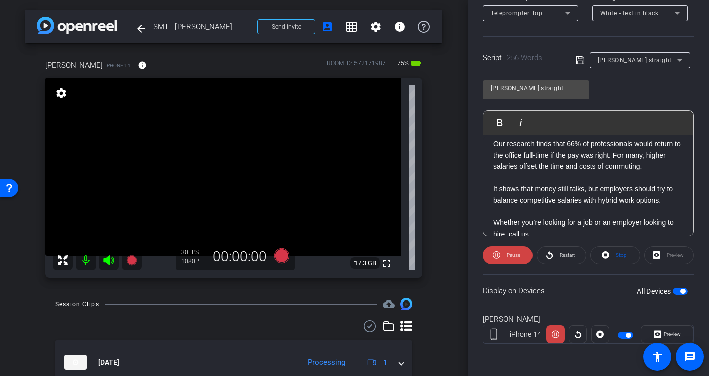
click at [550, 189] on p "It shows that money still talks, but employers should try to balance competitiv…" at bounding box center [588, 194] width 190 height 23
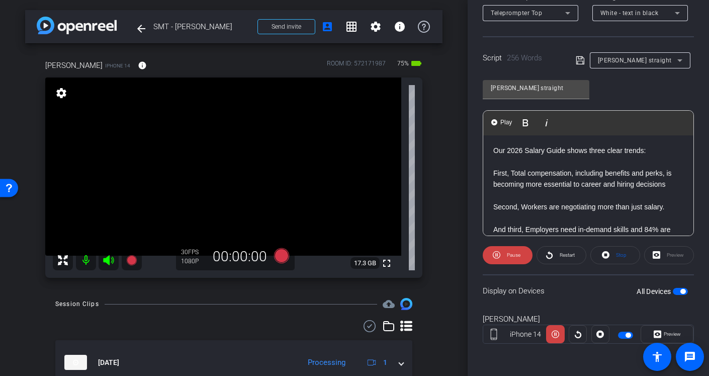
scroll to position [42, 0]
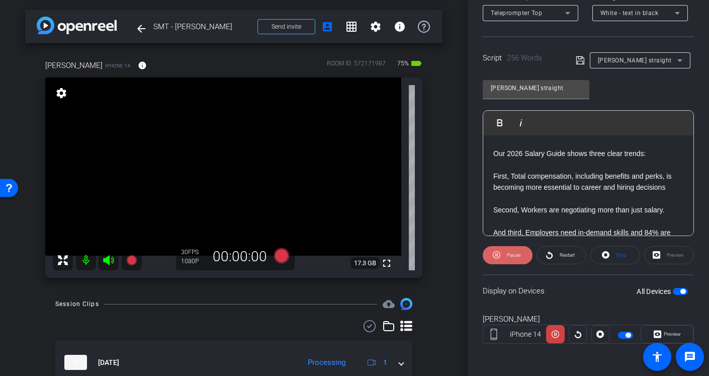
click at [503, 254] on span at bounding box center [508, 255] width 50 height 24
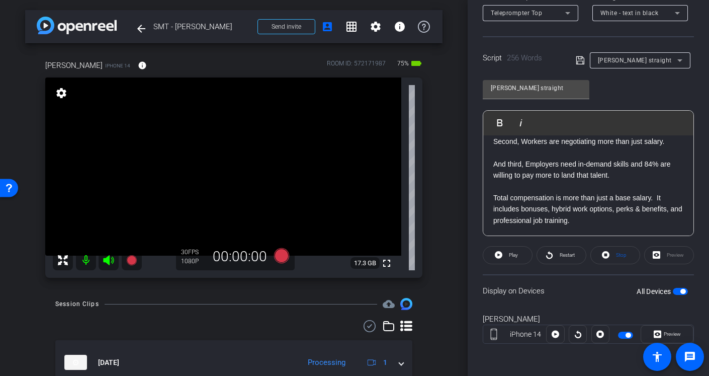
scroll to position [119, 0]
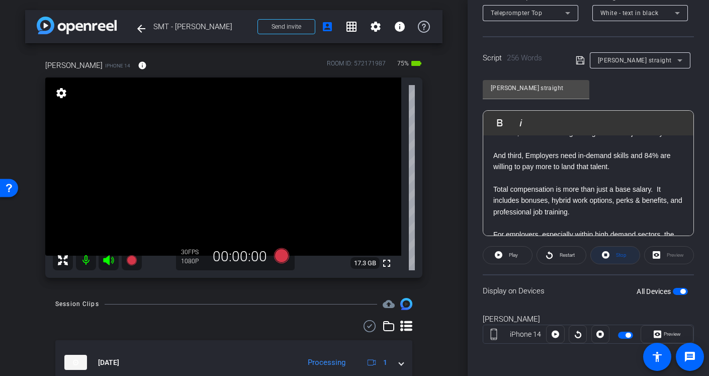
click at [612, 252] on span at bounding box center [615, 255] width 49 height 24
click at [612, 252] on div "Stop" at bounding box center [616, 255] width 50 height 18
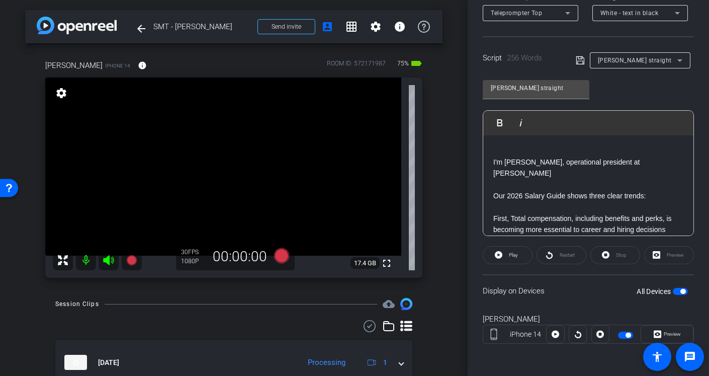
click at [554, 256] on div "Restart" at bounding box center [562, 255] width 50 height 18
click at [682, 290] on span "button" at bounding box center [683, 291] width 5 height 5
click at [682, 290] on span "button" at bounding box center [680, 291] width 15 height 7
click at [520, 254] on span at bounding box center [507, 255] width 49 height 24
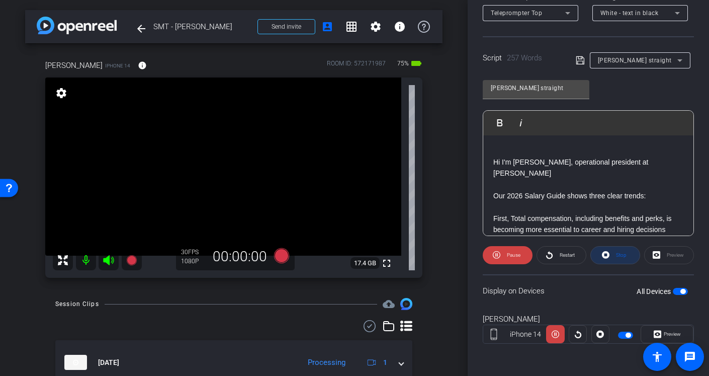
click at [605, 255] on icon at bounding box center [606, 255] width 8 height 13
click at [428, 147] on div "[PERSON_NAME] iPhone 14 info ROOM ID: 572171987 75% battery_std fullscreen sett…" at bounding box center [234, 165] width 418 height 244
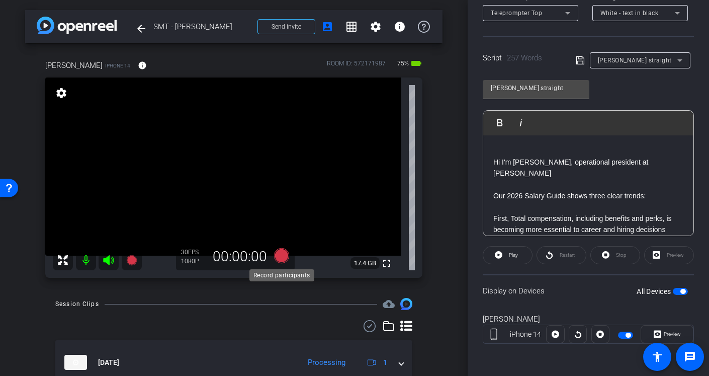
click at [280, 260] on icon at bounding box center [281, 255] width 15 height 15
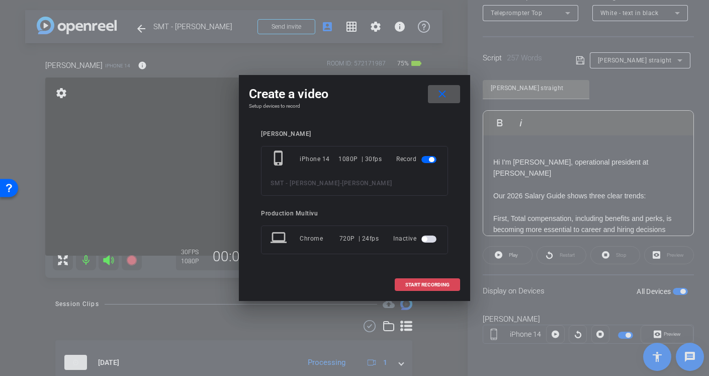
click at [421, 289] on span at bounding box center [427, 285] width 64 height 24
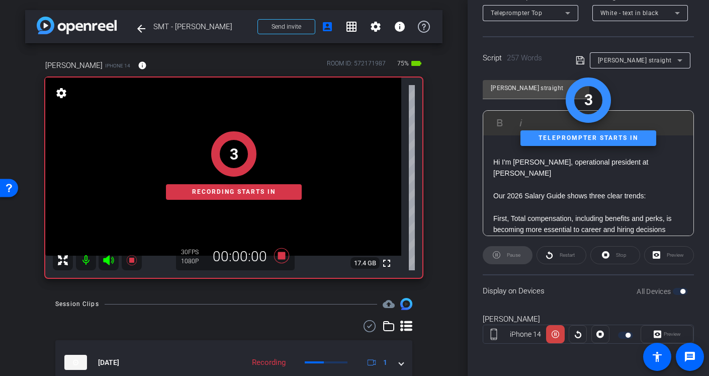
click at [107, 261] on div "3 Recording starts in" at bounding box center [233, 165] width 377 height 224
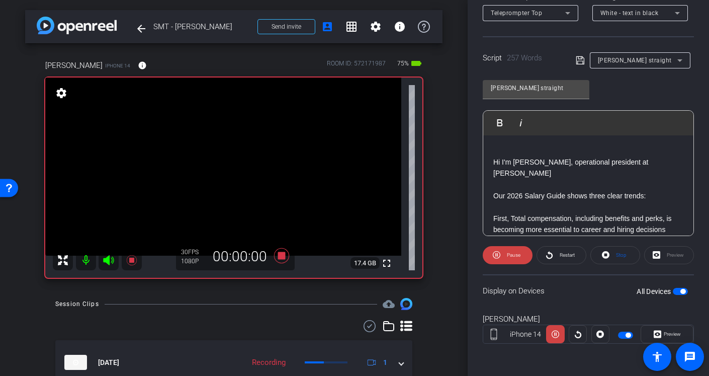
click at [107, 260] on icon at bounding box center [108, 260] width 11 height 10
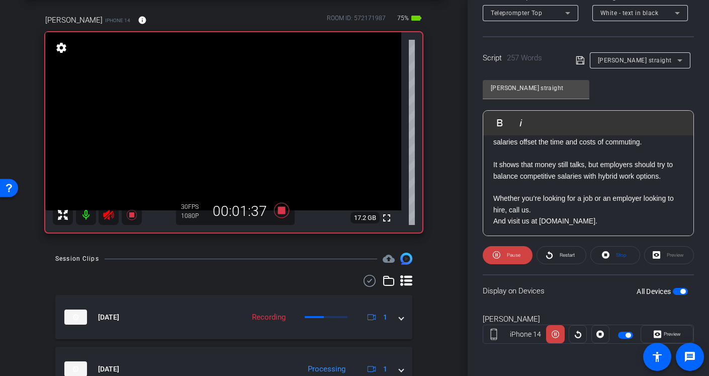
scroll to position [438, 0]
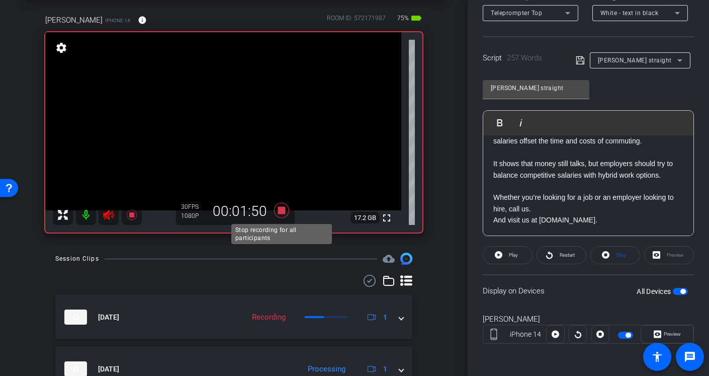
click at [282, 210] on icon at bounding box center [281, 210] width 15 height 15
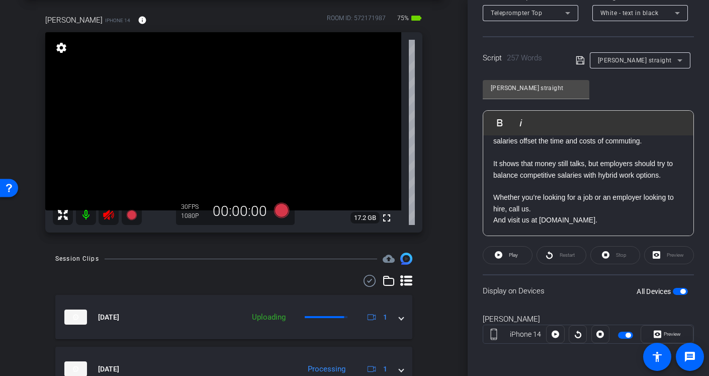
click at [108, 215] on icon at bounding box center [109, 215] width 12 height 12
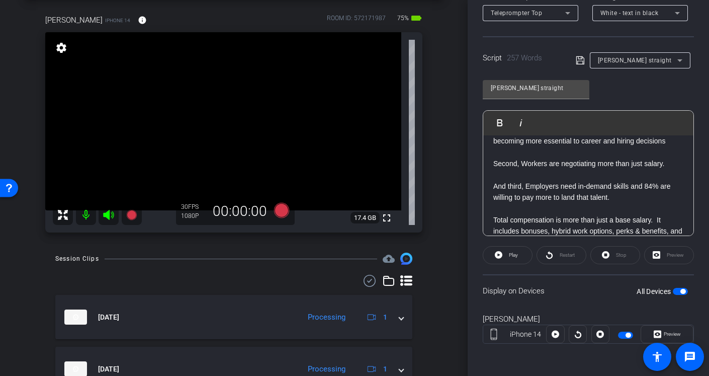
scroll to position [89, 0]
click at [549, 189] on p "And third, Employers need in-demand skills and 84% are willing to pay more to l…" at bounding box center [588, 191] width 190 height 23
click at [461, 182] on div "arrow_back SMT - [PERSON_NAME] Back to project Send invite account_box grid_on …" at bounding box center [234, 143] width 468 height 376
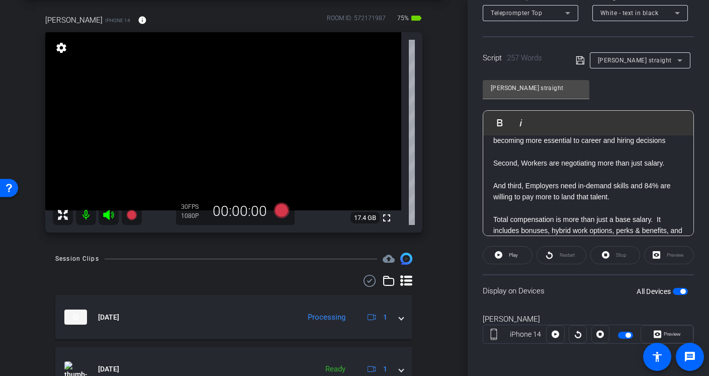
click at [461, 182] on div "arrow_back SMT - [PERSON_NAME] Back to project Send invite account_box grid_on …" at bounding box center [234, 143] width 468 height 376
click at [442, 166] on div "[PERSON_NAME] iPhone 14 info ROOM ID: 572171987 75% battery_std fullscreen sett…" at bounding box center [234, 120] width 418 height 244
click at [277, 209] on icon at bounding box center [281, 210] width 15 height 15
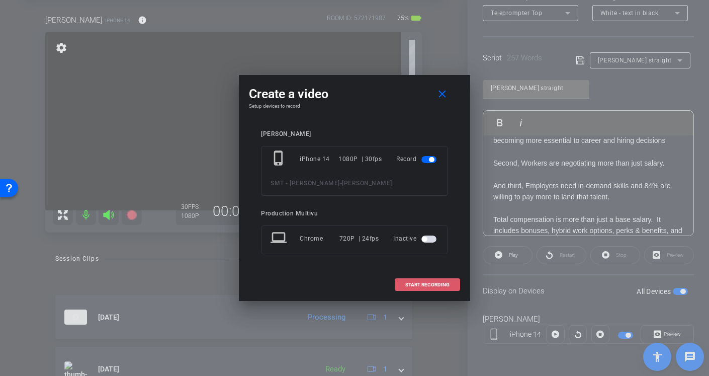
click at [407, 285] on span "START RECORDING" at bounding box center [427, 284] width 44 height 5
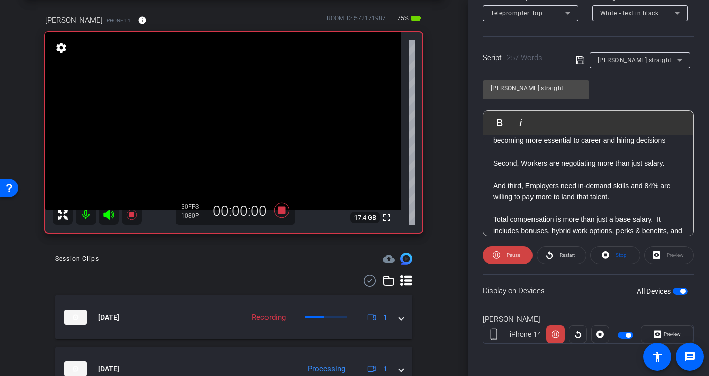
click at [111, 218] on icon at bounding box center [109, 215] width 12 height 12
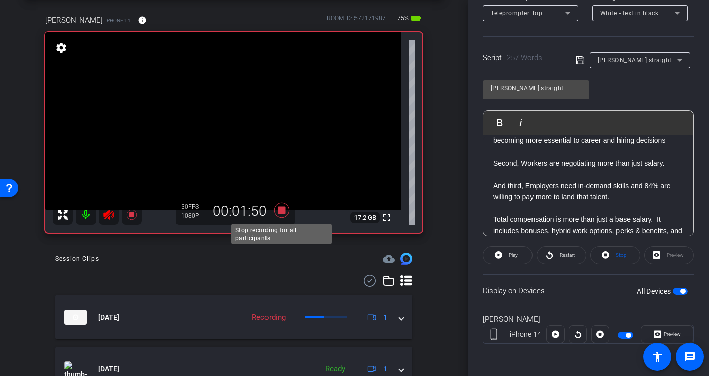
click at [285, 212] on icon at bounding box center [282, 210] width 24 height 18
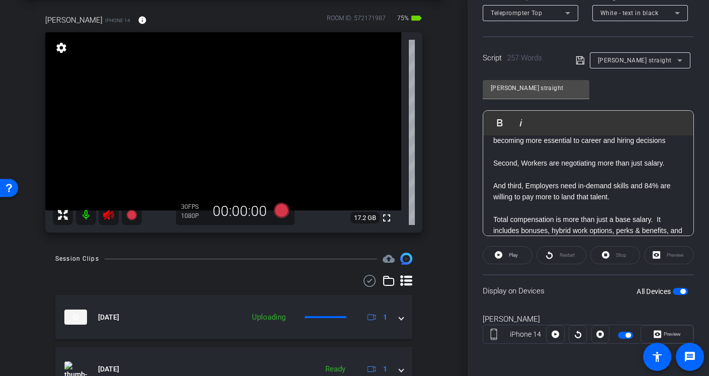
click at [107, 216] on icon at bounding box center [108, 215] width 11 height 10
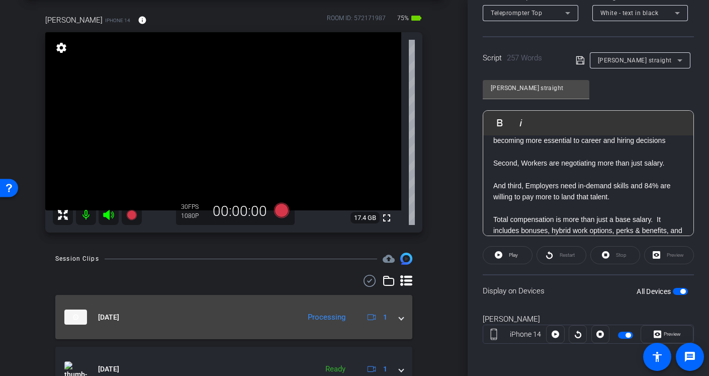
click at [401, 316] on span at bounding box center [401, 317] width 4 height 11
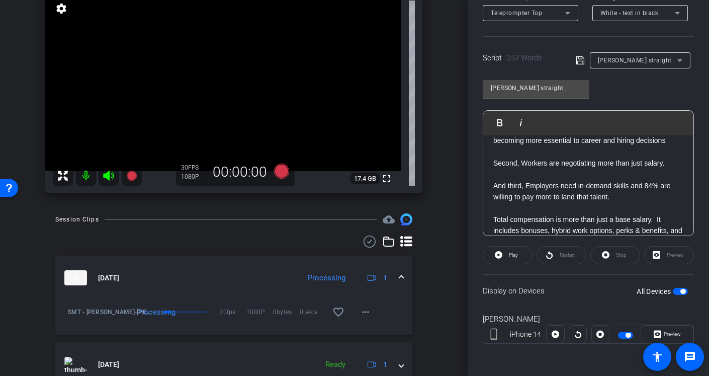
scroll to position [85, 0]
click at [341, 315] on mat-icon "favorite_border" at bounding box center [339, 311] width 12 height 12
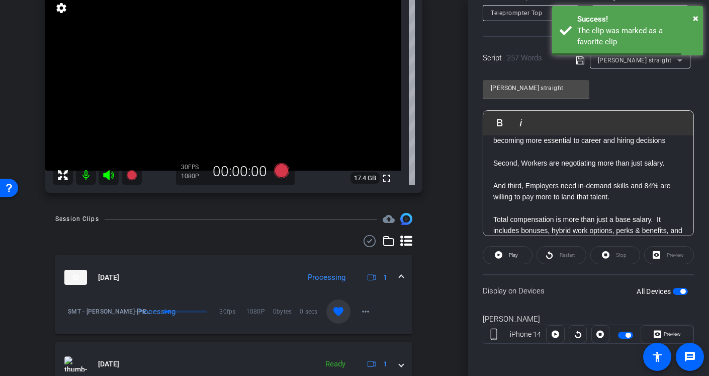
click at [433, 303] on div "Session Clips cloud_upload [DATE] Processing 1 SMT - [PERSON_NAME]-[PERSON_NAME…" at bounding box center [234, 369] width 418 height 312
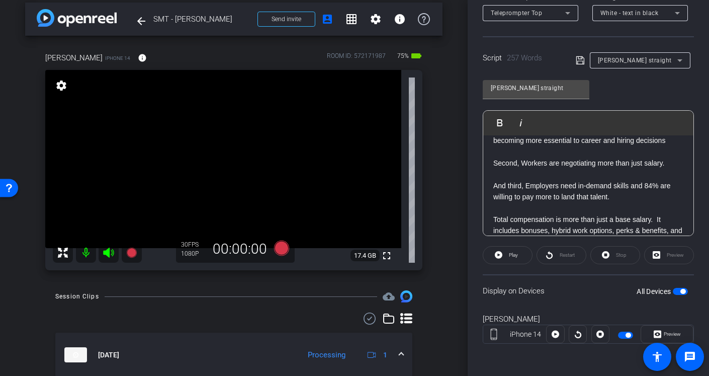
scroll to position [8, 0]
click at [454, 150] on div "arrow_back SMT - [PERSON_NAME] Back to project Send invite account_box grid_on …" at bounding box center [234, 180] width 468 height 376
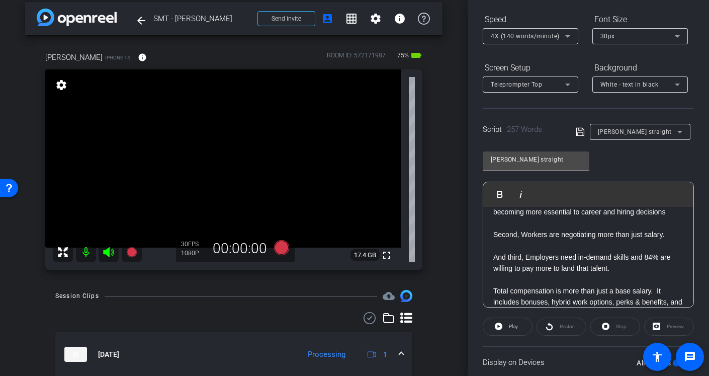
scroll to position [0, 0]
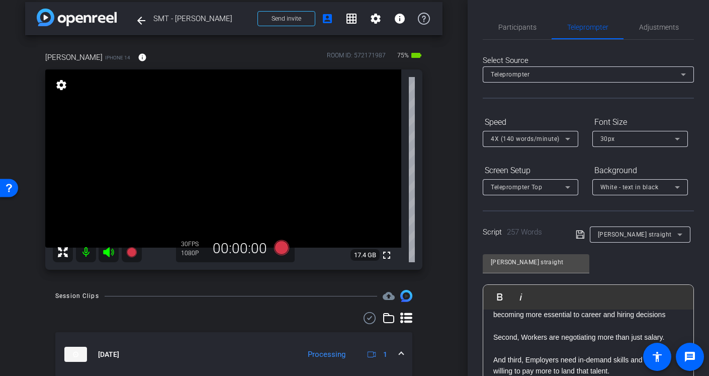
click at [649, 233] on div "[PERSON_NAME] straight" at bounding box center [637, 234] width 79 height 13
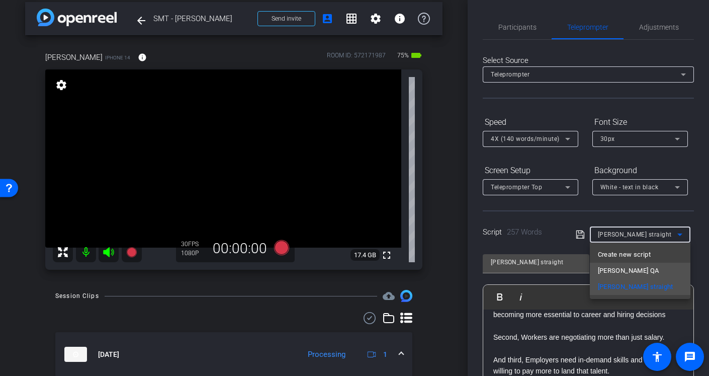
click at [606, 269] on span "[PERSON_NAME] QA" at bounding box center [628, 271] width 61 height 12
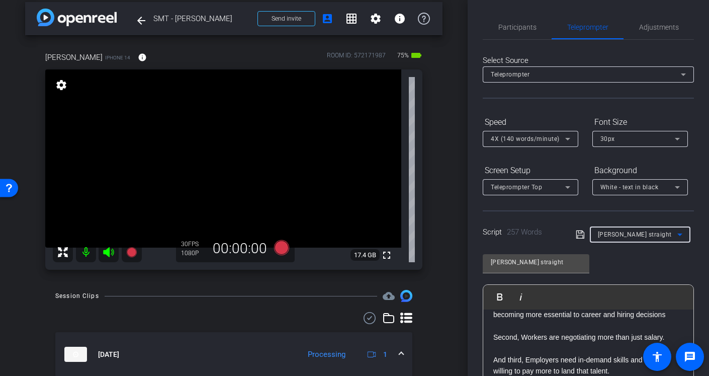
type input "[PERSON_NAME] QA"
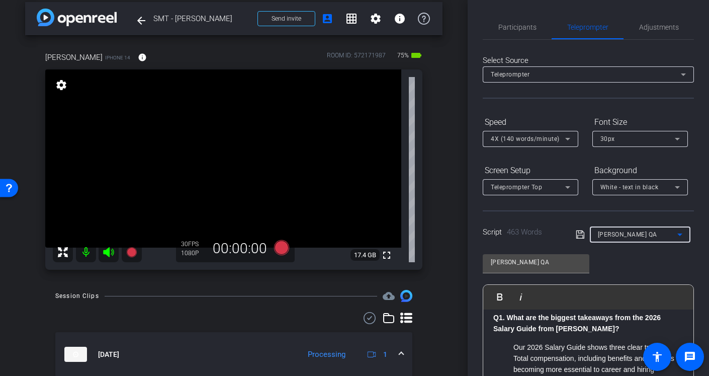
click at [606, 269] on div "[PERSON_NAME] QA Play Play from this location Play Selected Play and display th…" at bounding box center [588, 327] width 211 height 163
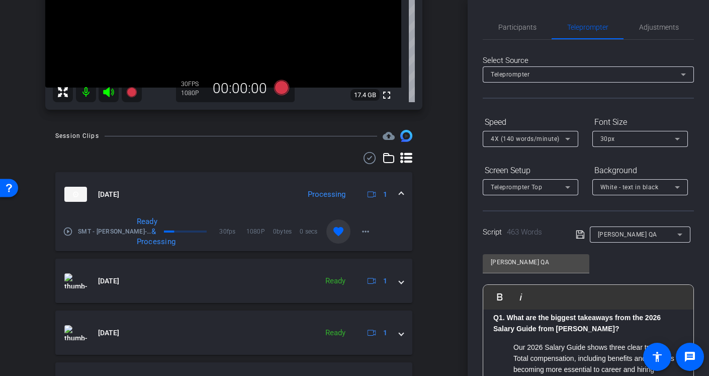
click at [471, 206] on div "Participants Teleprompter Adjustments Production Multivu Director [PERSON_NAME]…" at bounding box center [588, 188] width 241 height 376
click at [473, 205] on div "Participants Teleprompter Adjustments Production Multivu Director [PERSON_NAME]…" at bounding box center [588, 188] width 241 height 376
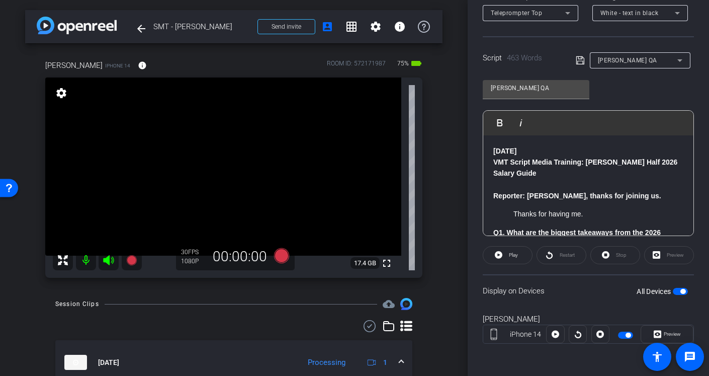
click at [472, 166] on div "Participants Teleprompter Adjustments Production Multivu Director [PERSON_NAME]…" at bounding box center [588, 188] width 241 height 376
click at [278, 254] on icon at bounding box center [281, 255] width 15 height 15
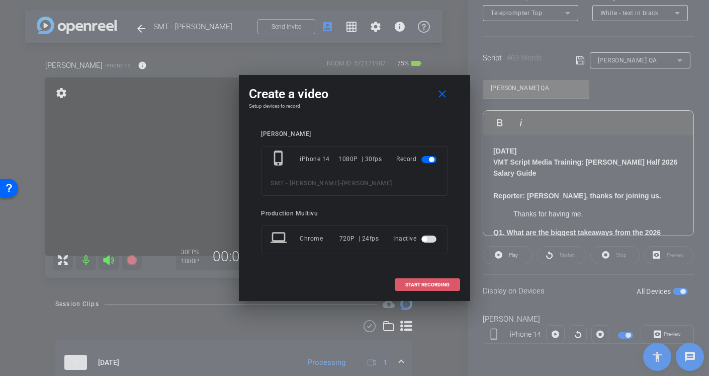
click at [411, 284] on span "START RECORDING" at bounding box center [427, 284] width 44 height 5
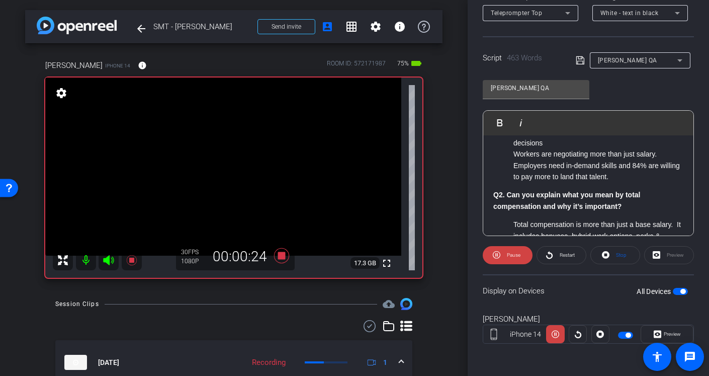
scroll to position [154, 0]
drag, startPoint x: 277, startPoint y: 261, endPoint x: 467, endPoint y: 277, distance: 190.9
click at [467, 277] on div "arrow_back SMT - [PERSON_NAME] Back to project Send invite account_box grid_on …" at bounding box center [234, 188] width 468 height 376
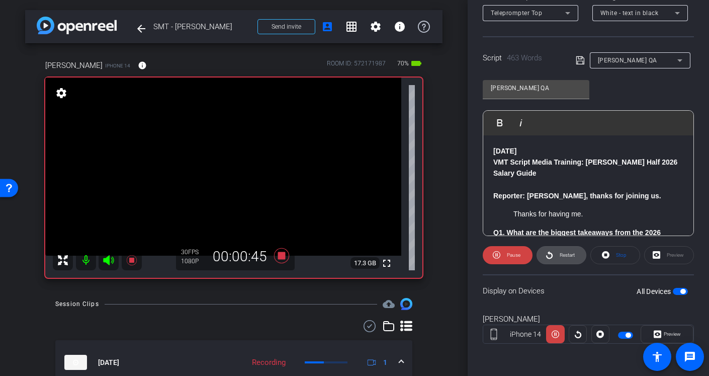
click at [558, 253] on span "Restart" at bounding box center [566, 255] width 18 height 14
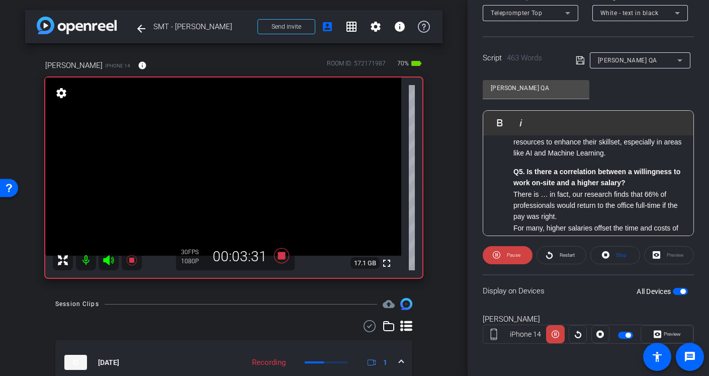
scroll to position [542, 0]
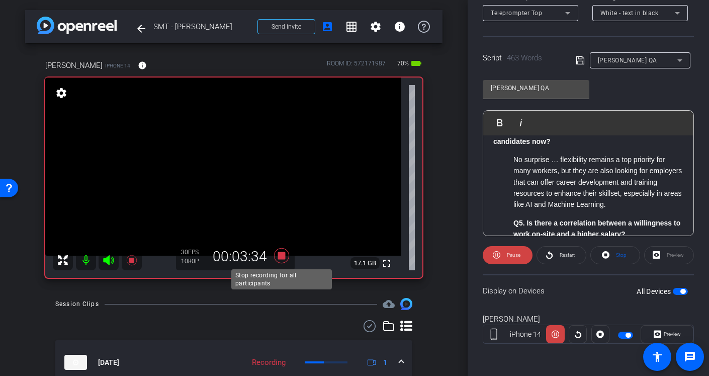
click at [283, 257] on icon at bounding box center [281, 255] width 15 height 15
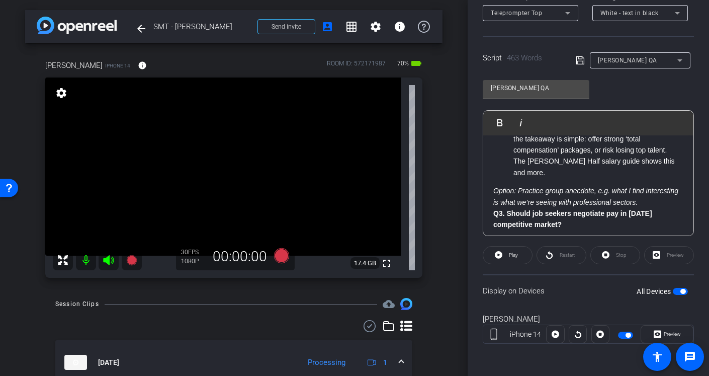
scroll to position [276, 0]
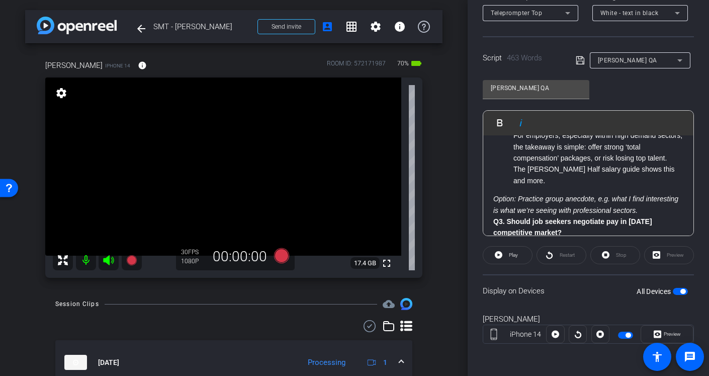
drag, startPoint x: 493, startPoint y: 185, endPoint x: 652, endPoint y: 198, distance: 159.0
click at [652, 198] on p "Option: Practice group anecdote, e.g. what I find interesting is what we’re see…" at bounding box center [588, 204] width 190 height 23
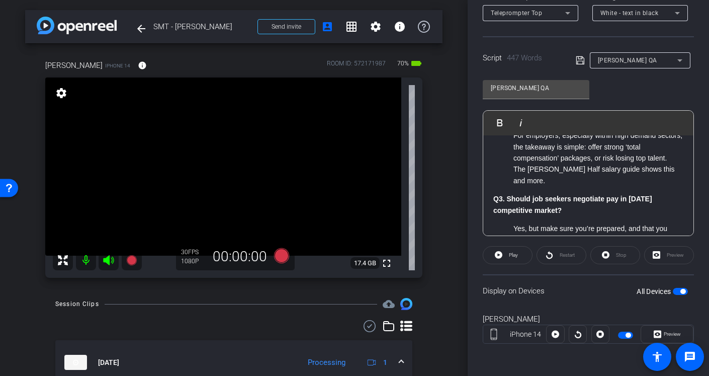
scroll to position [335, 0]
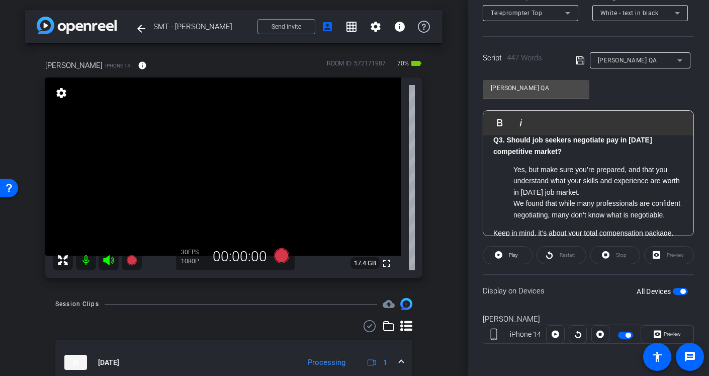
click at [512, 164] on ul "Yes, but make sure you’re prepared, and that you understand what your skills an…" at bounding box center [588, 192] width 190 height 56
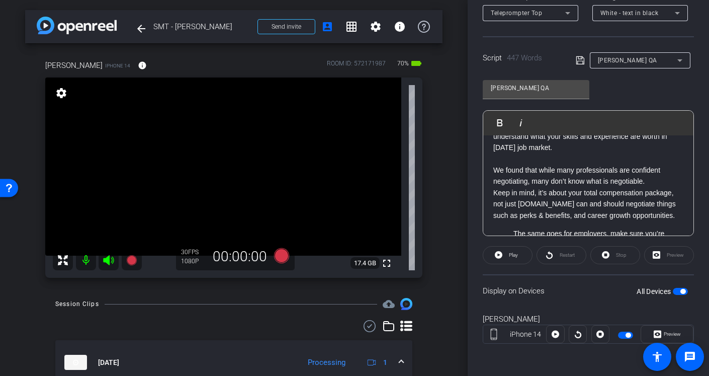
scroll to position [392, 0]
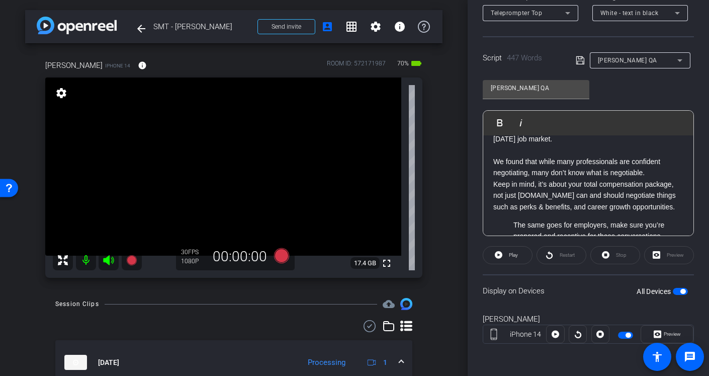
click at [514, 219] on li "The same goes for employers, make sure you’re prepared and receptive for those …" at bounding box center [599, 236] width 170 height 34
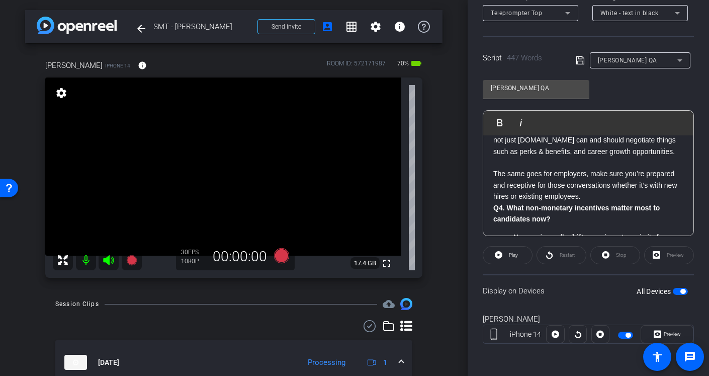
scroll to position [448, 0]
click at [506, 203] on strong "Q4. What non-monetary incentives matter most to candidates now?" at bounding box center [576, 212] width 167 height 19
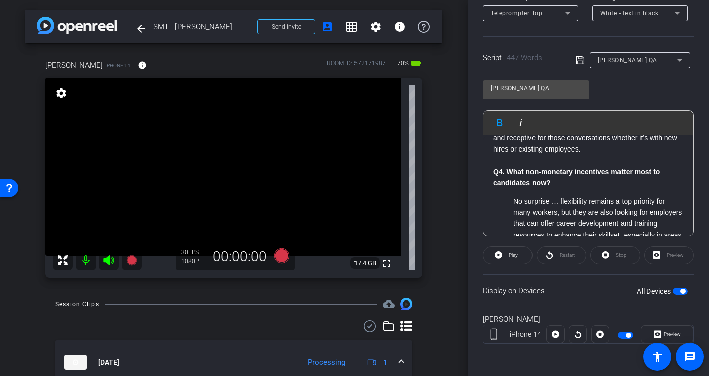
scroll to position [501, 0]
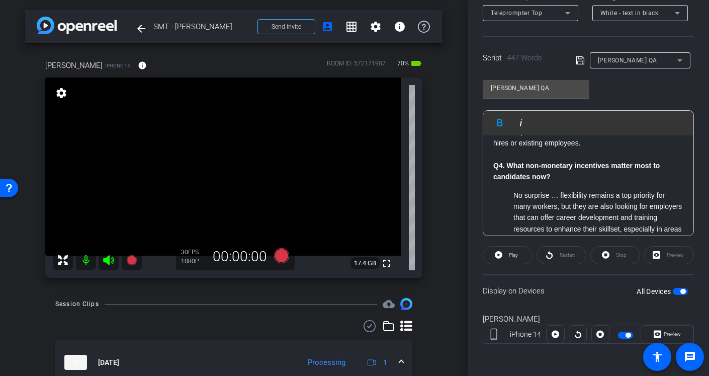
click at [514, 190] on li "No surprise … flexibility remains a top priority for many workers, but they are…" at bounding box center [599, 218] width 170 height 56
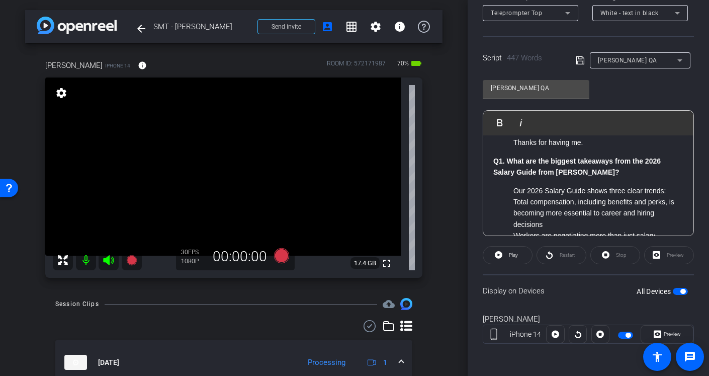
scroll to position [0, 0]
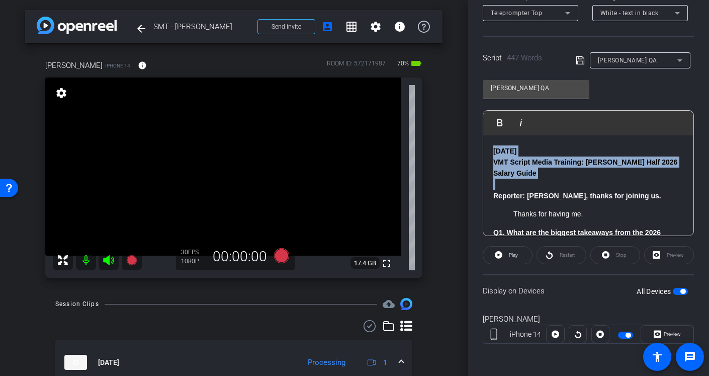
drag, startPoint x: 507, startPoint y: 184, endPoint x: 476, endPoint y: 142, distance: 52.1
click at [476, 142] on div "Participants Teleprompter Adjustments Production Multivu Director [PERSON_NAME]…" at bounding box center [588, 188] width 241 height 376
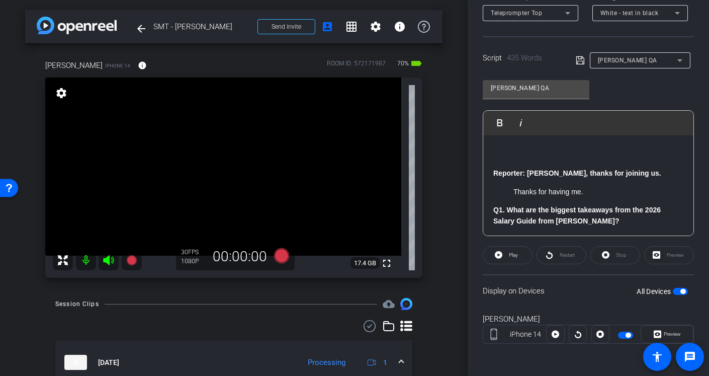
scroll to position [39, 0]
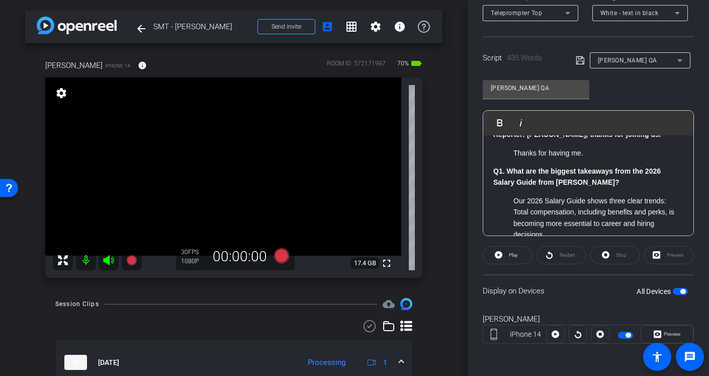
click at [514, 202] on li "Our 2026 Salary Guide shows three clear trends:" at bounding box center [599, 200] width 170 height 11
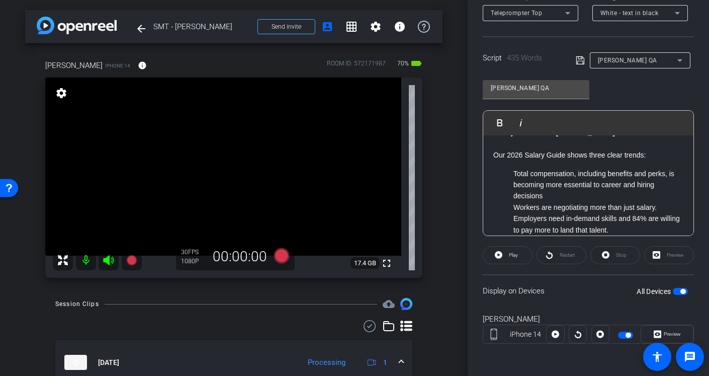
scroll to position [90, 0]
click at [510, 174] on ul "Total compensation, including benefits and perks, is becoming more essential to…" at bounding box center [588, 200] width 190 height 67
click at [513, 209] on ul "Workers are negotiating more than just salary. Employers need in-demand skills …" at bounding box center [588, 218] width 190 height 34
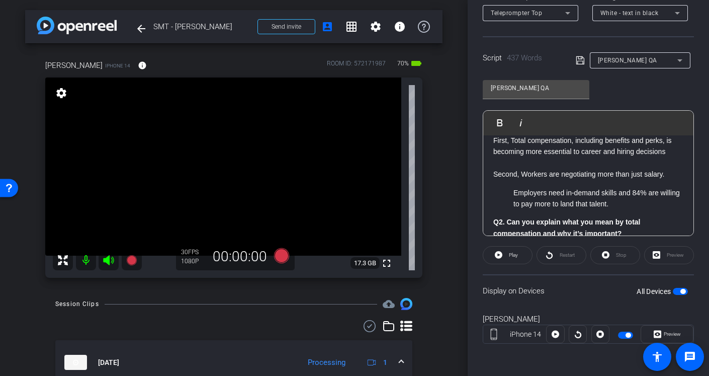
scroll to position [125, 0]
drag, startPoint x: 511, startPoint y: 191, endPoint x: 487, endPoint y: 195, distance: 24.5
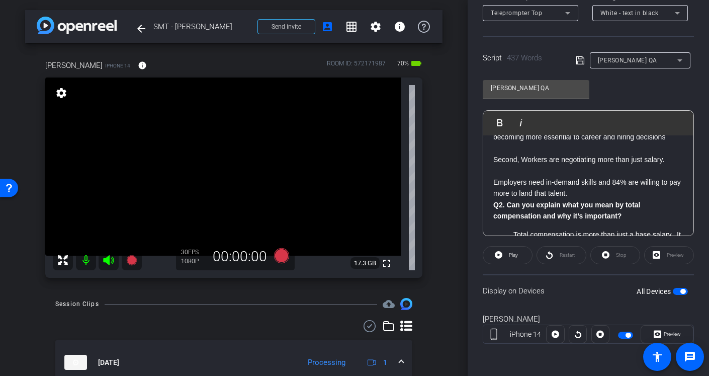
scroll to position [143, 0]
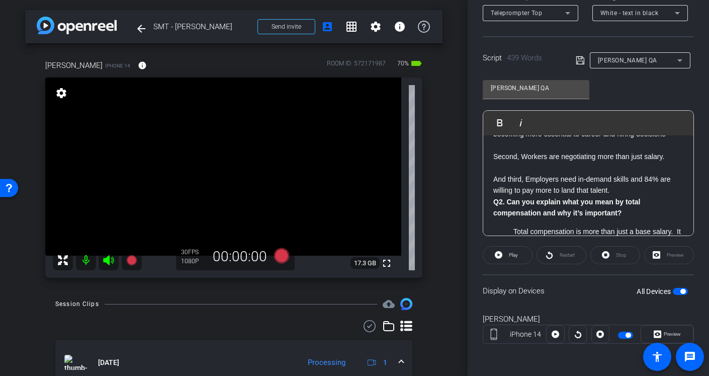
click at [614, 195] on p "And third, Employers need in-demand skills and 84% are willing to pay more to l…" at bounding box center [588, 185] width 190 height 23
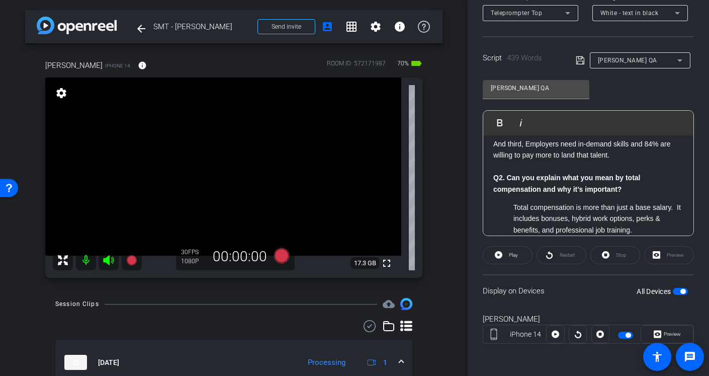
scroll to position [180, 0]
click at [510, 205] on ul "Total compensation is more than just a base salary. It includes bonuses, hybrid…" at bounding box center [588, 245] width 190 height 90
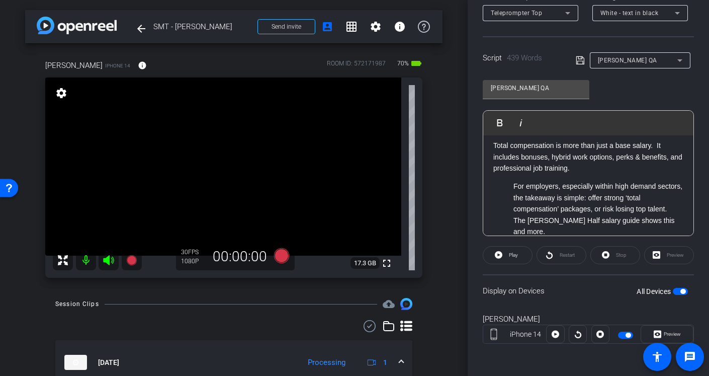
scroll to position [245, 0]
click at [511, 182] on ul "For employers, especially within high demand sectors, the takeaway is simple: o…" at bounding box center [588, 208] width 190 height 56
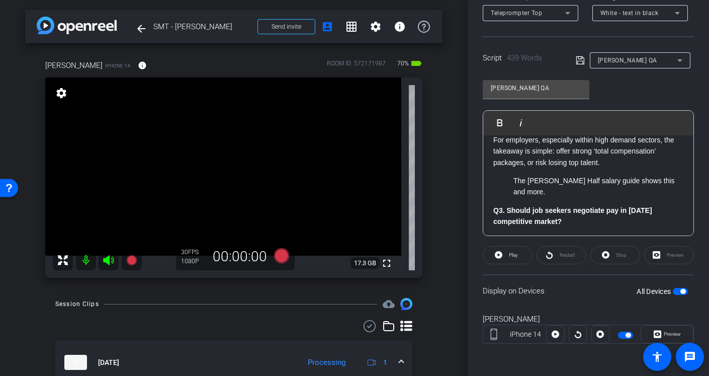
scroll to position [297, 0]
click at [512, 177] on ul "The [PERSON_NAME] Half salary guide shows this and more." at bounding box center [588, 185] width 190 height 23
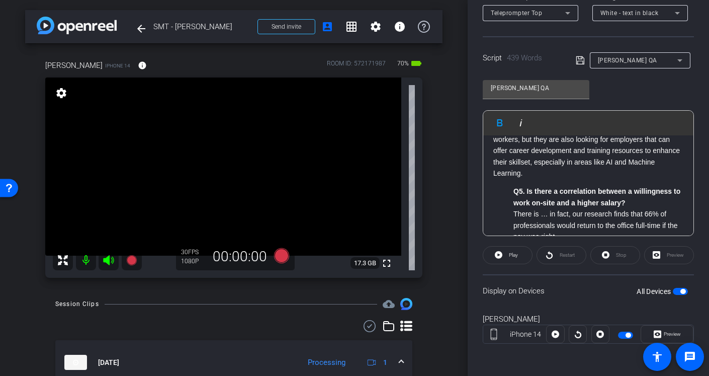
scroll to position [612, 0]
click at [511, 185] on ul "Q5. Is there a correlation between a willingness to work on-site and a higher s…" at bounding box center [588, 241] width 190 height 113
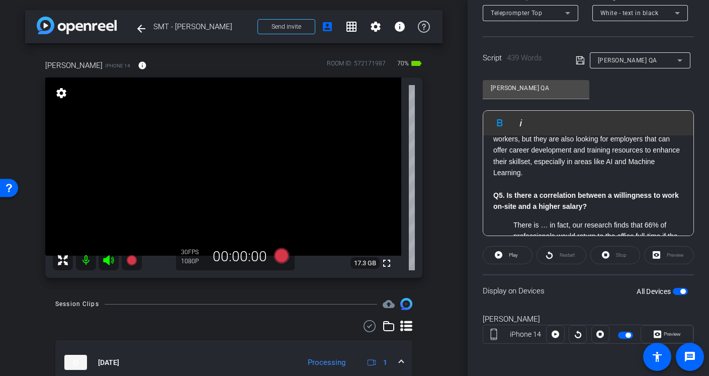
click at [510, 219] on ul "There is … in fact, our research finds that 66% of professionals would return t…" at bounding box center [588, 264] width 190 height 90
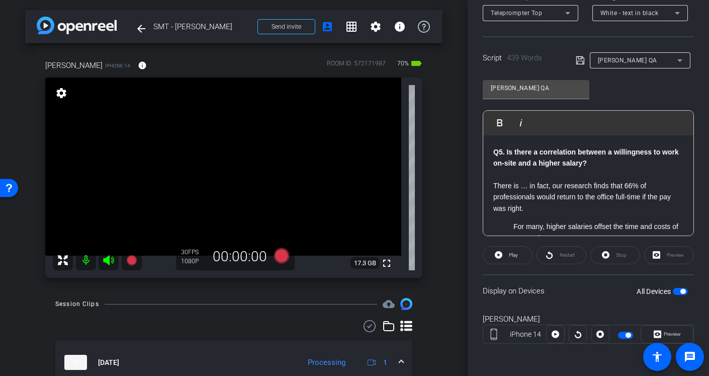
scroll to position [662, 0]
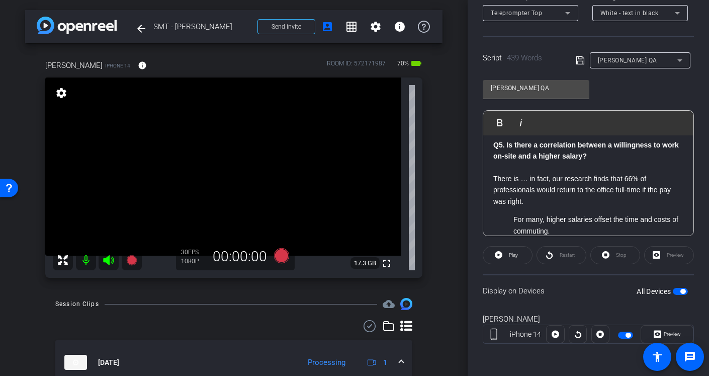
click at [512, 214] on ul "For many, higher salaries offset the time and costs of commuting. It shows that…" at bounding box center [588, 242] width 190 height 56
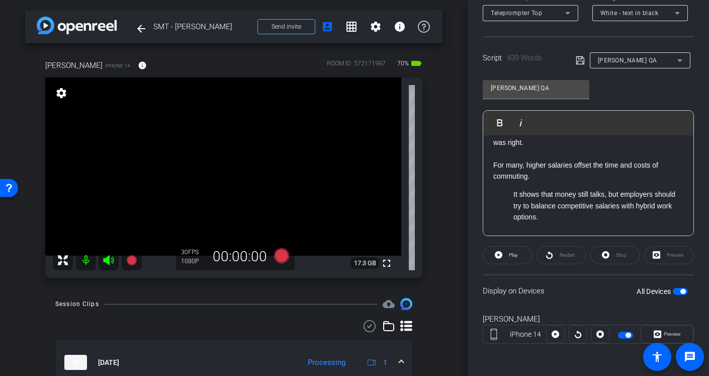
scroll to position [726, 0]
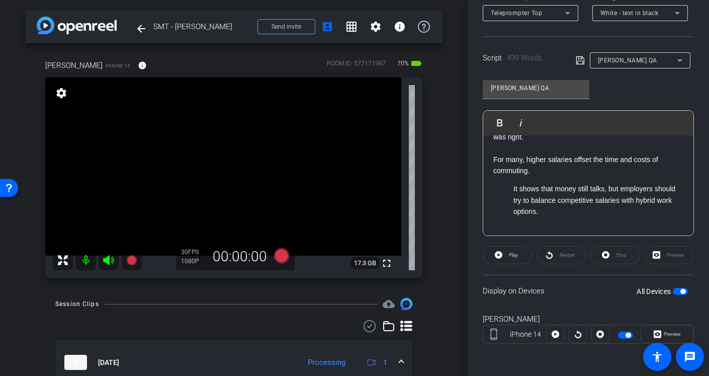
click at [513, 183] on ul "It shows that money still talks, but employers should try to balance competitiv…" at bounding box center [588, 200] width 190 height 34
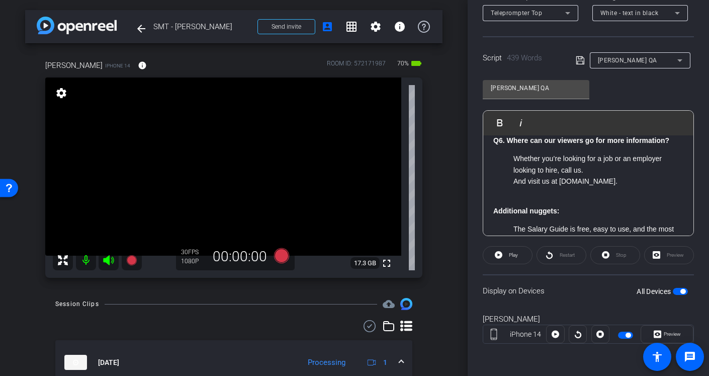
scroll to position [813, 0]
click at [513, 152] on ul "Whether you’re looking for a job or an employer looking to hire, call us. And v…" at bounding box center [588, 169] width 190 height 34
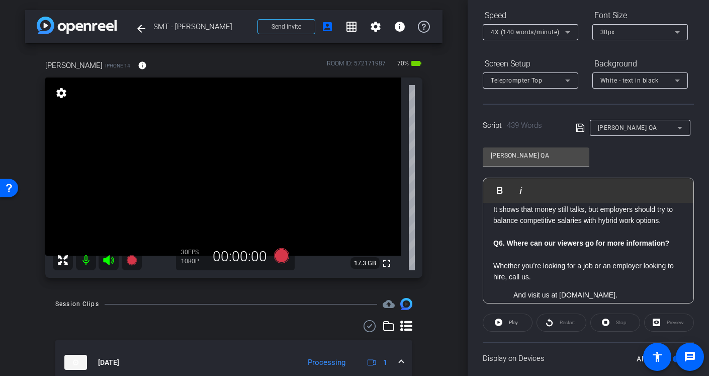
scroll to position [777, 0]
click at [514, 290] on li "And visit us at [DOMAIN_NAME]." at bounding box center [599, 295] width 170 height 11
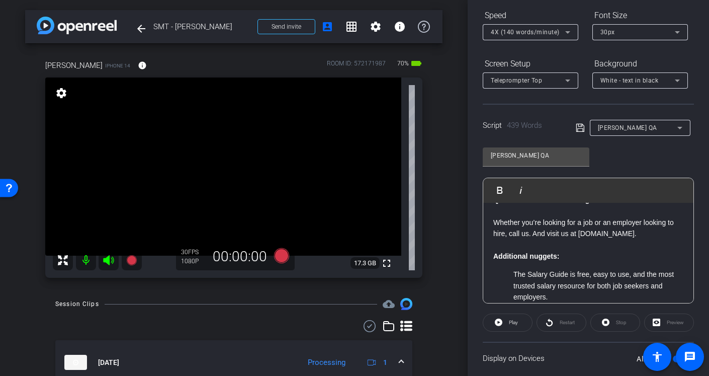
scroll to position [0, 0]
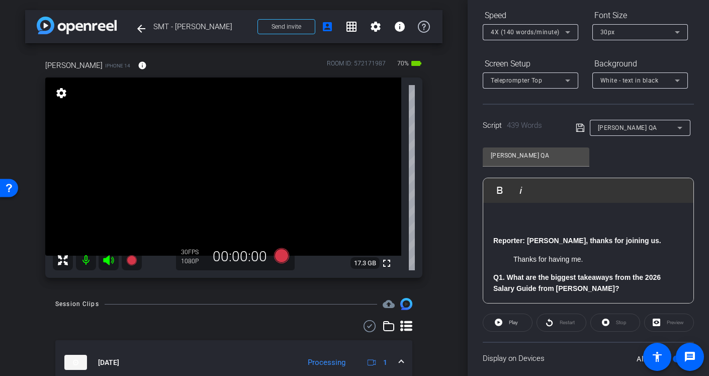
click at [561, 324] on div "Restart" at bounding box center [562, 322] width 50 height 18
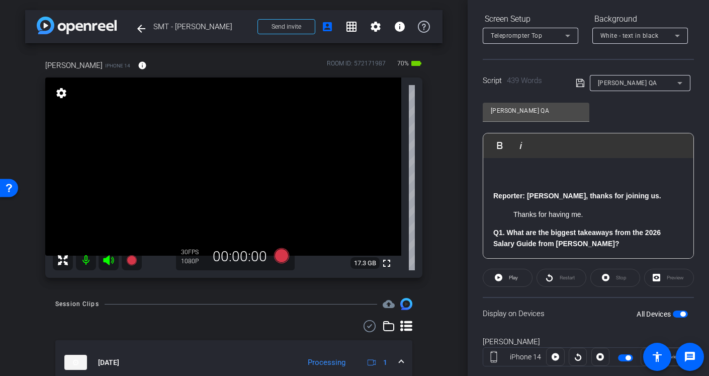
scroll to position [174, 0]
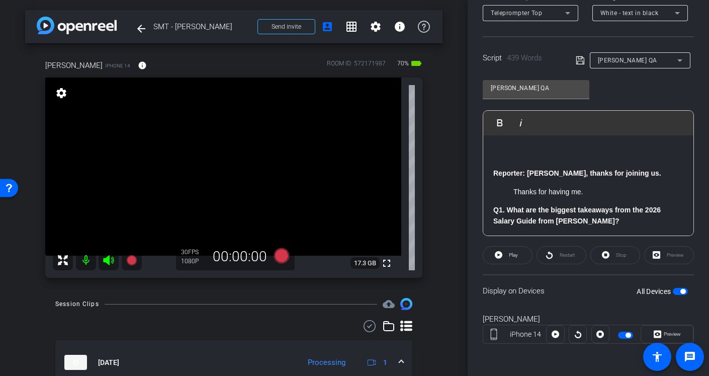
click at [678, 292] on span "button" at bounding box center [680, 291] width 15 height 7
click at [678, 292] on span "button" at bounding box center [676, 291] width 5 height 5
click at [458, 204] on div "arrow_back SMT - [PERSON_NAME] Back to project Send invite account_box grid_on …" at bounding box center [234, 188] width 468 height 376
click at [439, 271] on div "[PERSON_NAME] iPhone 14 info ROOM ID: 572171987 70% battery_std fullscreen sett…" at bounding box center [234, 165] width 418 height 244
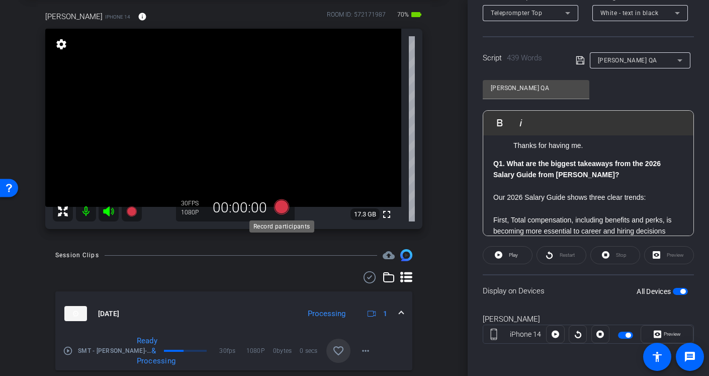
click at [277, 211] on icon at bounding box center [281, 206] width 15 height 15
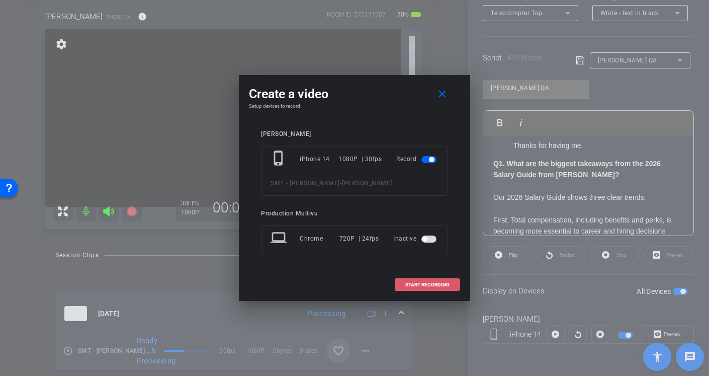
click at [422, 286] on span "START RECORDING" at bounding box center [427, 284] width 44 height 5
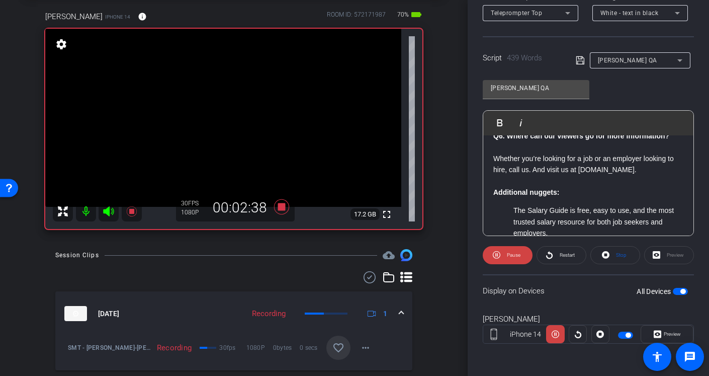
scroll to position [820, 0]
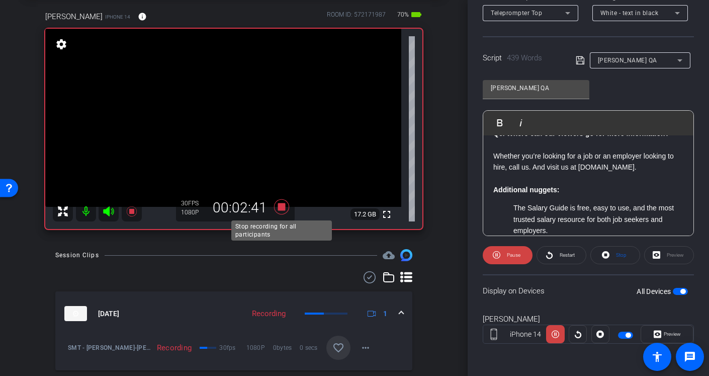
click at [280, 209] on icon at bounding box center [281, 206] width 15 height 15
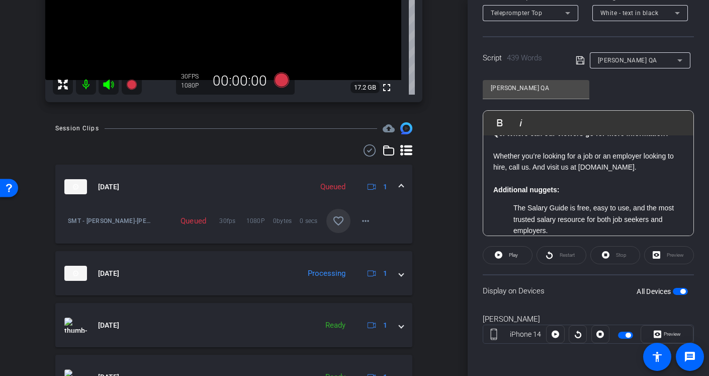
scroll to position [177, 0]
click at [340, 219] on mat-icon "favorite_border" at bounding box center [339, 220] width 12 height 12
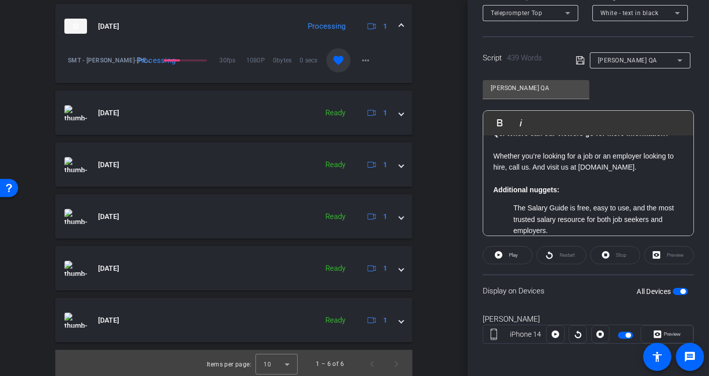
scroll to position [336, 0]
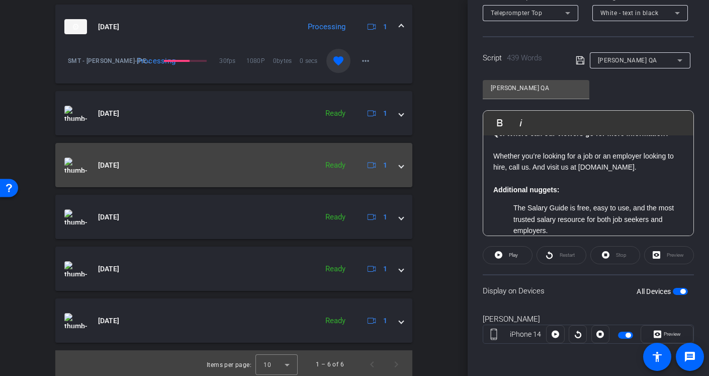
click at [402, 168] on span at bounding box center [401, 165] width 4 height 11
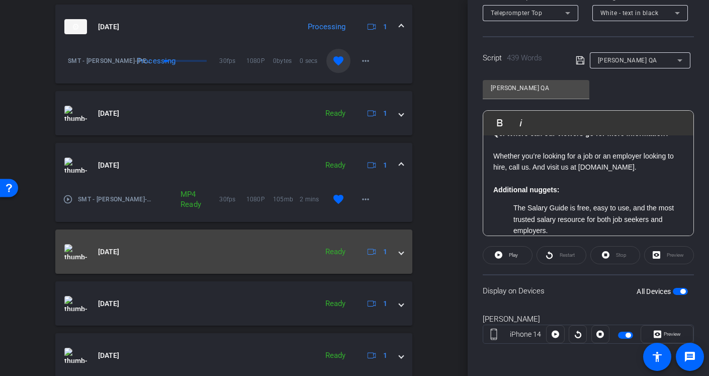
click at [399, 250] on div "[DATE] Ready 1" at bounding box center [231, 251] width 335 height 15
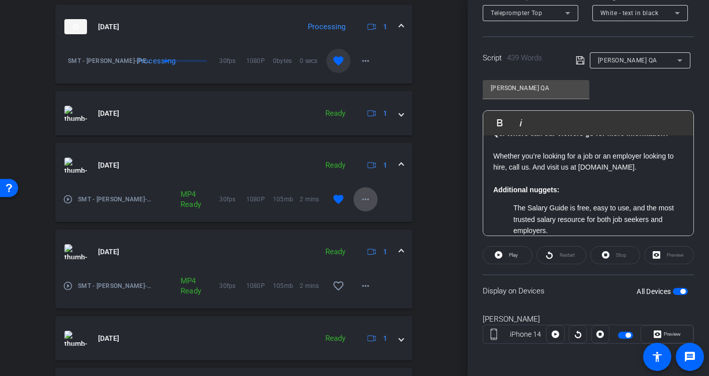
click at [365, 196] on mat-icon "more_horiz" at bounding box center [366, 199] width 12 height 12
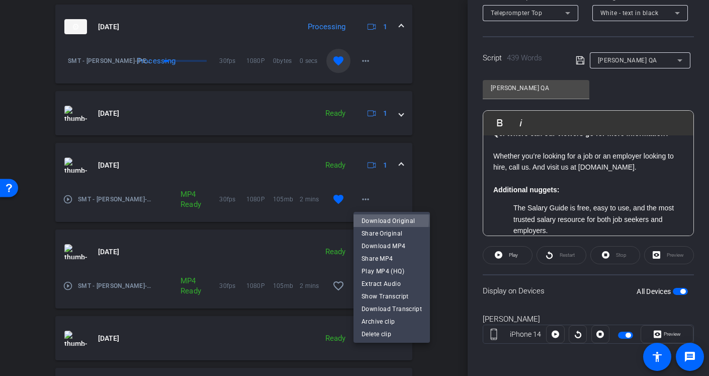
click at [365, 218] on span "Download Original" at bounding box center [392, 220] width 60 height 12
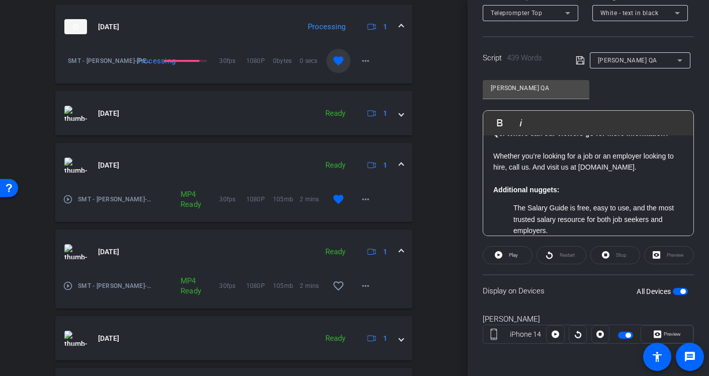
scroll to position [309, 0]
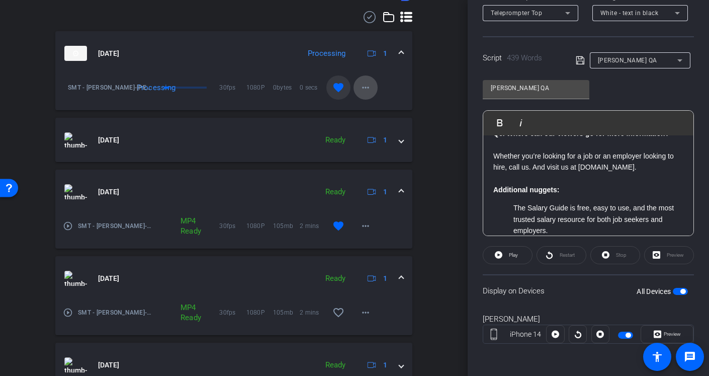
click at [366, 89] on mat-icon "more_horiz" at bounding box center [366, 87] width 12 height 12
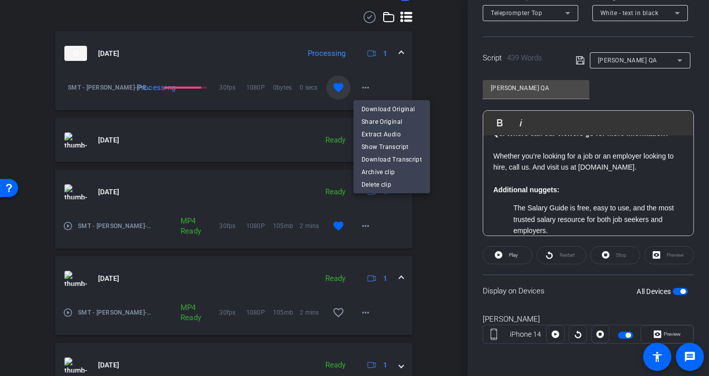
click at [435, 72] on div at bounding box center [354, 188] width 709 height 376
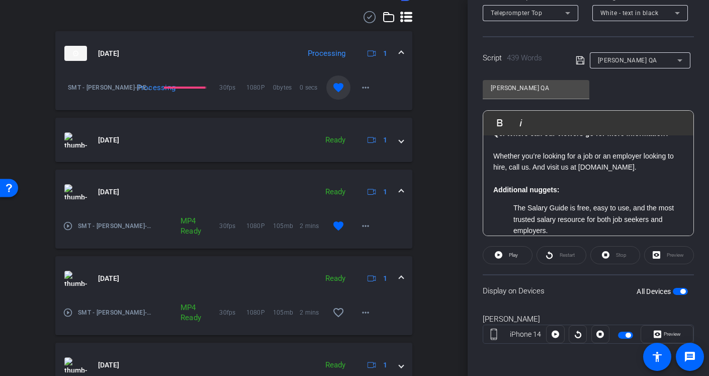
click at [426, 221] on div "Session Clips cloud_upload [DATE] Processing 1 SMT - [PERSON_NAME]-[PERSON_NAME…" at bounding box center [234, 231] width 418 height 485
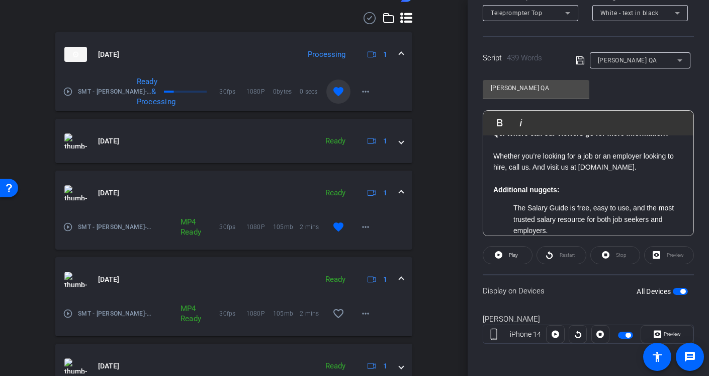
scroll to position [251, 0]
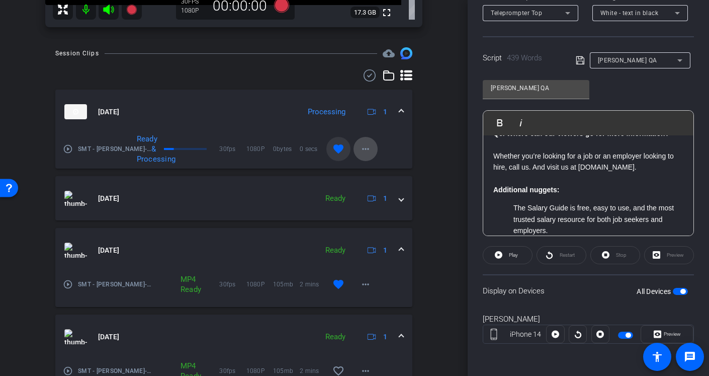
click at [364, 146] on mat-icon "more_horiz" at bounding box center [366, 149] width 12 height 12
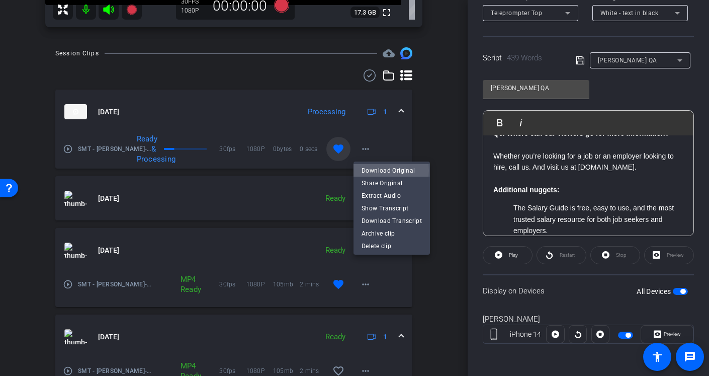
click at [370, 170] on span "Download Original" at bounding box center [392, 170] width 60 height 12
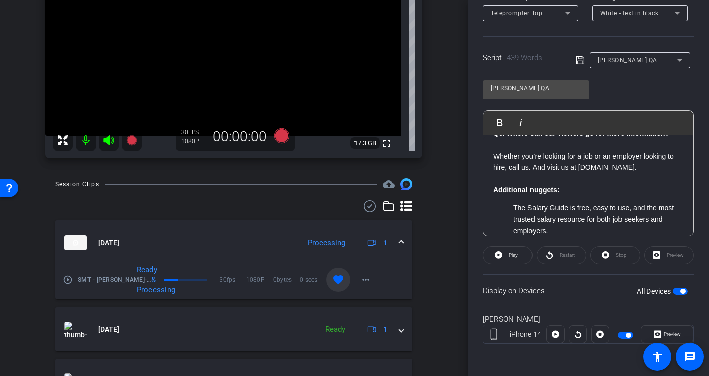
scroll to position [117, 0]
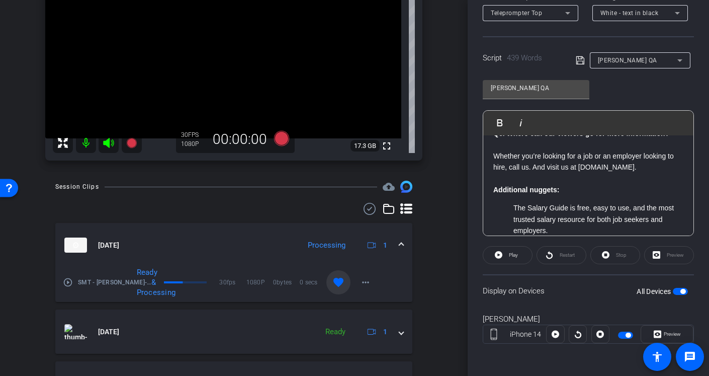
click at [446, 274] on div "arrow_back SMT - [PERSON_NAME] Back to project Send invite account_box grid_on …" at bounding box center [234, 188] width 468 height 376
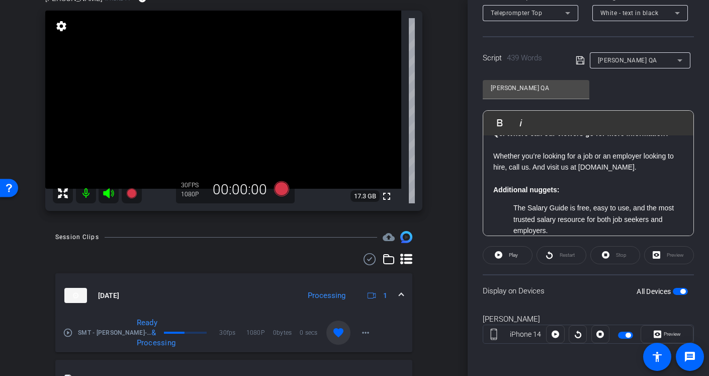
scroll to position [132, 0]
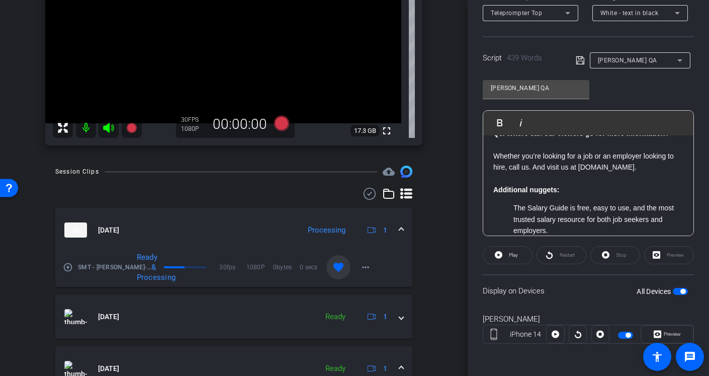
click at [184, 268] on div at bounding box center [185, 267] width 43 height 2
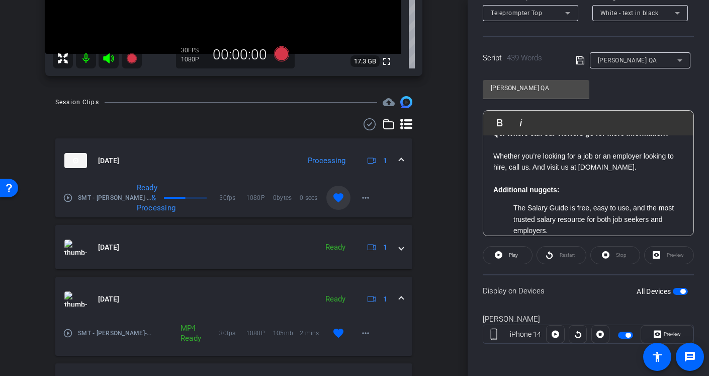
click at [110, 58] on icon at bounding box center [109, 58] width 12 height 12
click at [367, 332] on mat-icon "more_horiz" at bounding box center [366, 333] width 12 height 12
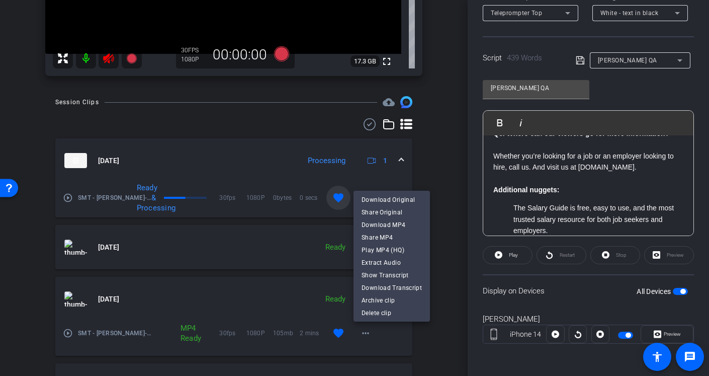
click at [453, 229] on div at bounding box center [354, 188] width 709 height 376
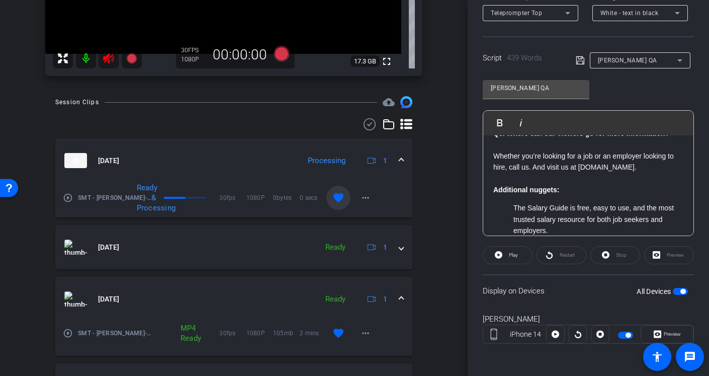
click at [72, 334] on mat-icon "play_circle_outline" at bounding box center [68, 333] width 10 height 10
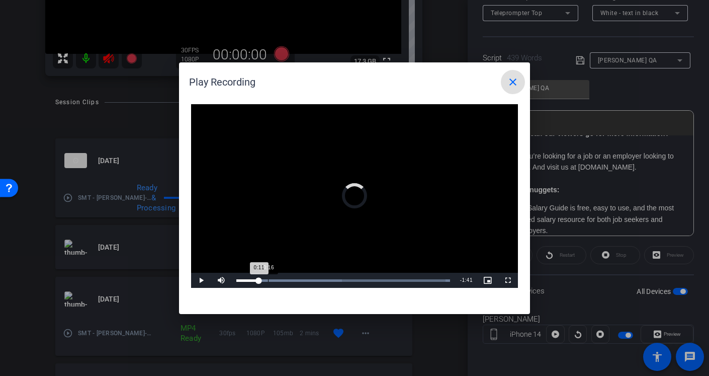
drag, startPoint x: 259, startPoint y: 278, endPoint x: 310, endPoint y: 278, distance: 50.8
click at [310, 278] on div "Loaded : 100.00% 0:16 0:11" at bounding box center [343, 280] width 224 height 15
drag, startPoint x: 310, startPoint y: 278, endPoint x: 372, endPoint y: 278, distance: 61.9
click at [372, 278] on div "Loaded : 100.00% 0:38 0:38" at bounding box center [343, 280] width 224 height 15
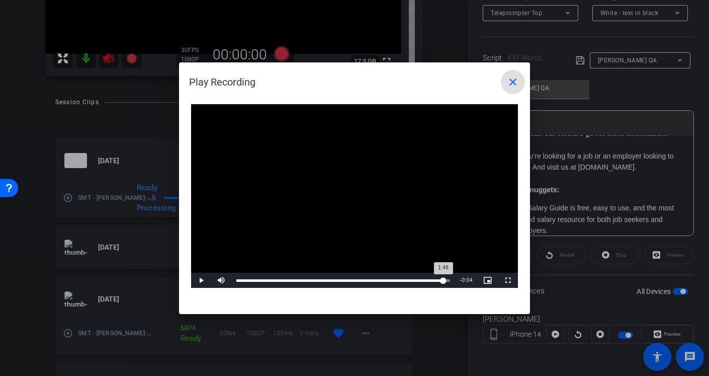
click at [443, 281] on div "Loaded : 100.00% 1:48 1:48" at bounding box center [343, 280] width 214 height 3
drag, startPoint x: 443, startPoint y: 281, endPoint x: 449, endPoint y: 278, distance: 6.3
click at [449, 278] on div "Loaded : 100.00% 1:51 1:49" at bounding box center [343, 280] width 224 height 15
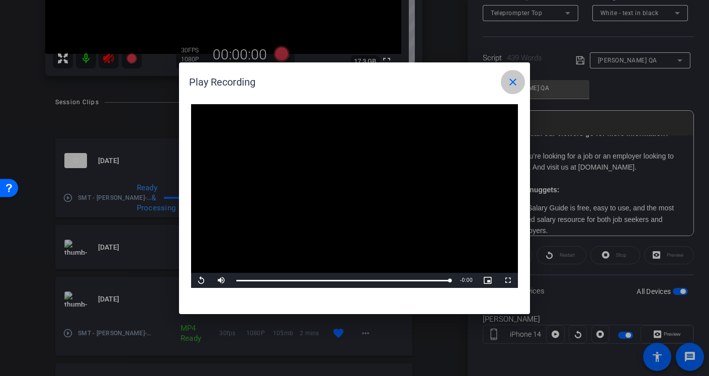
click at [509, 82] on mat-icon "close" at bounding box center [513, 82] width 12 height 12
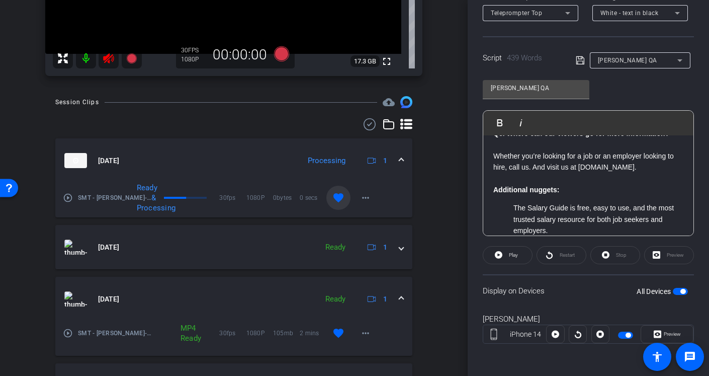
click at [105, 60] on icon at bounding box center [109, 58] width 12 height 12
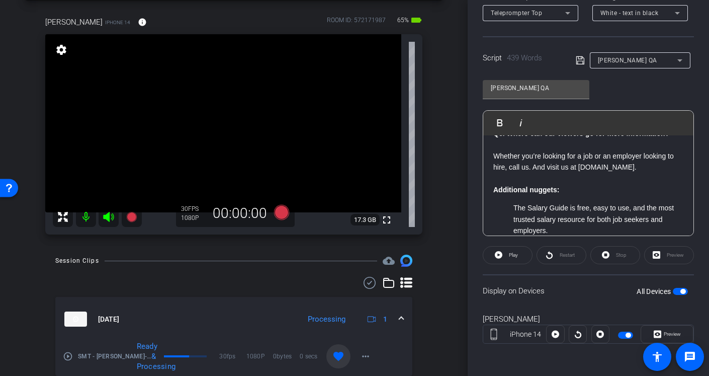
scroll to position [44, 0]
click at [435, 136] on div "[PERSON_NAME] iPhone 14 info ROOM ID: 572171987 65% battery_std fullscreen sett…" at bounding box center [234, 121] width 418 height 244
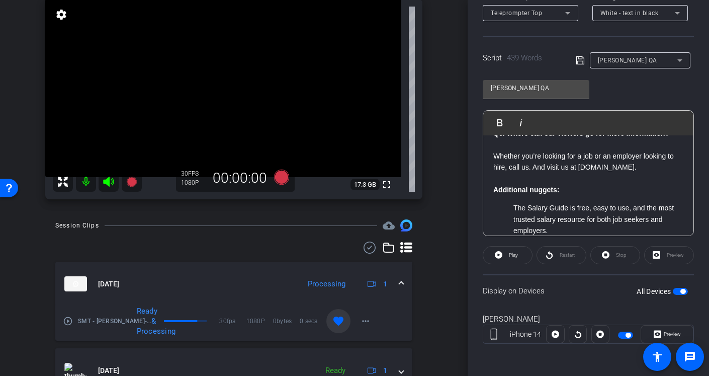
scroll to position [27, 0]
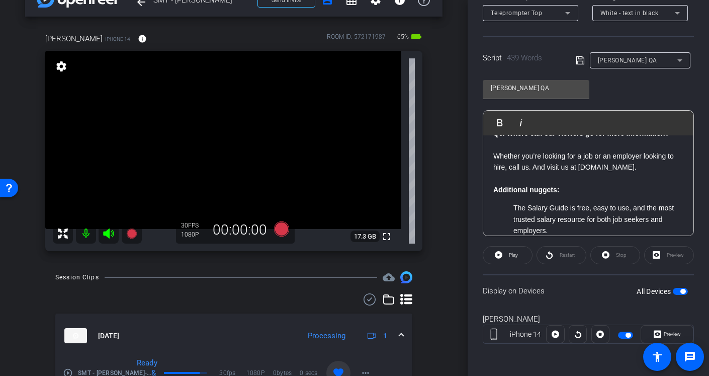
click at [445, 287] on div "arrow_back SMT - [PERSON_NAME] Back to project Send invite account_box grid_on …" at bounding box center [234, 161] width 468 height 376
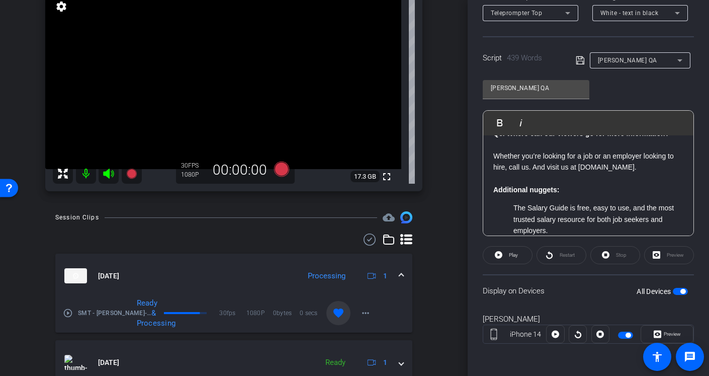
click at [445, 287] on div "arrow_back SMT - [PERSON_NAME] Back to project Send invite account_box grid_on …" at bounding box center [234, 101] width 468 height 376
click at [444, 284] on div "arrow_back SMT - [PERSON_NAME] Back to project Send invite account_box grid_on …" at bounding box center [234, 101] width 468 height 376
click at [444, 288] on div "arrow_back SMT - [PERSON_NAME] Back to project Send invite account_box grid_on …" at bounding box center [234, 101] width 468 height 376
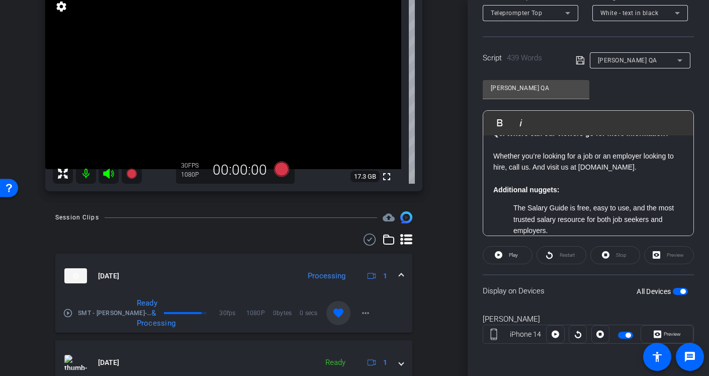
click at [201, 315] on div "Ready & Processing" at bounding box center [171, 313] width 98 height 30
click at [445, 304] on div "arrow_back SMT - [PERSON_NAME] Back to project Send invite account_box grid_on …" at bounding box center [234, 188] width 468 height 376
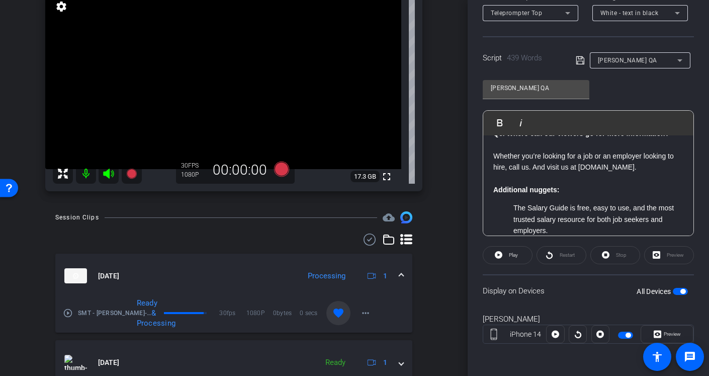
click at [444, 306] on div "arrow_back SMT - [PERSON_NAME] Back to project Send invite account_box grid_on …" at bounding box center [234, 188] width 468 height 376
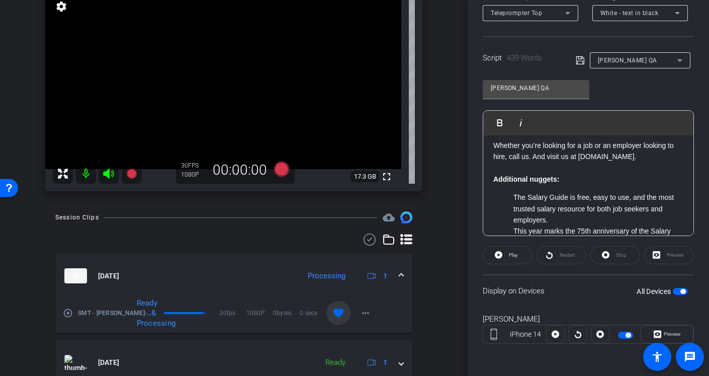
scroll to position [819, 0]
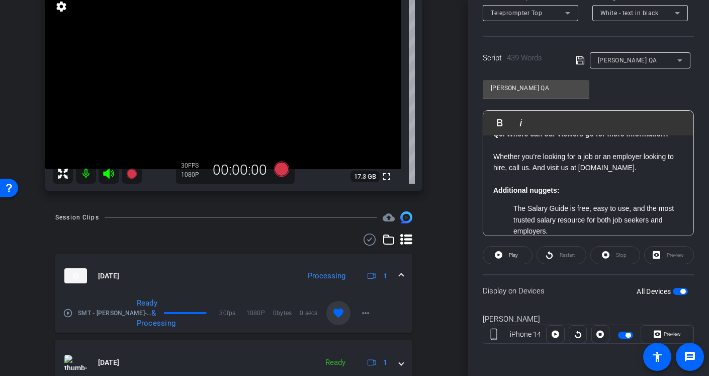
click at [451, 329] on div "arrow_back SMT - [PERSON_NAME] Back to project Send invite account_box grid_on …" at bounding box center [234, 188] width 468 height 376
click at [455, 322] on div "arrow_back SMT - [PERSON_NAME] Back to project Send invite account_box grid_on …" at bounding box center [234, 188] width 468 height 376
click at [16, 251] on div "arrow_back SMT - [PERSON_NAME] Back to project Send invite account_box grid_on …" at bounding box center [234, 101] width 468 height 376
click at [108, 173] on icon at bounding box center [108, 174] width 11 height 10
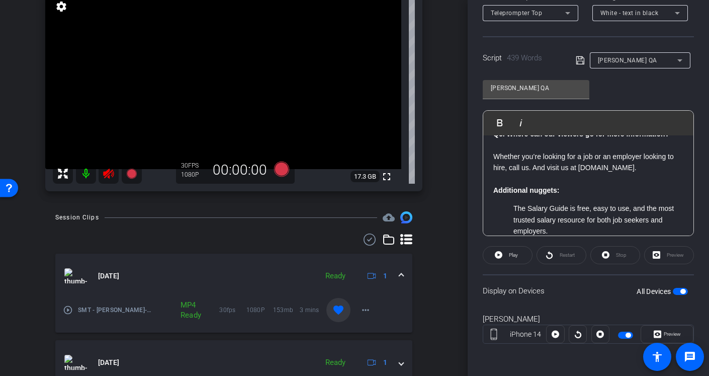
click at [71, 310] on mat-icon "play_circle_outline" at bounding box center [68, 310] width 10 height 10
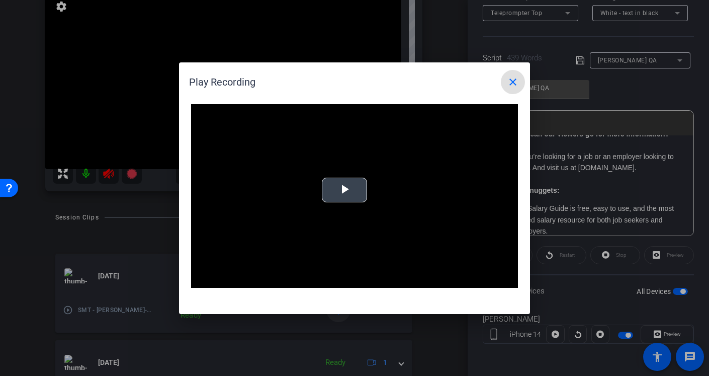
click at [346, 193] on video "Video Player" at bounding box center [354, 196] width 327 height 184
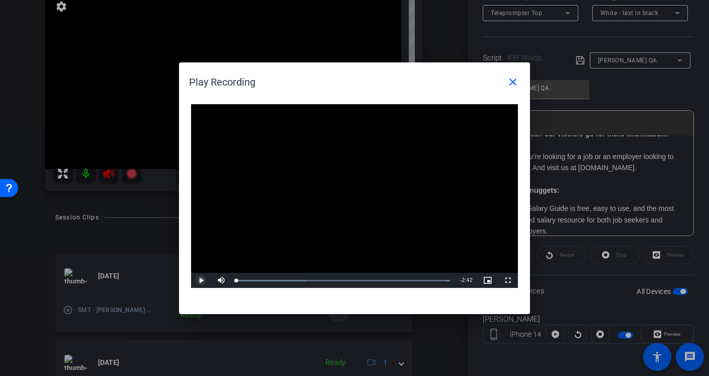
click at [199, 280] on span "Video Player" at bounding box center [201, 280] width 20 height 0
drag, startPoint x: 263, startPoint y: 280, endPoint x: 303, endPoint y: 280, distance: 40.2
click at [301, 280] on div "Loaded : 100.00% 0:29 0:19" at bounding box center [343, 280] width 214 height 3
drag, startPoint x: 385, startPoint y: 280, endPoint x: 391, endPoint y: 280, distance: 6.0
click at [391, 280] on div "Loaded : 100.00% 1:57 1:52" at bounding box center [343, 280] width 214 height 3
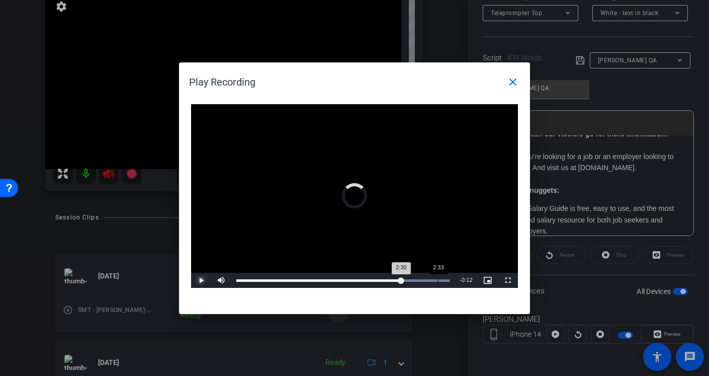
drag, startPoint x: 391, startPoint y: 280, endPoint x: 442, endPoint y: 278, distance: 50.8
click at [442, 278] on div "Loaded : 100.00% 2:33 2:30" at bounding box center [343, 280] width 224 height 15
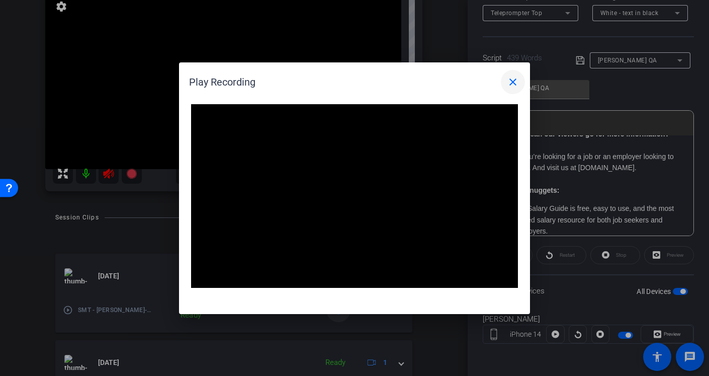
click at [515, 79] on mat-icon "close" at bounding box center [513, 82] width 12 height 12
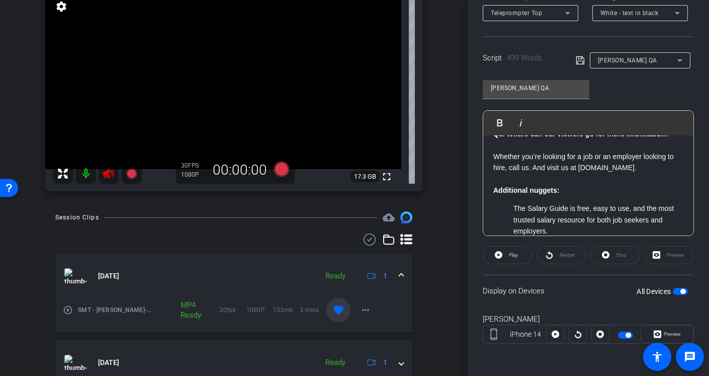
click at [109, 177] on icon at bounding box center [108, 174] width 11 height 10
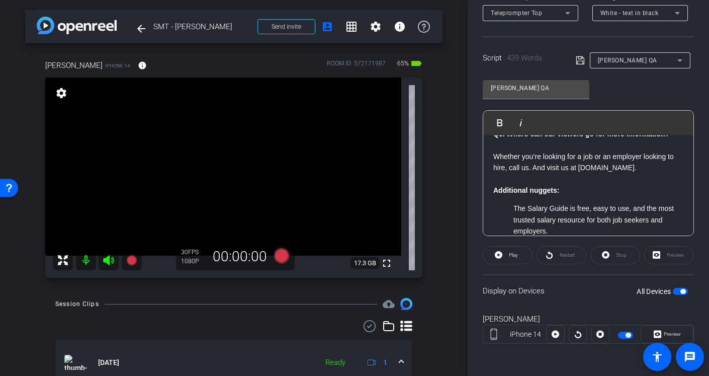
click at [448, 268] on div "arrow_back SMT - [PERSON_NAME] Back to project Send invite account_box grid_on …" at bounding box center [234, 188] width 468 height 376
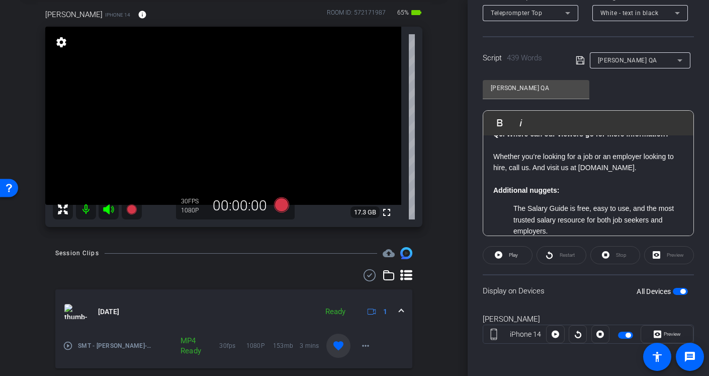
scroll to position [82, 0]
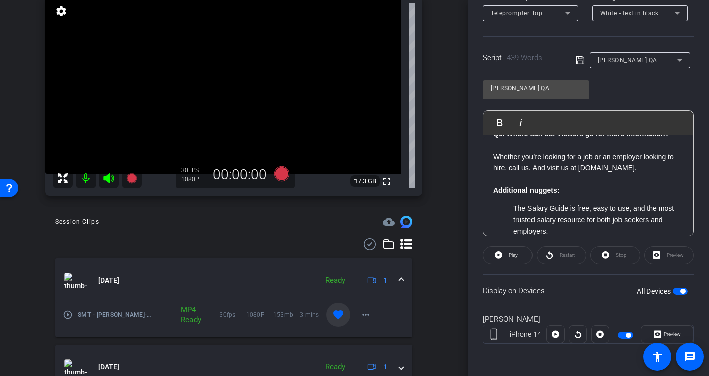
click at [103, 171] on mat-icon at bounding box center [109, 178] width 20 height 20
click at [475, 109] on div "Participants Teleprompter Adjustments Production Multivu Director Everyone 0 Ma…" at bounding box center [588, 188] width 241 height 376
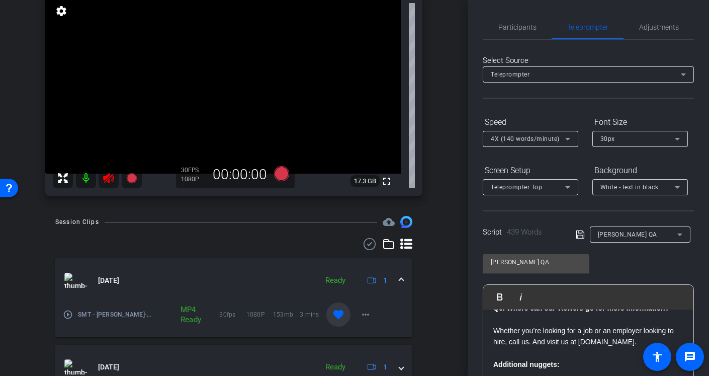
scroll to position [0, 0]
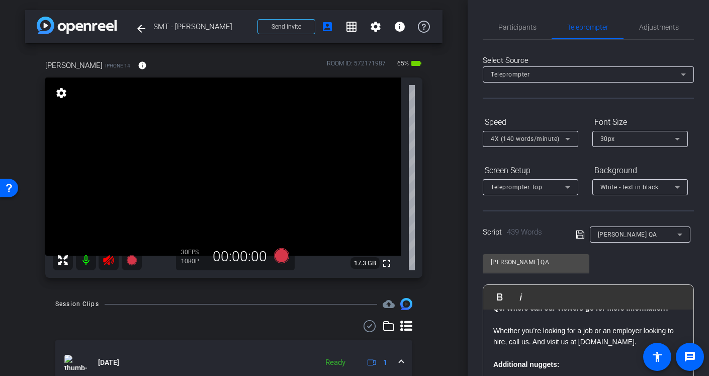
click at [178, 28] on span "SMT - [PERSON_NAME]" at bounding box center [202, 27] width 98 height 20
click at [140, 28] on mat-icon "arrow_back" at bounding box center [141, 29] width 12 height 12
